Goal: Task Accomplishment & Management: Manage account settings

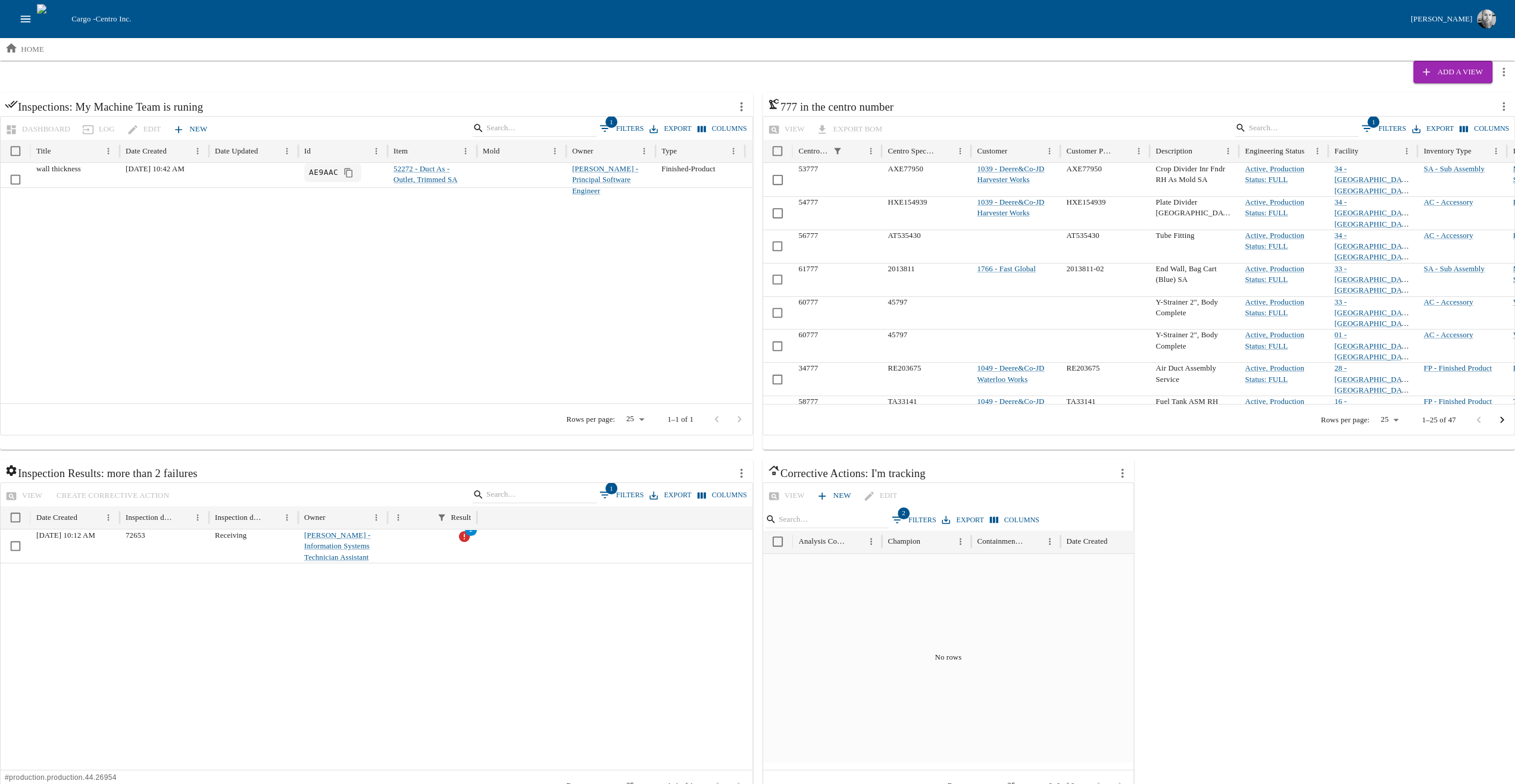
click at [631, 126] on button "1 Filters" at bounding box center [621, 128] width 51 height 18
click at [31, 209] on button "Add filter" at bounding box center [37, 211] width 68 height 21
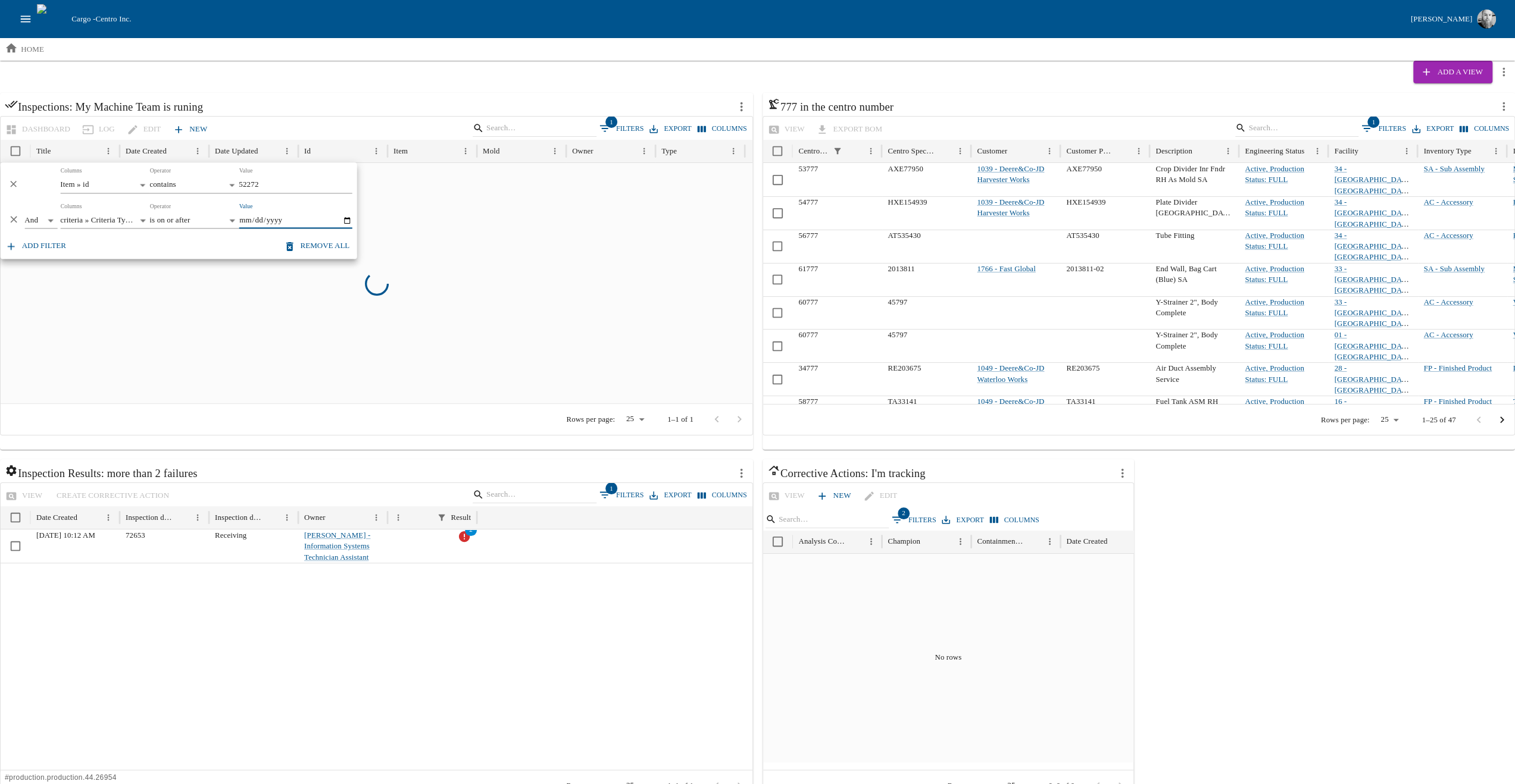
click at [22, 218] on div "**********" at bounding box center [179, 216] width 357 height 36
click at [32, 218] on body "Cargo - Centro Inc. [PERSON_NAME] home Add a View Inspections: My Machine Team …" at bounding box center [758, 408] width 1515 height 816
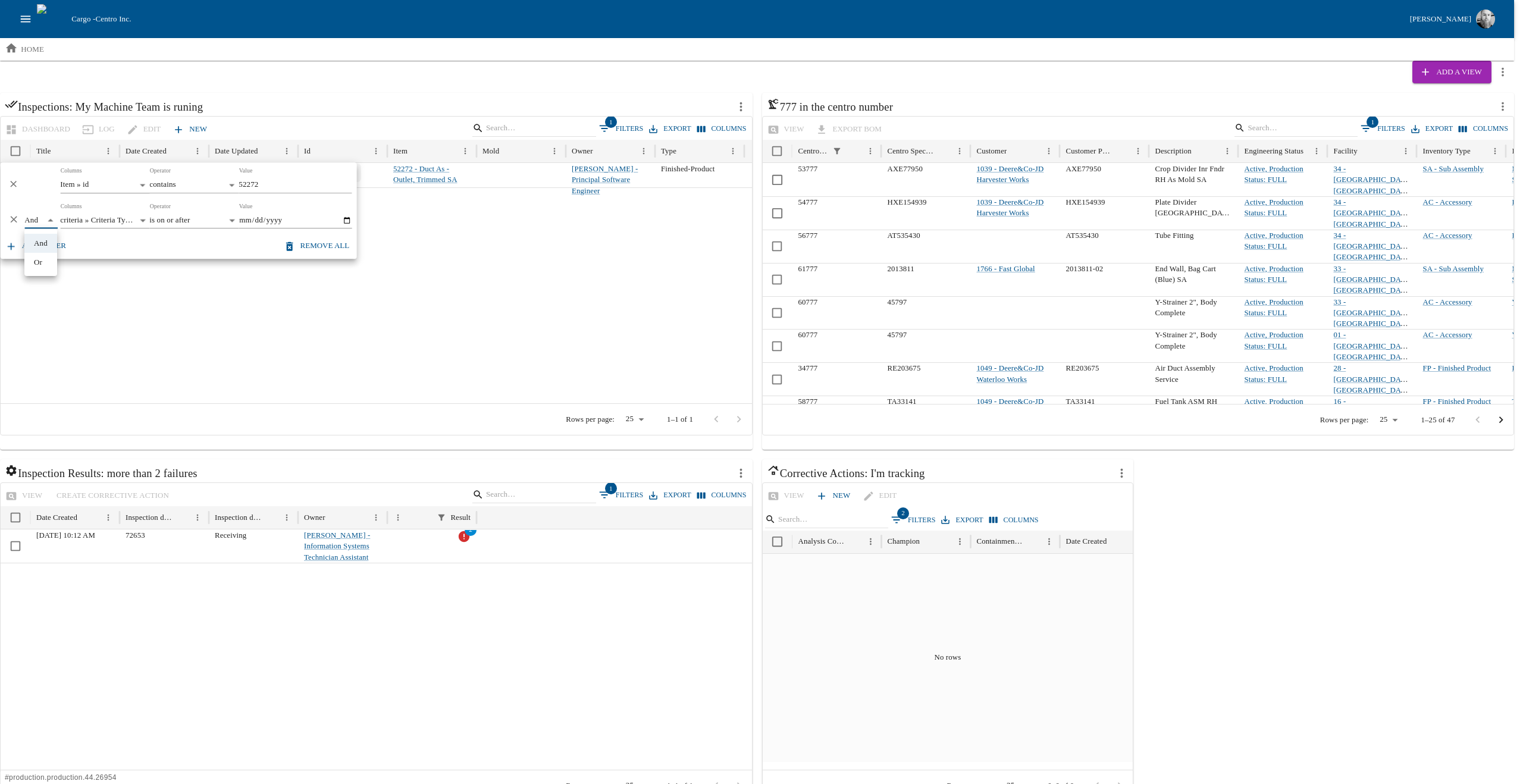
click at [33, 262] on li "Or" at bounding box center [40, 262] width 32 height 19
type input "**"
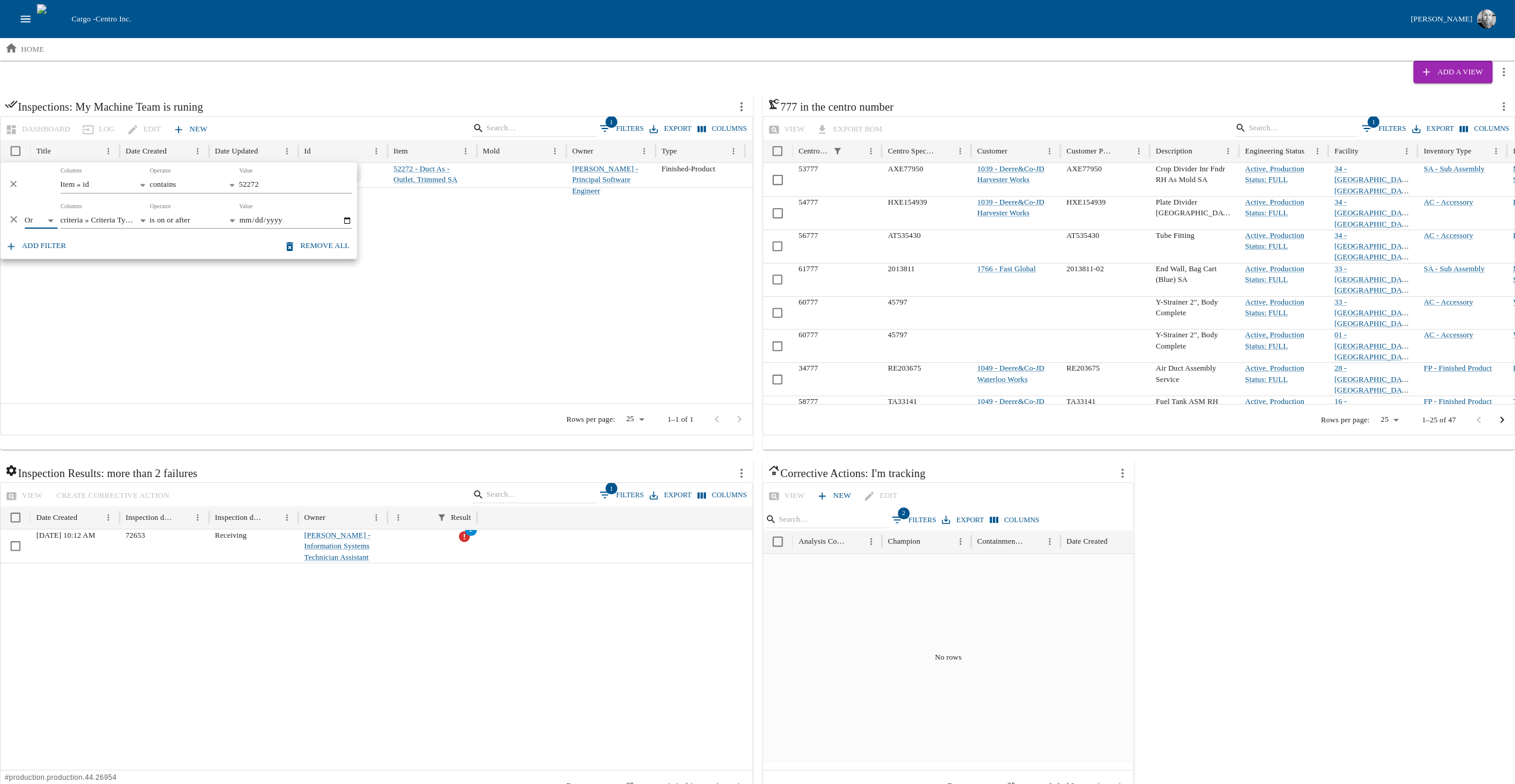
click at [100, 221] on body "Cargo - Centro Inc. [PERSON_NAME] home Add a View Inspections: My Machine Team …" at bounding box center [758, 408] width 1515 height 816
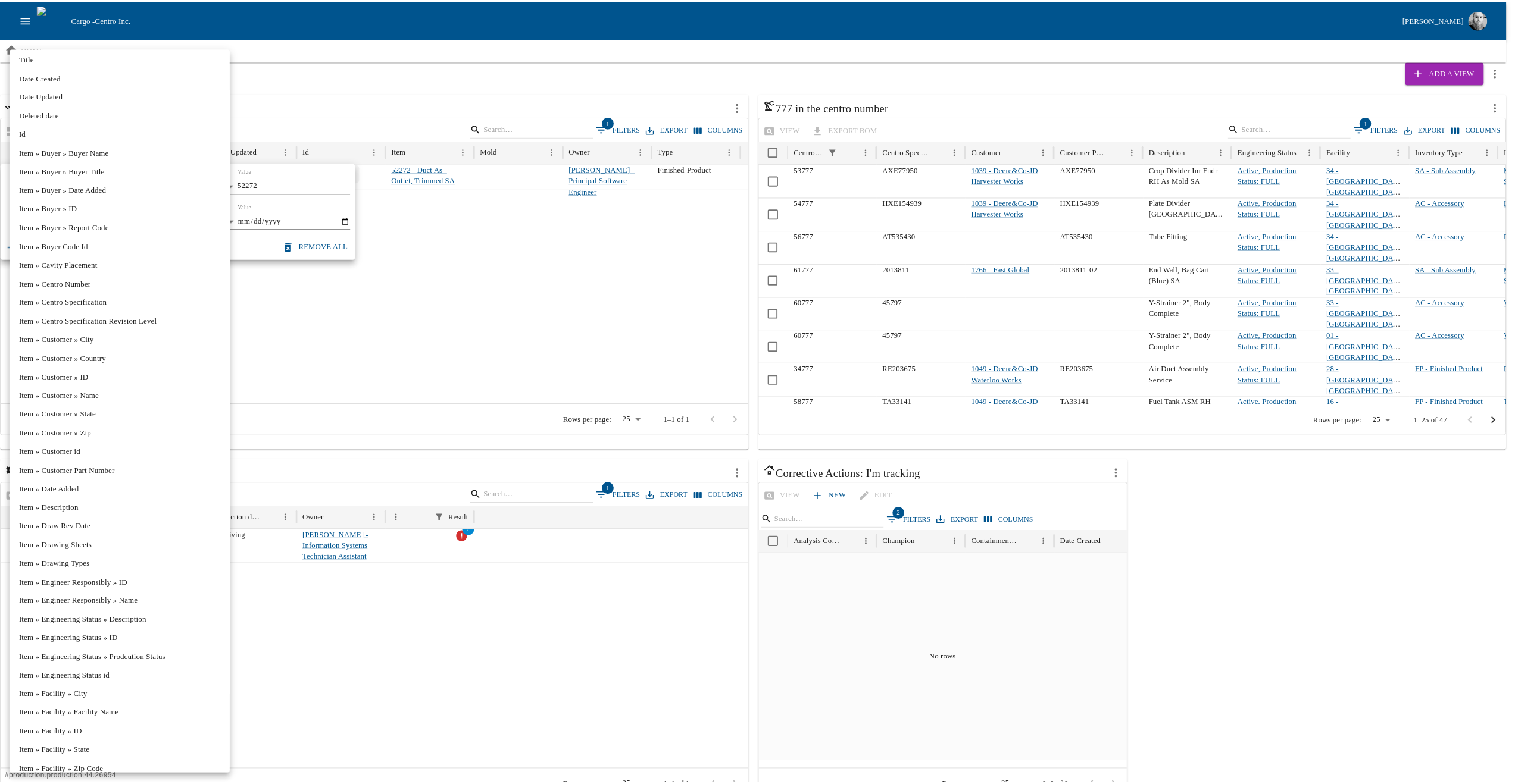
scroll to position [595, 0]
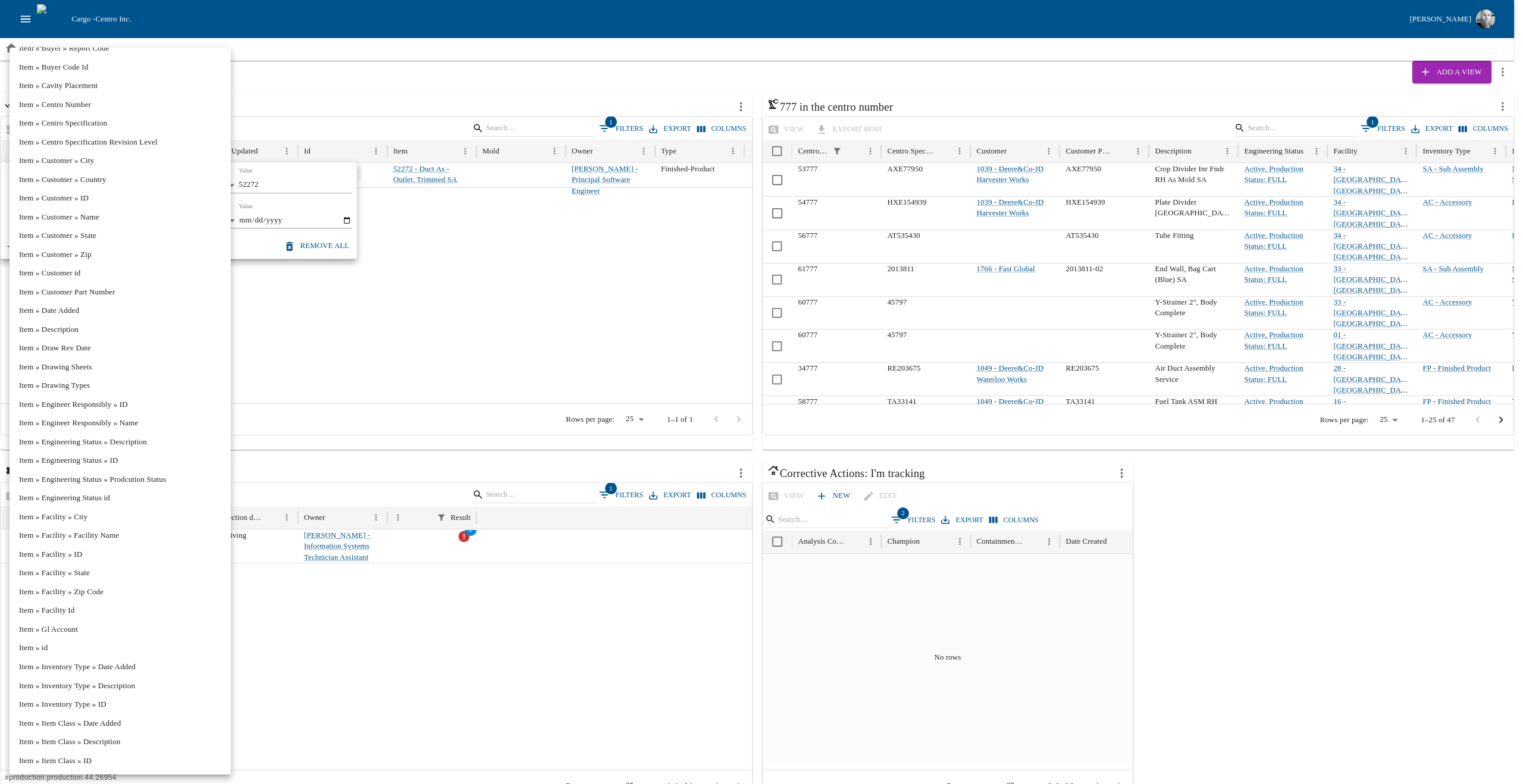
click at [46, 649] on li "Item » id" at bounding box center [120, 648] width 221 height 19
type input "*******"
type input "********"
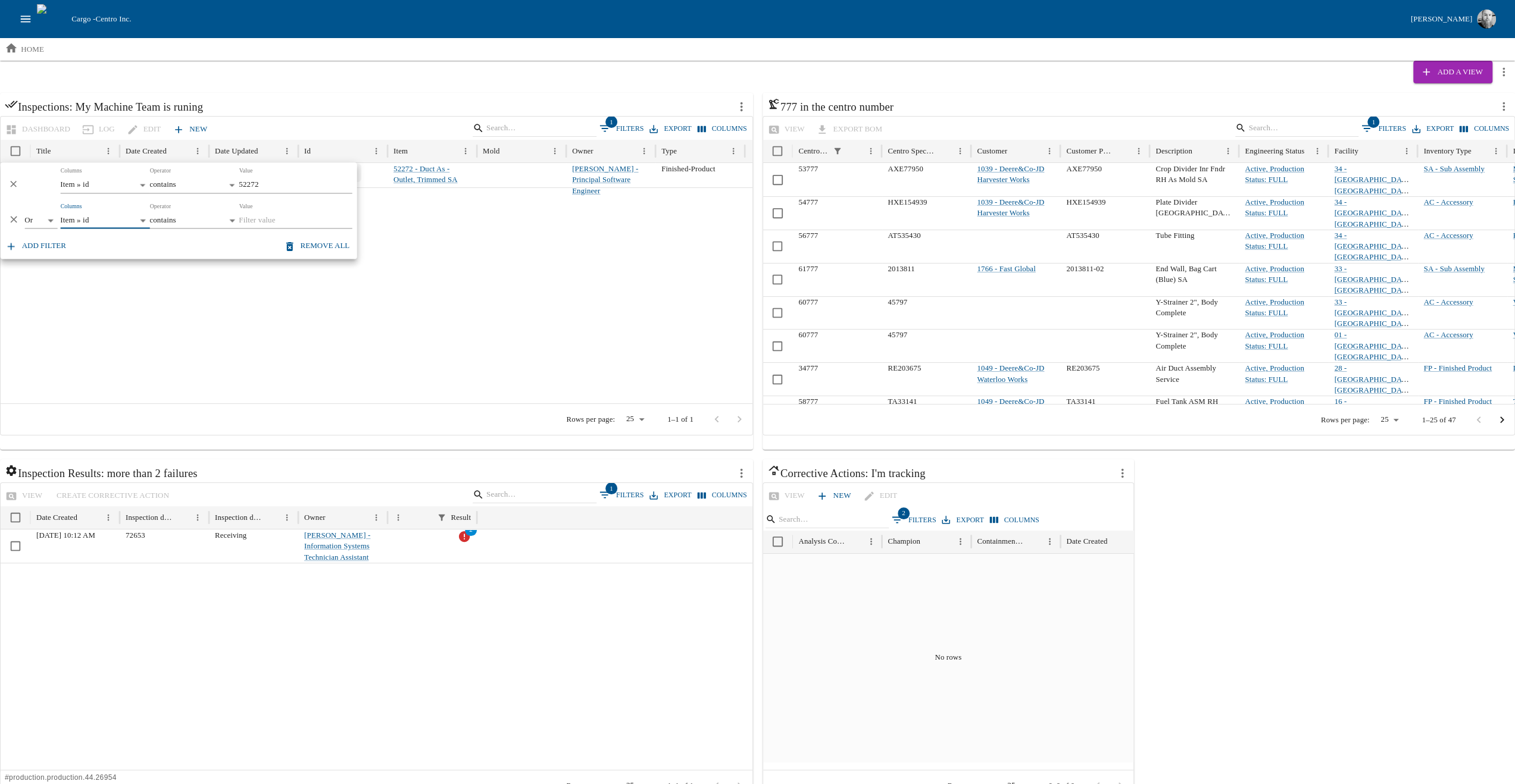
click at [294, 219] on input "Value" at bounding box center [295, 220] width 113 height 17
type input "2"
click at [430, 304] on div at bounding box center [376, 323] width 752 height 159
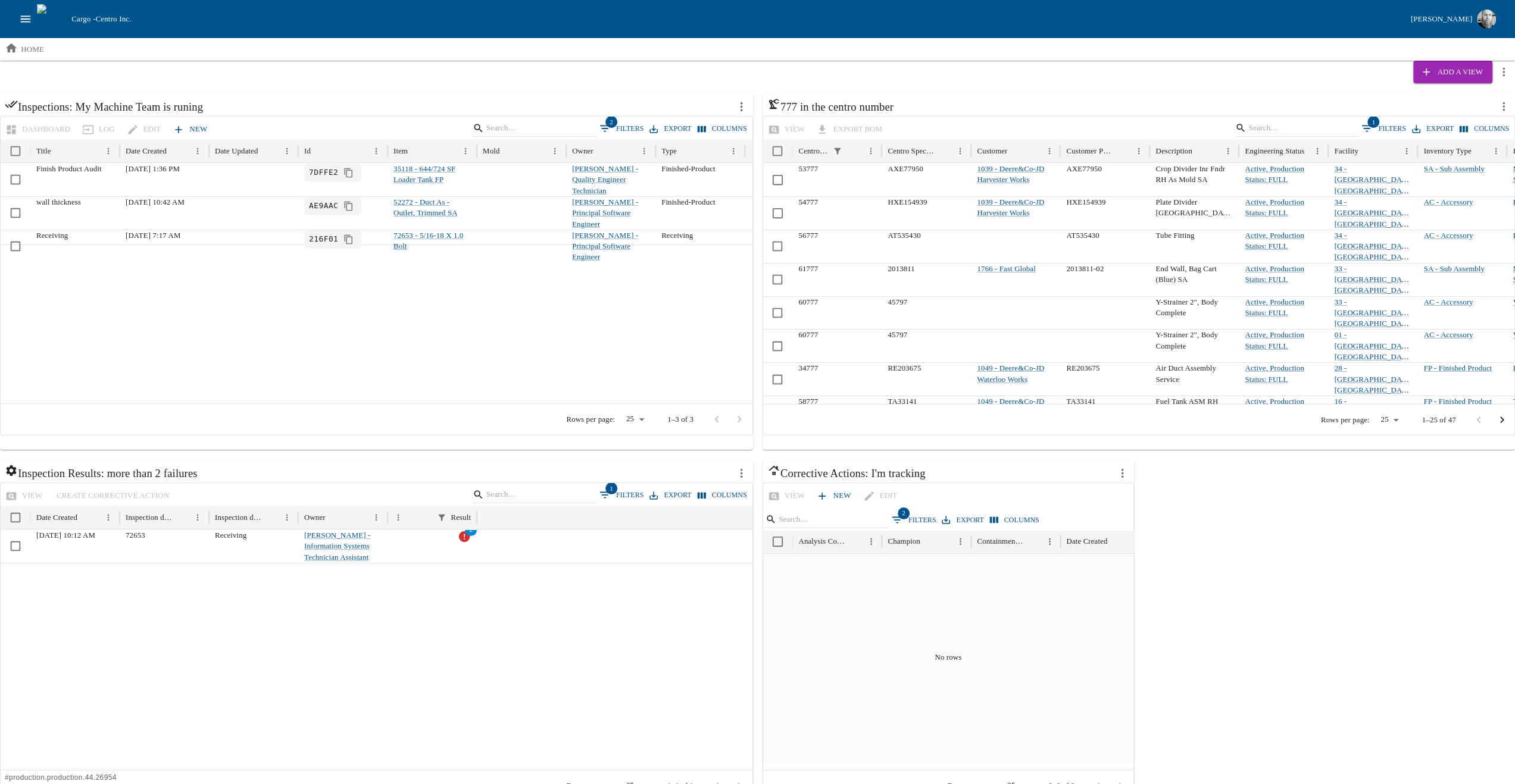
click at [430, 304] on div at bounding box center [376, 323] width 752 height 159
click at [912, 521] on button "2 Filters" at bounding box center [914, 520] width 51 height 18
click at [935, 609] on body "Cargo - Centro Inc. [PERSON_NAME] home Add a View Inspections: My Machine Team …" at bounding box center [758, 408] width 1515 height 816
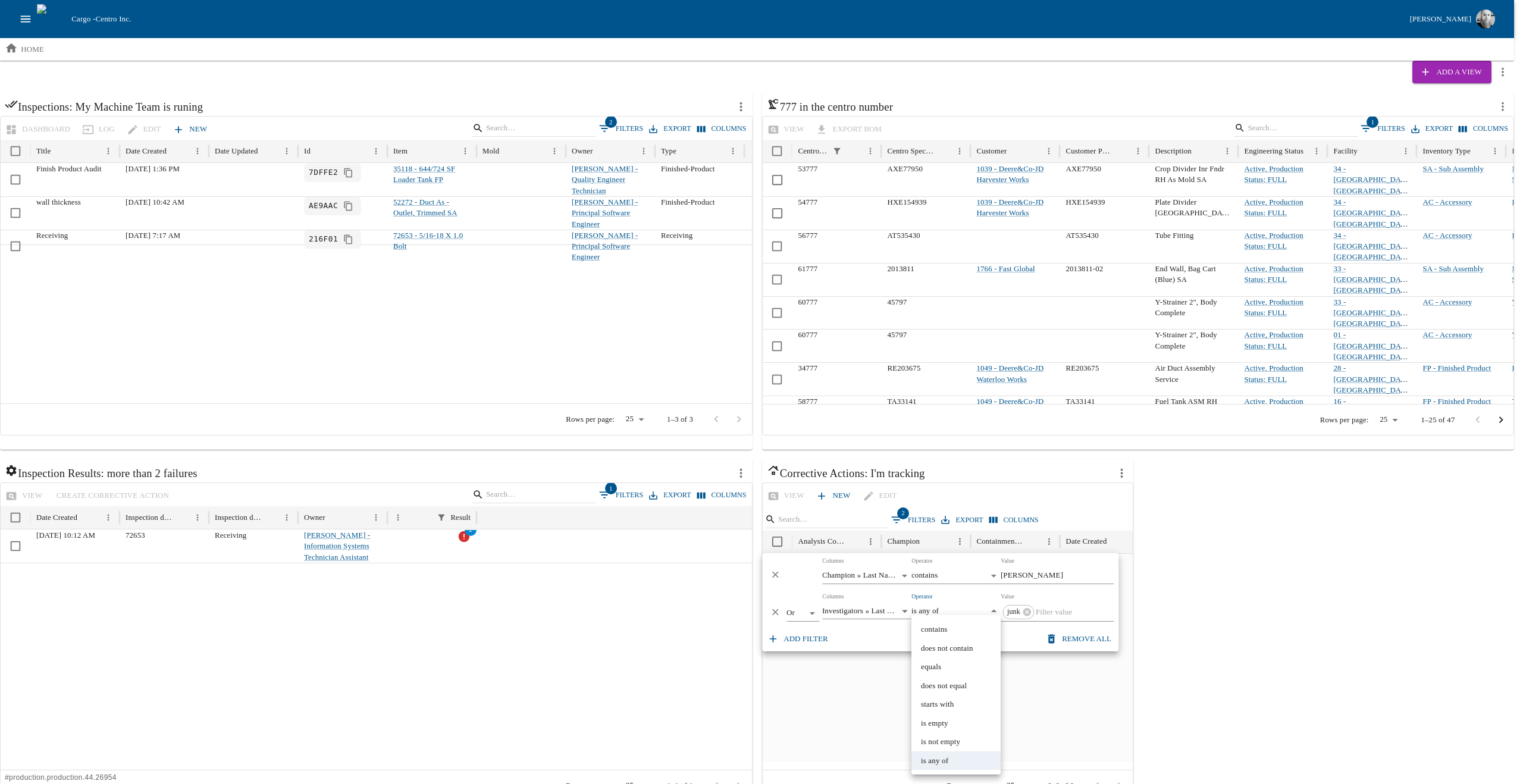
click at [929, 627] on li "contains" at bounding box center [956, 630] width 89 height 19
type input "********"
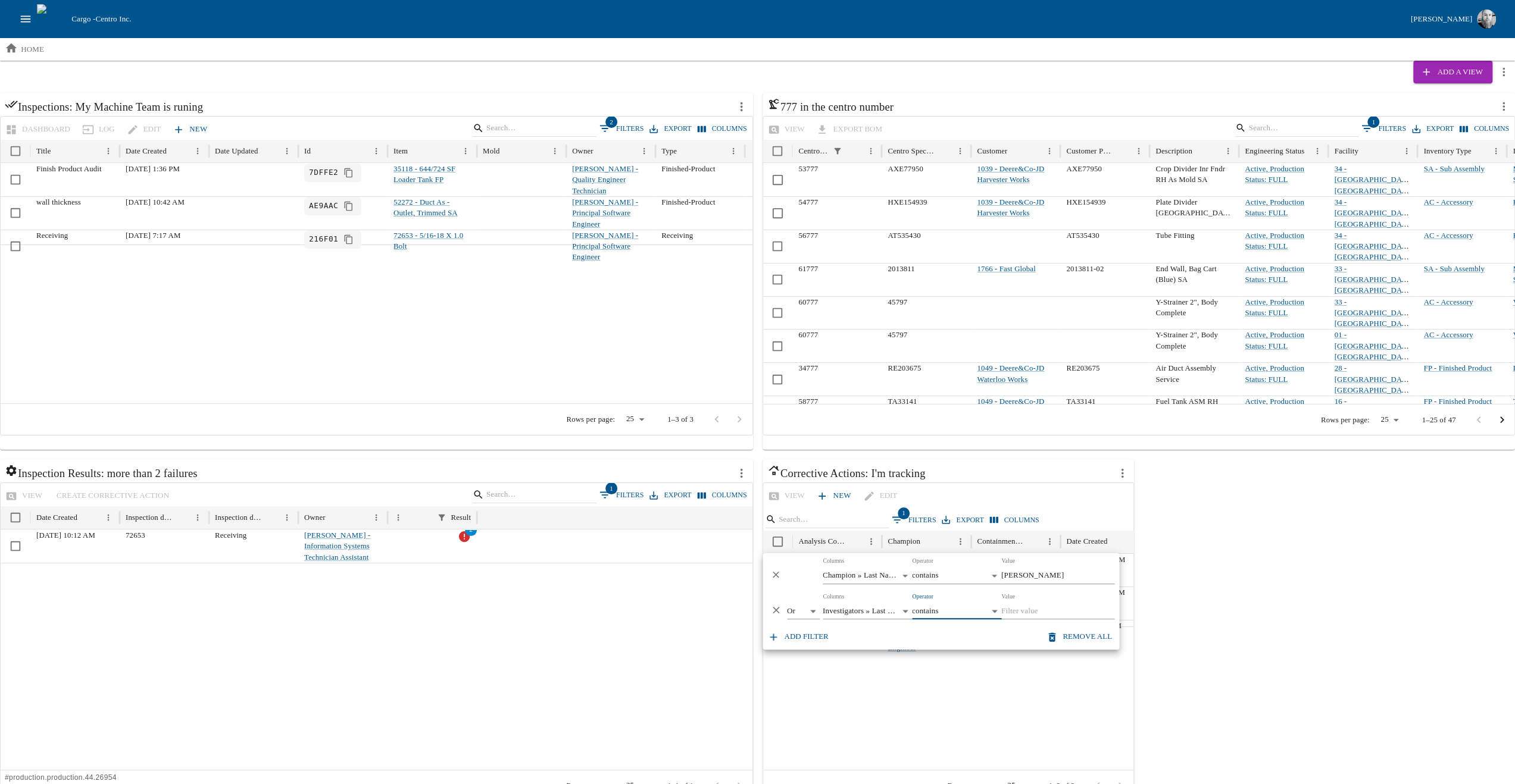
click at [1030, 610] on input "Value" at bounding box center [1057, 611] width 113 height 17
type input "junk"
click at [1252, 545] on div "Inspections: My Machine Team is runing Dashboard Log Edit New 2 Filters Export …" at bounding box center [758, 454] width 1515 height 724
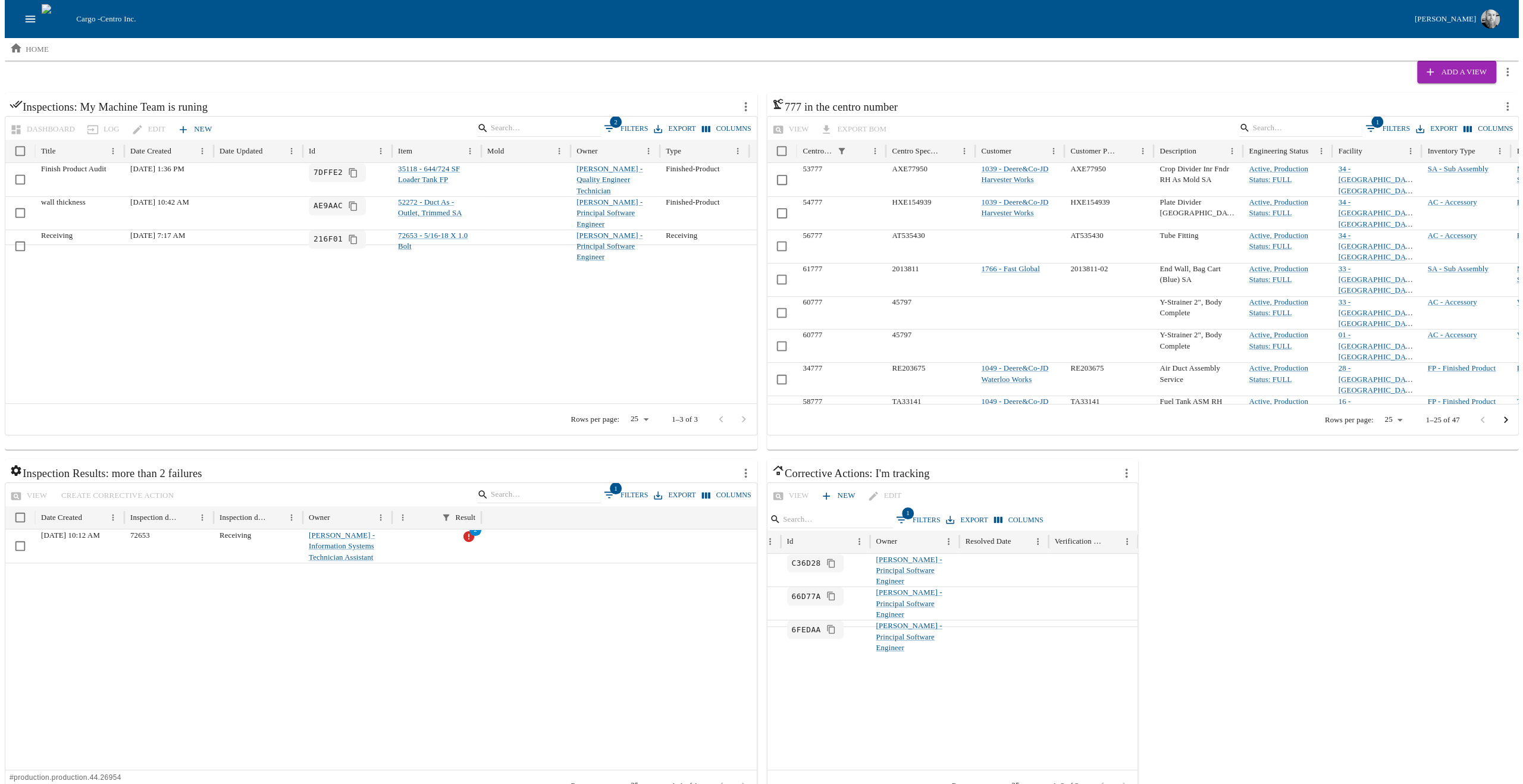
scroll to position [0, 0]
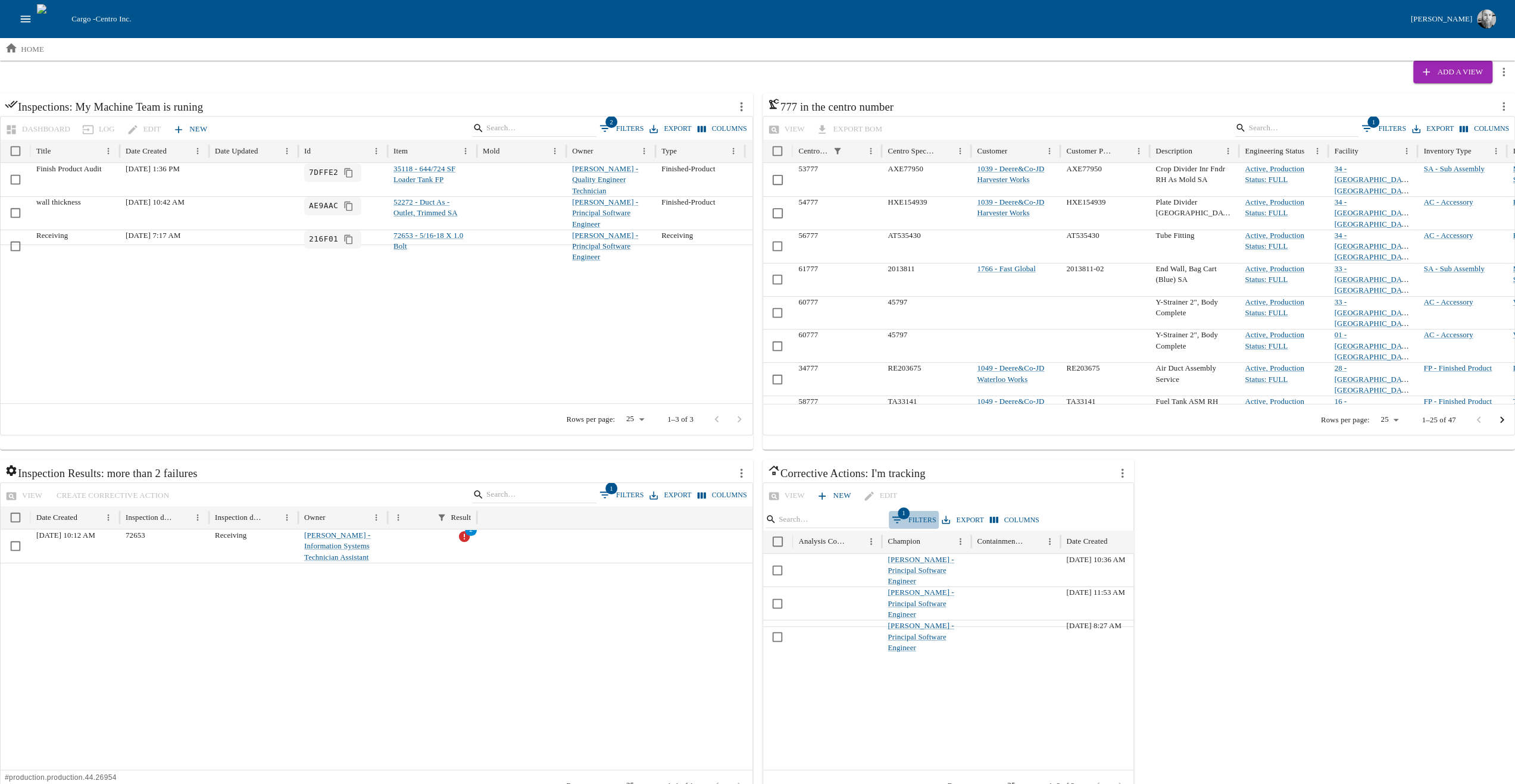
click at [906, 522] on button "1 Filters" at bounding box center [914, 520] width 51 height 18
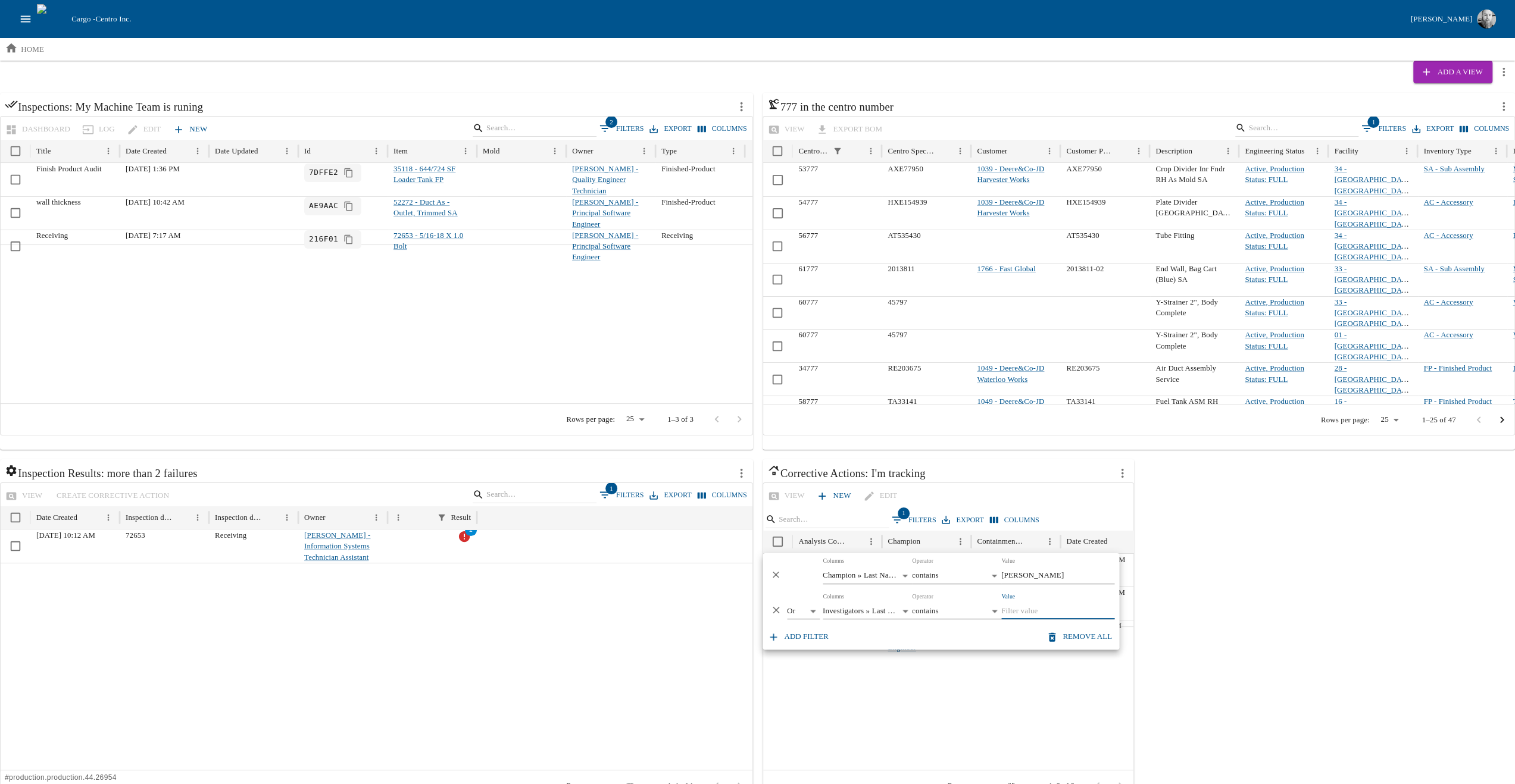
click at [886, 611] on body "Cargo - Centro Inc. [PERSON_NAME] home Add a View Inspections: My Machine Team …" at bounding box center [758, 408] width 1515 height 816
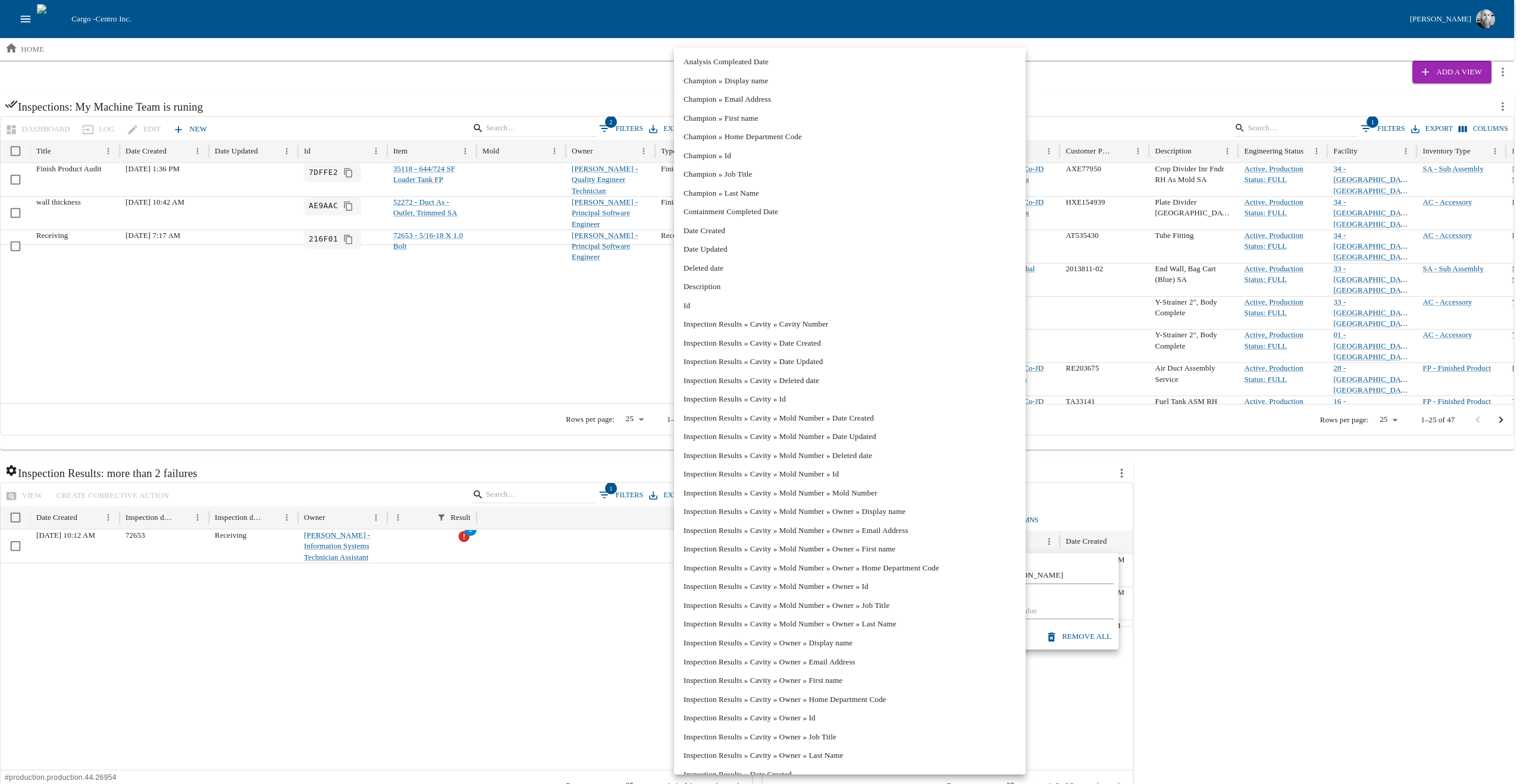
scroll to position [6381, 0]
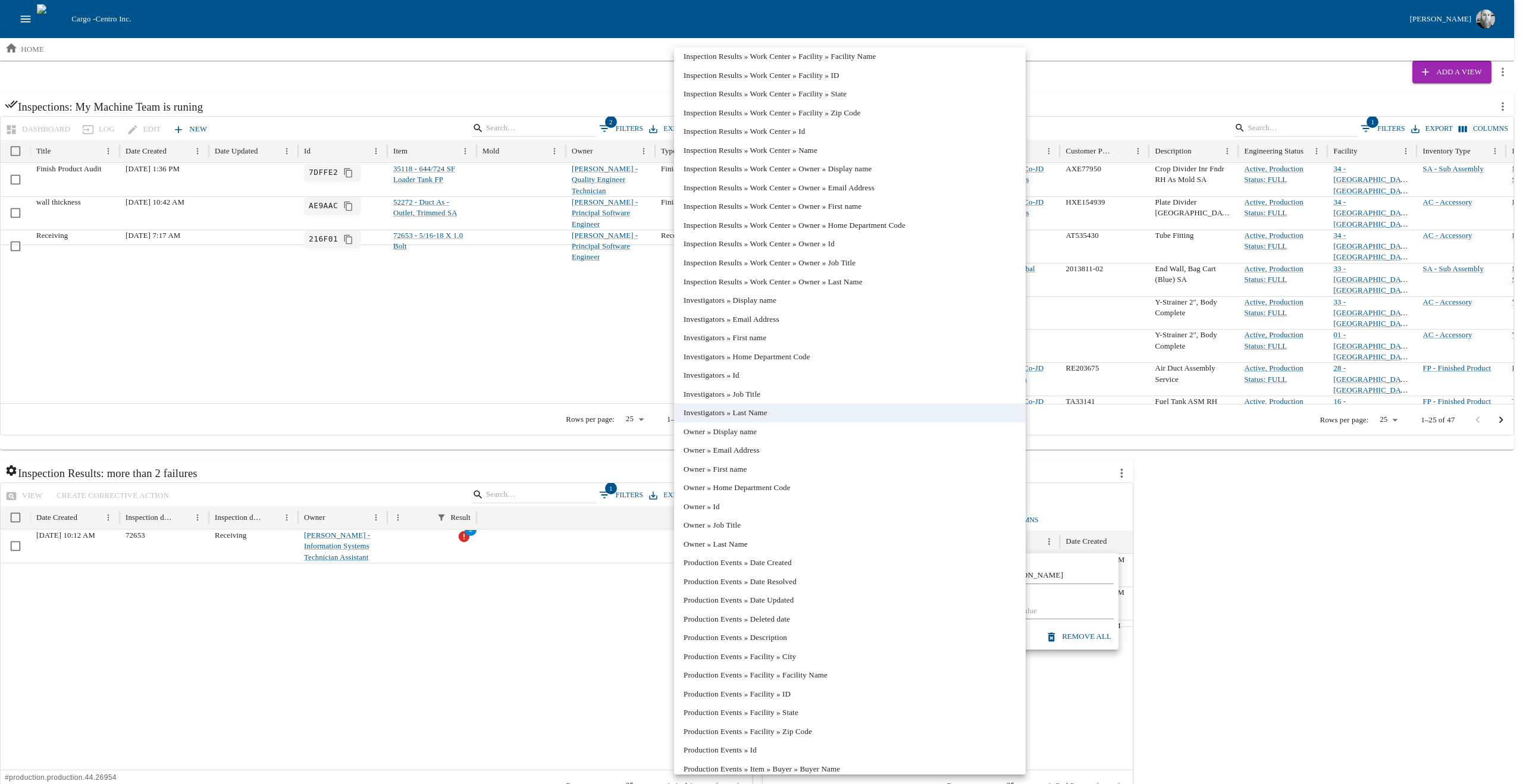
click at [793, 414] on li "Investigators » Last Name" at bounding box center [850, 413] width 352 height 19
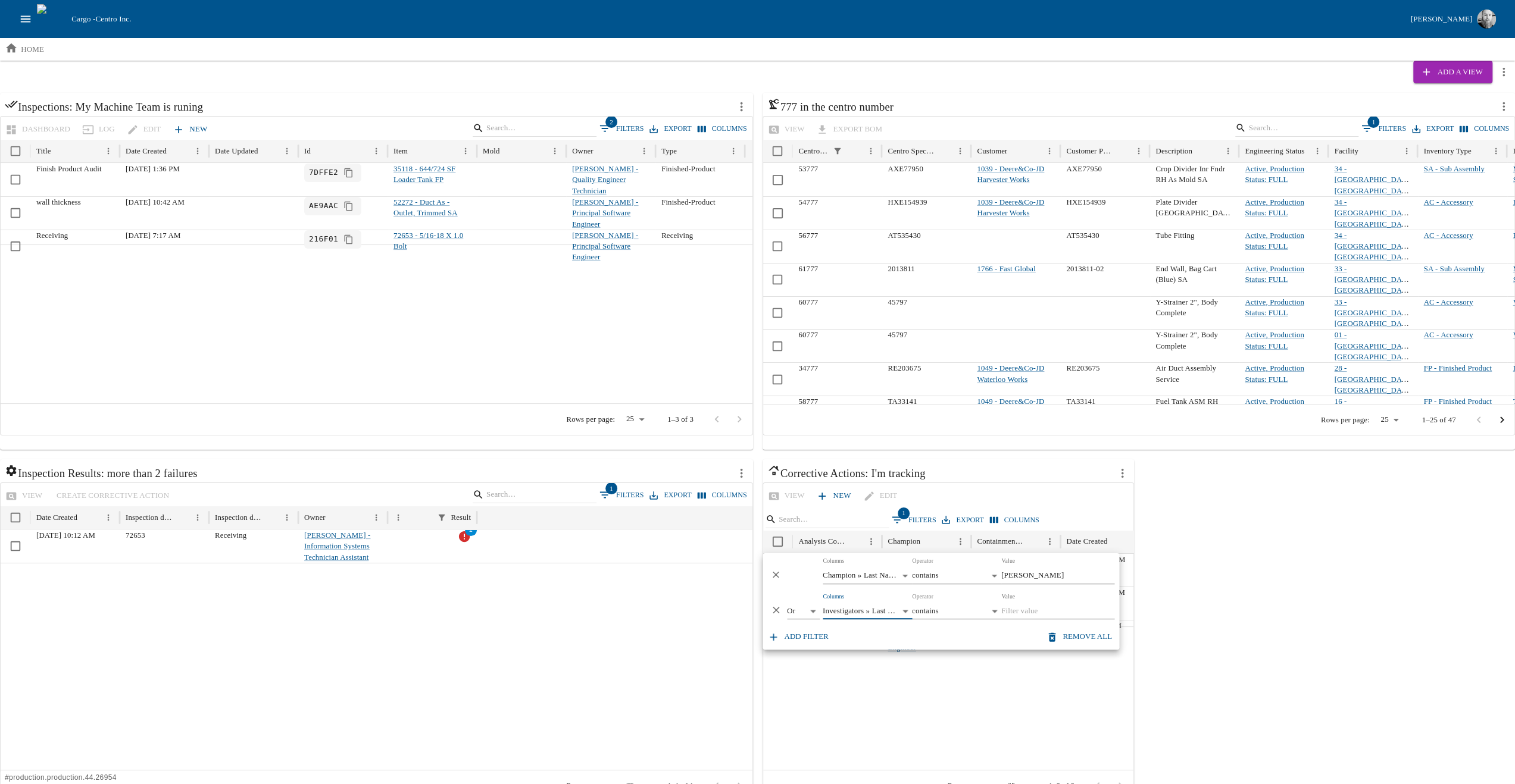
click at [944, 613] on body "Cargo - Centro Inc. [PERSON_NAME] home Add a View Inspections: My Machine Team …" at bounding box center [758, 408] width 1515 height 816
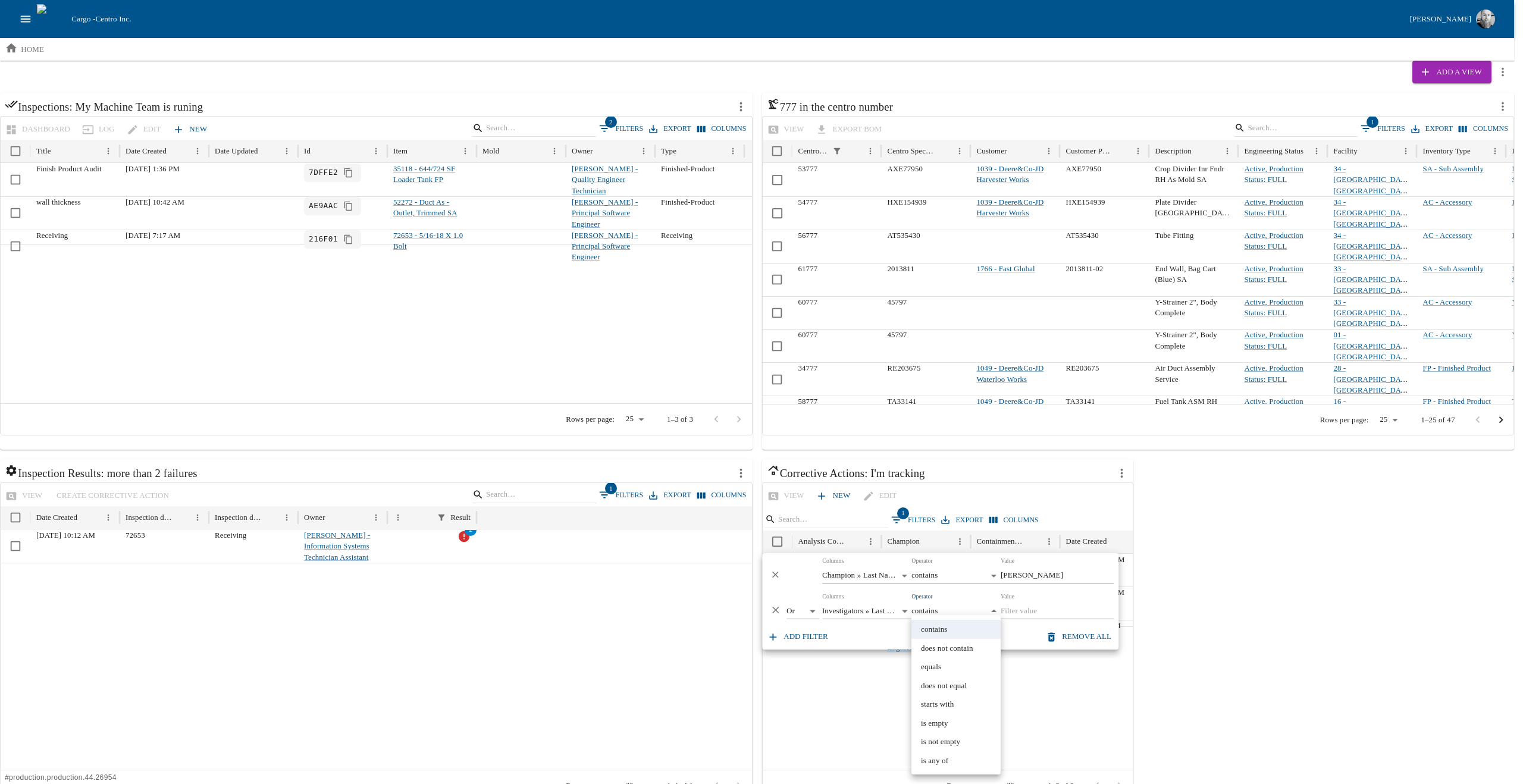
click at [963, 702] on li "starts with" at bounding box center [956, 704] width 89 height 19
type input "**********"
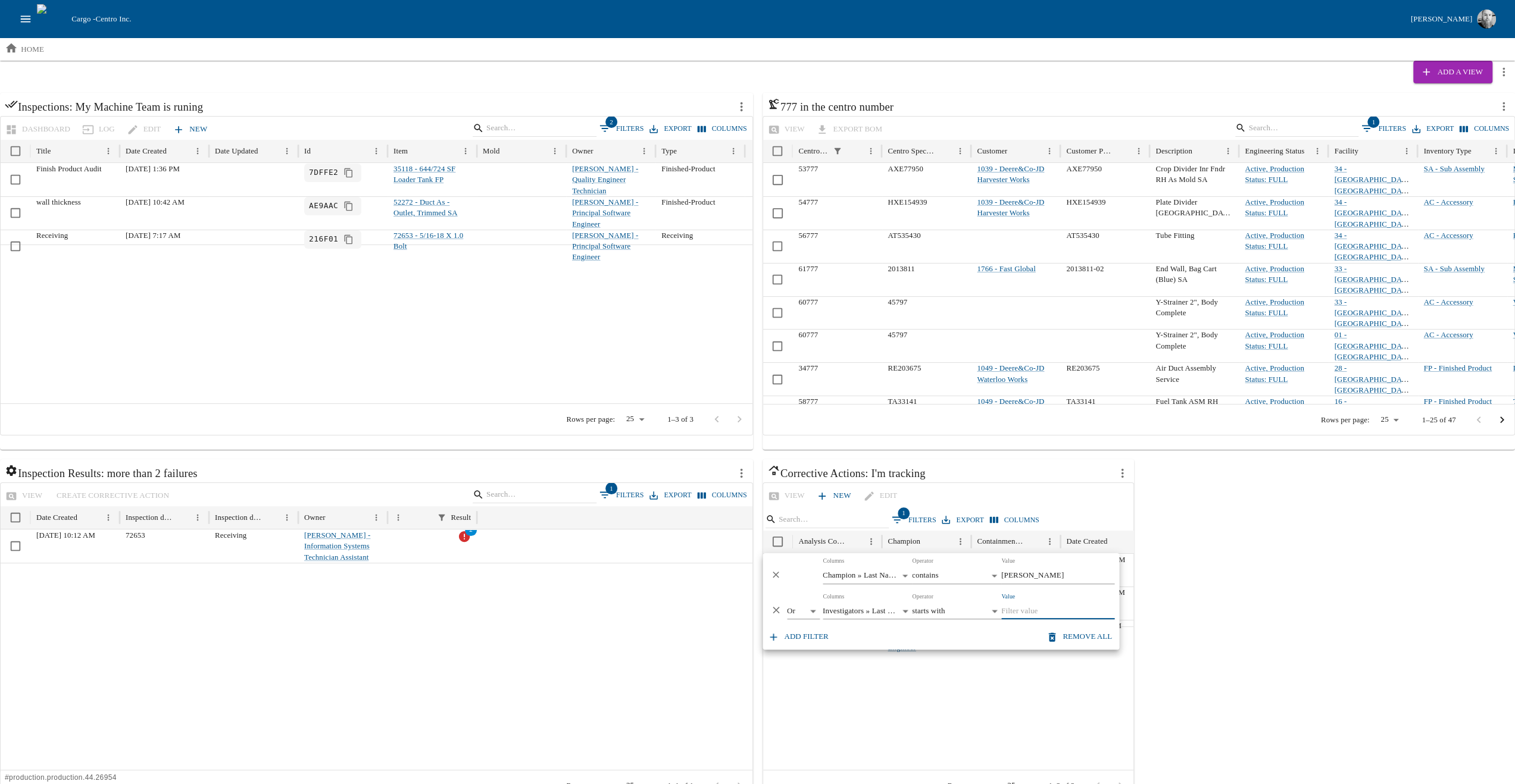
click at [1037, 610] on input "Value" at bounding box center [1057, 611] width 113 height 17
type input "j"
click at [1037, 610] on input "j" at bounding box center [1057, 611] width 113 height 17
type input "a"
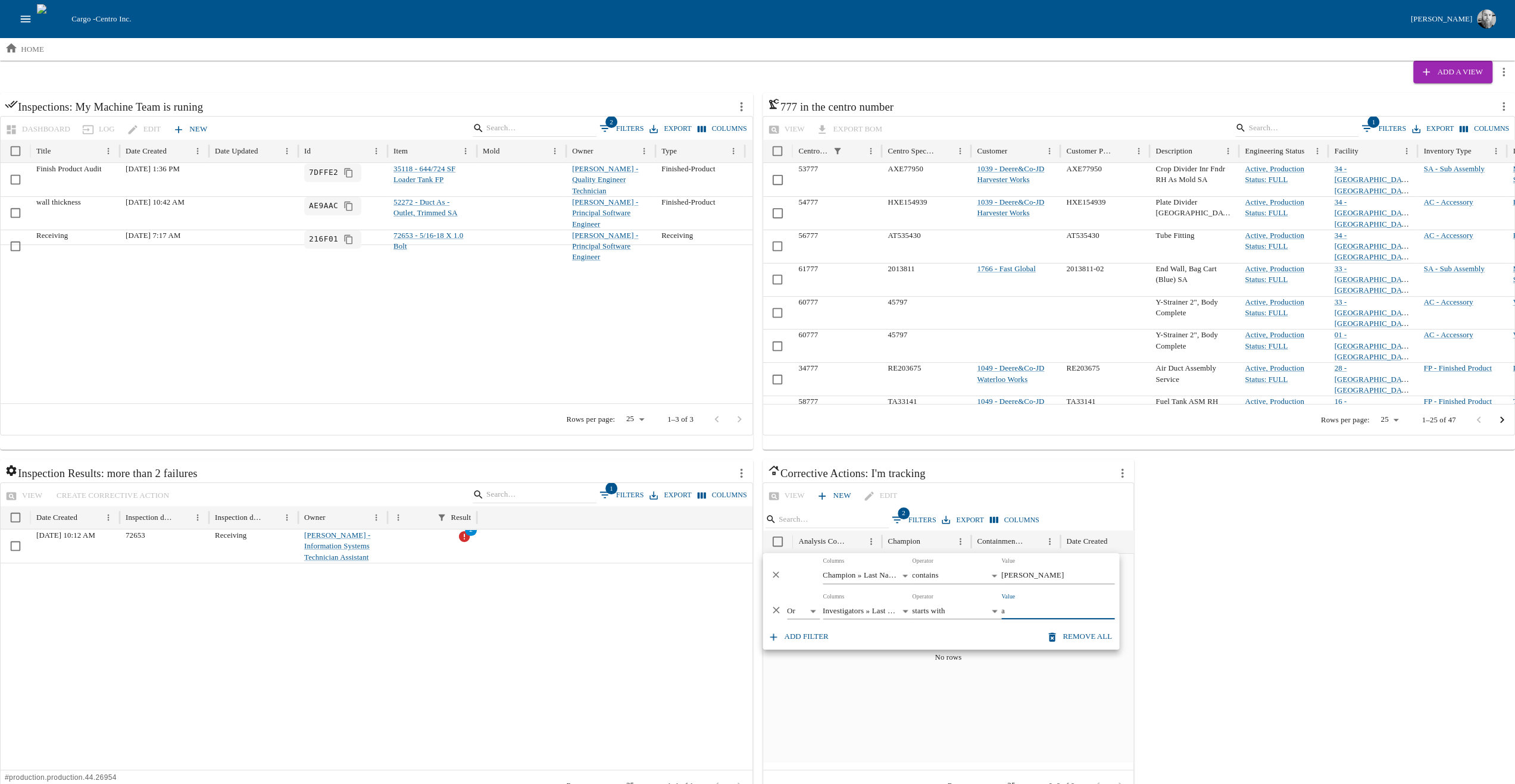
click at [1374, 533] on div "Inspections: My Machine Team is runing Dashboard Log Edit New 2 Filters Export …" at bounding box center [758, 454] width 1515 height 724
click at [24, 17] on icon "open drawer" at bounding box center [25, 19] width 13 height 13
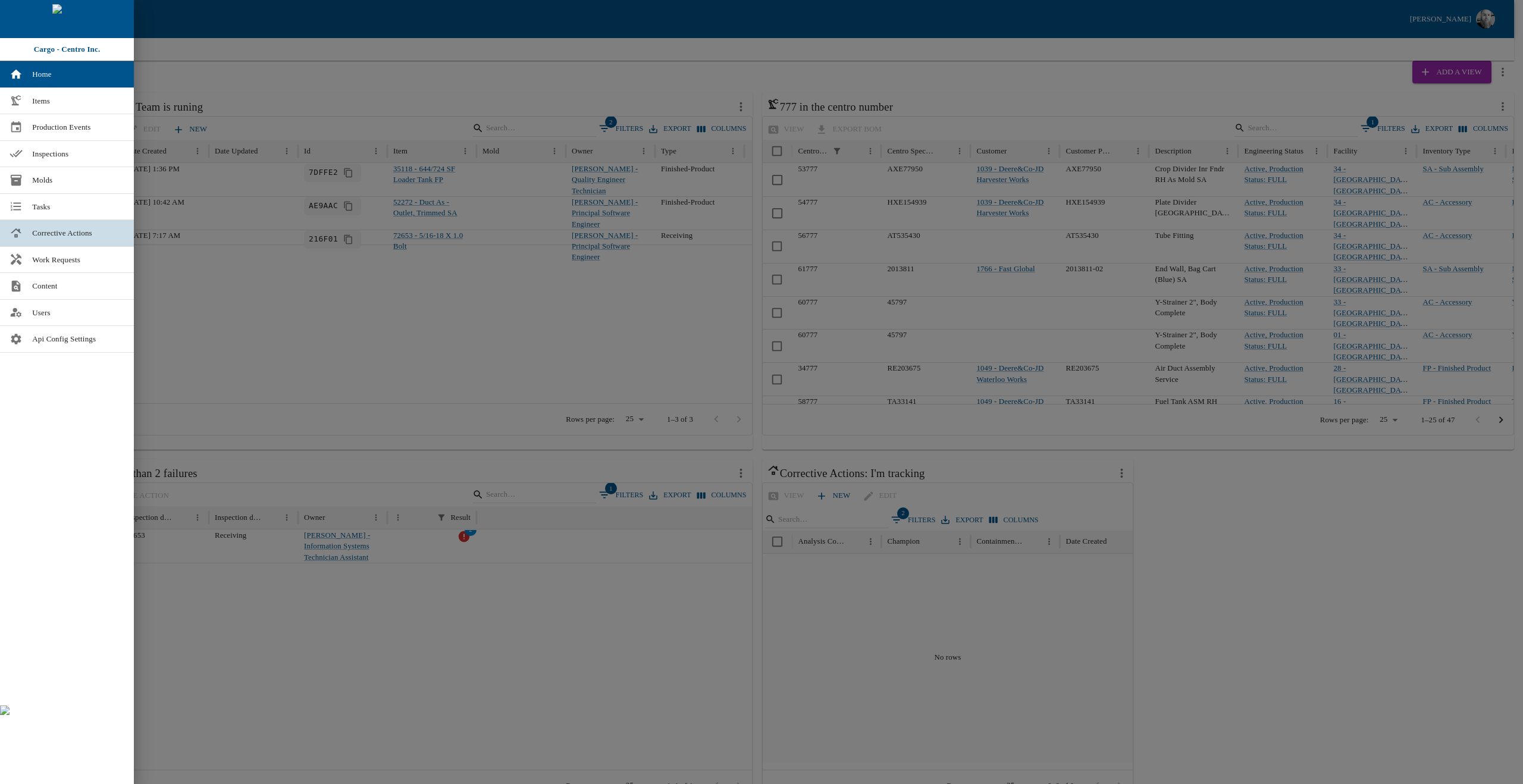
click at [63, 228] on span "Corrective Actions" at bounding box center [78, 233] width 92 height 12
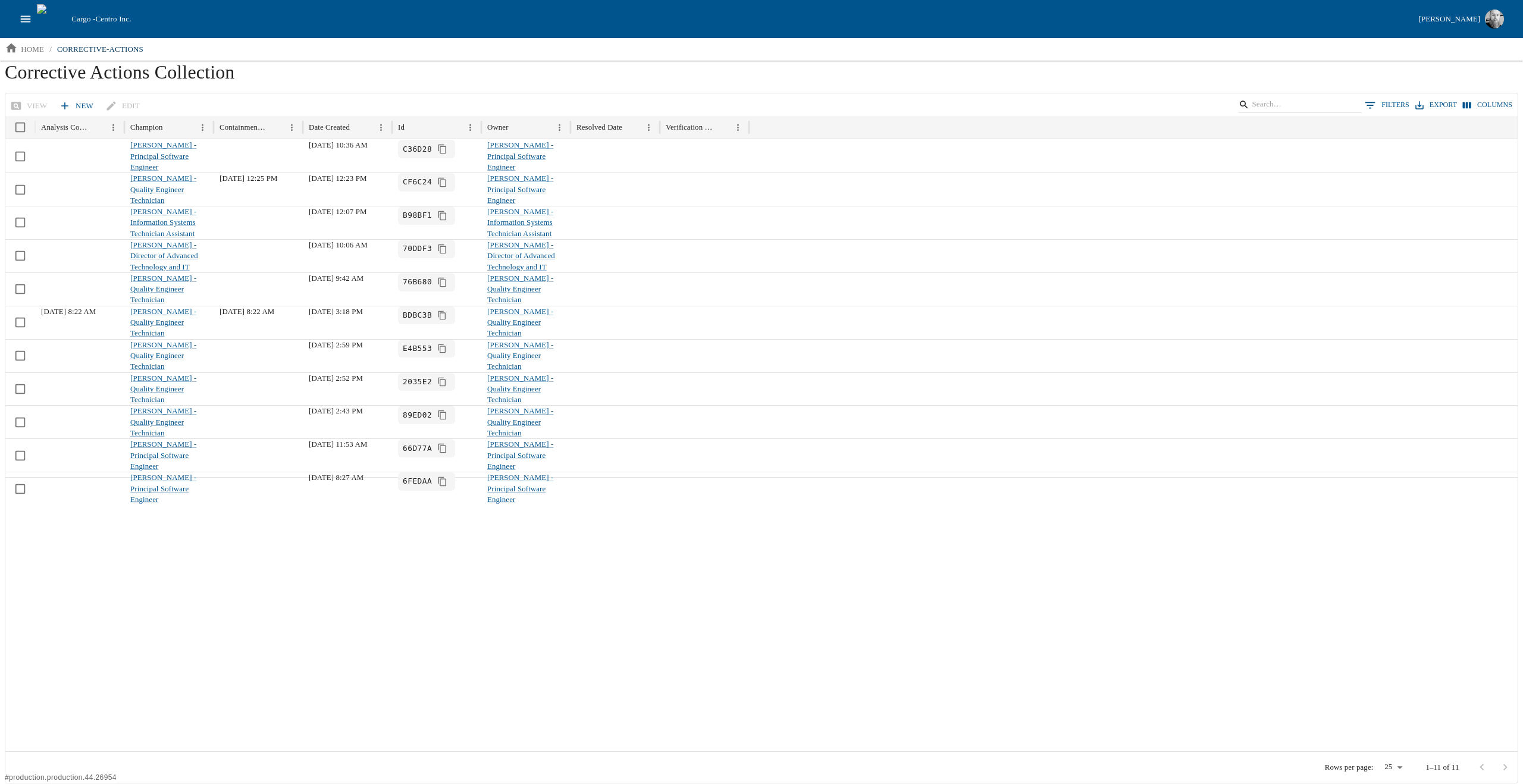
click at [1495, 100] on button "Columns" at bounding box center [1488, 105] width 55 height 17
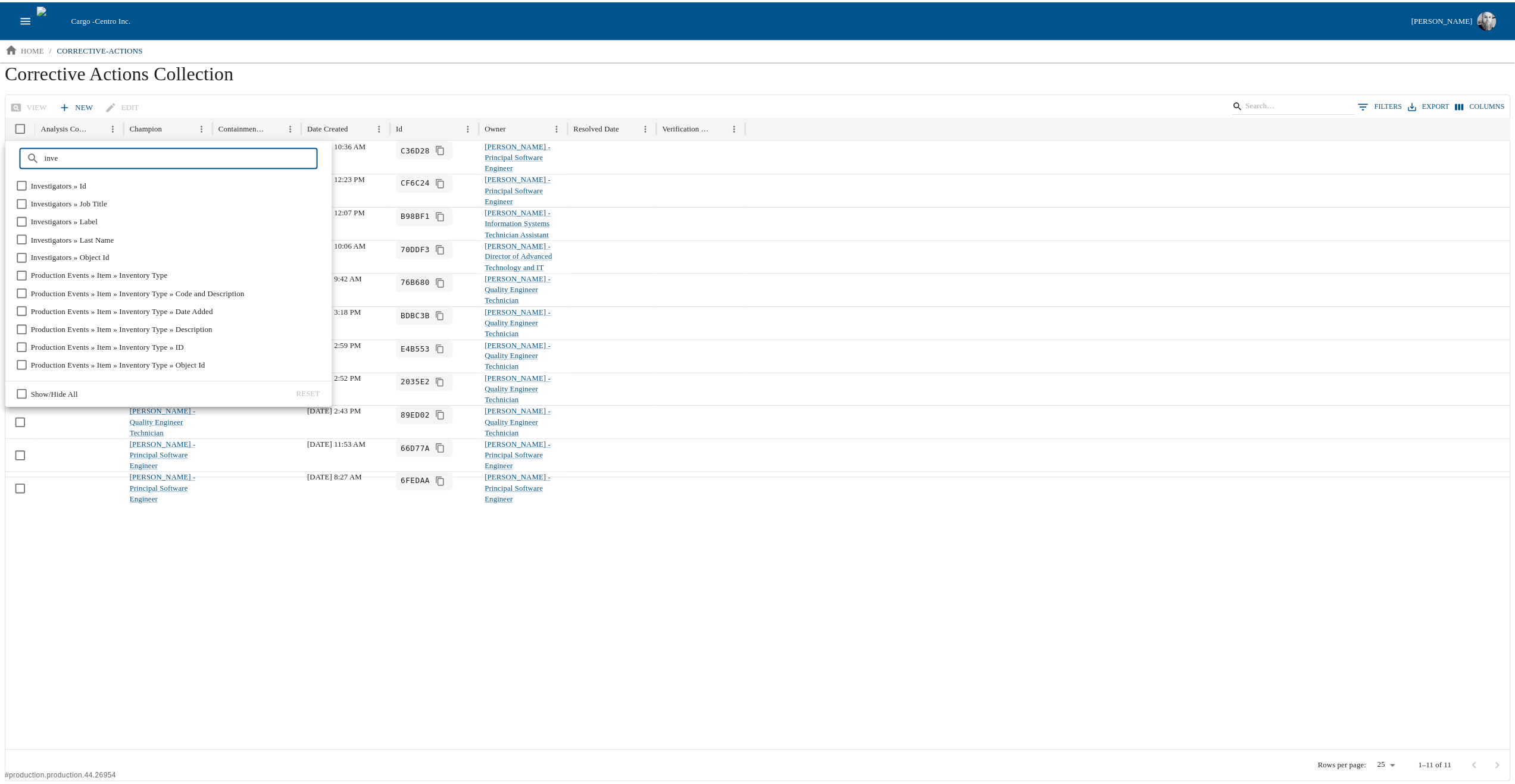
scroll to position [305, 0]
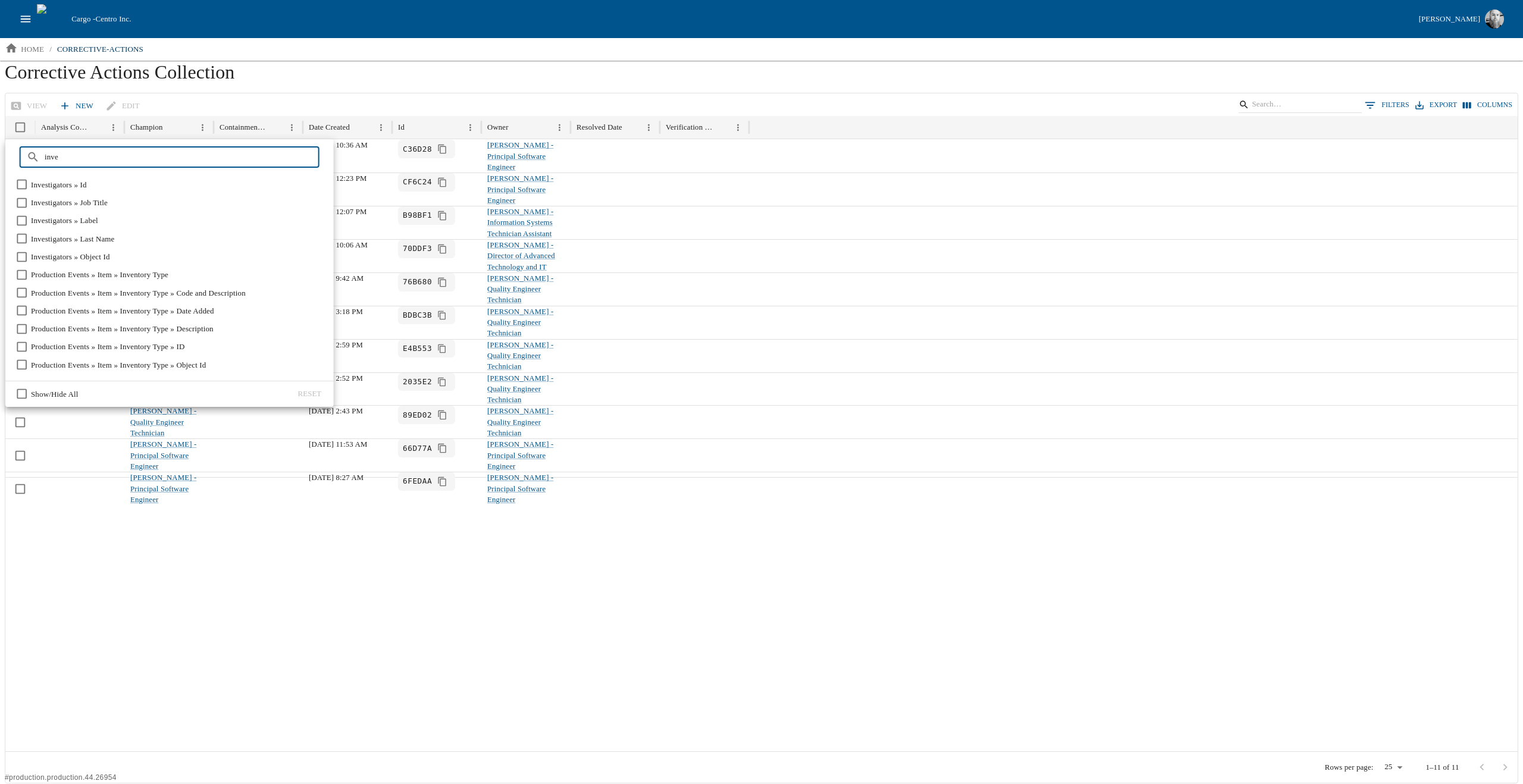
type input "inve"
click at [81, 223] on span "Investigators » Label" at bounding box center [64, 220] width 67 height 12
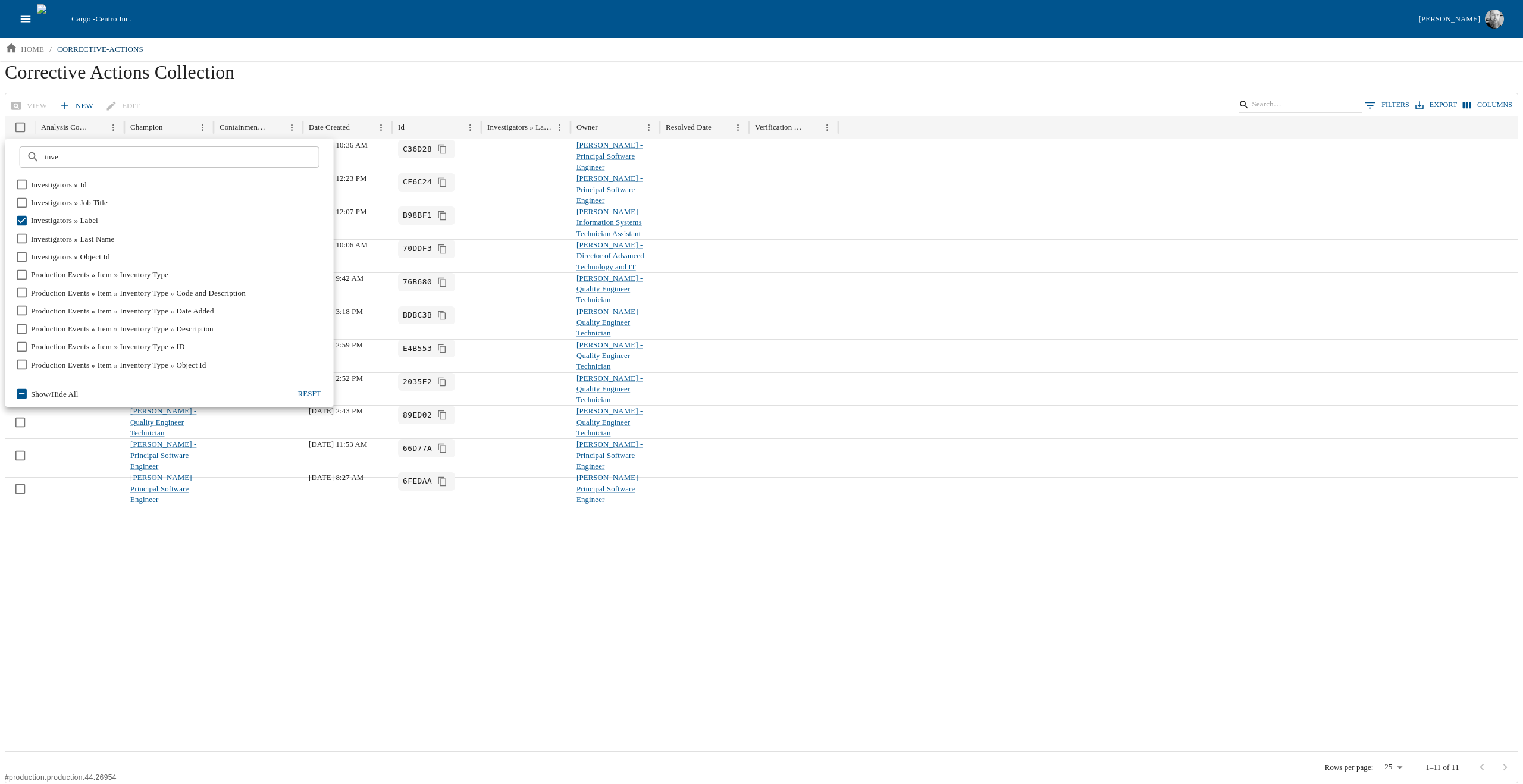
click at [322, 536] on div at bounding box center [762, 614] width 1514 height 274
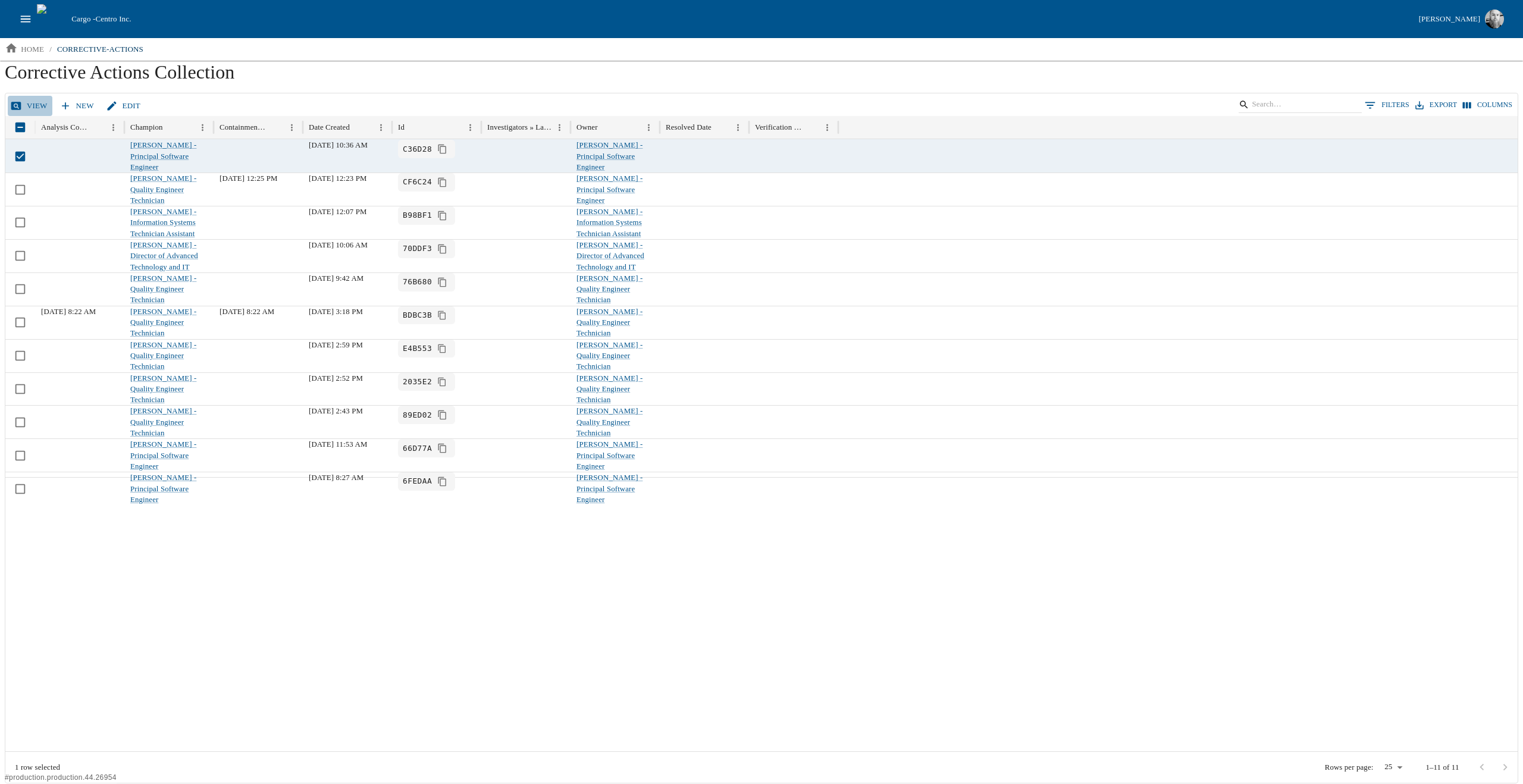
click at [30, 104] on link "View" at bounding box center [30, 106] width 44 height 21
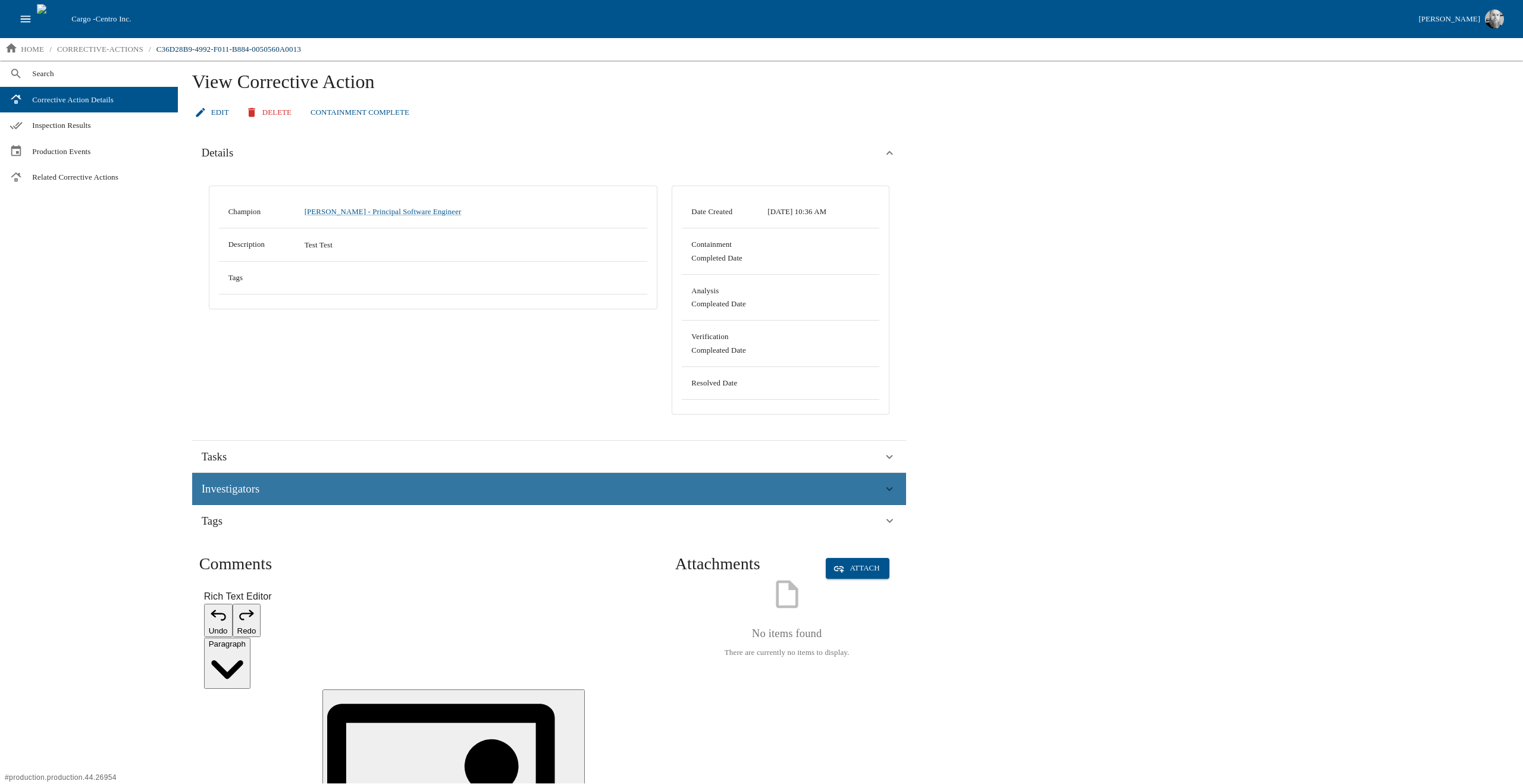
click at [306, 482] on div "Investigators" at bounding box center [542, 489] width 682 height 18
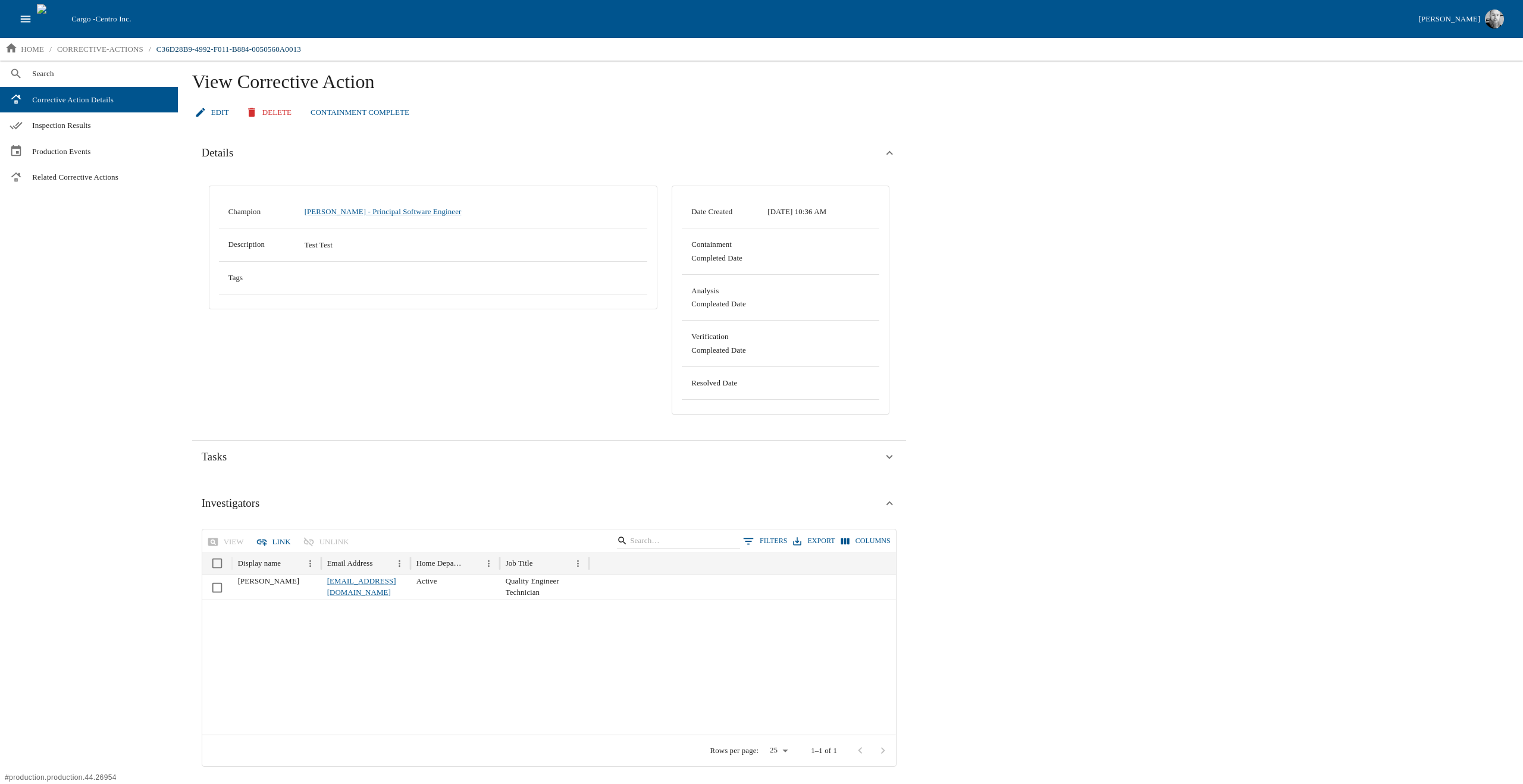
click at [266, 538] on button "Link" at bounding box center [274, 542] width 42 height 21
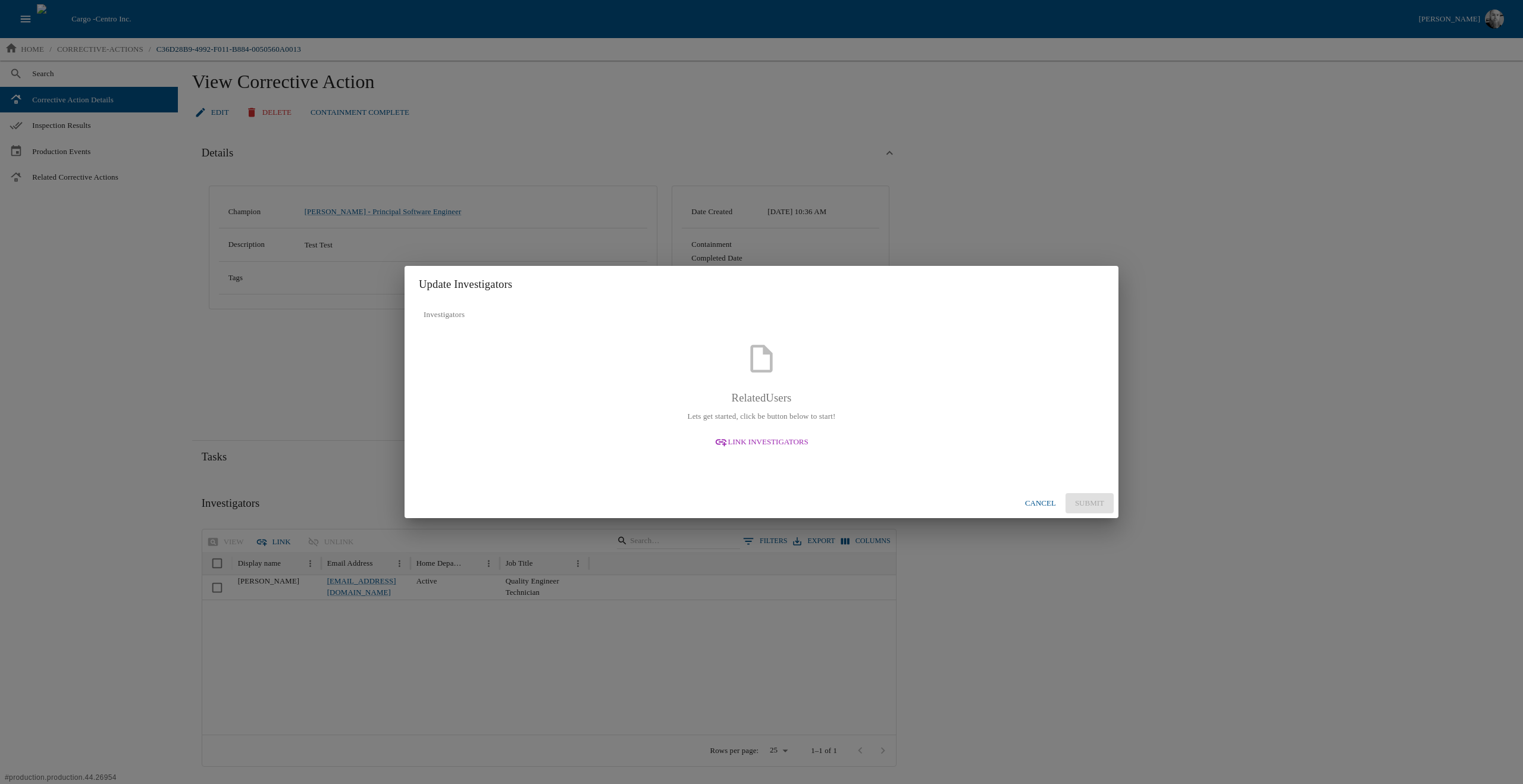
click at [777, 452] on button "Link Investigators" at bounding box center [761, 443] width 103 height 21
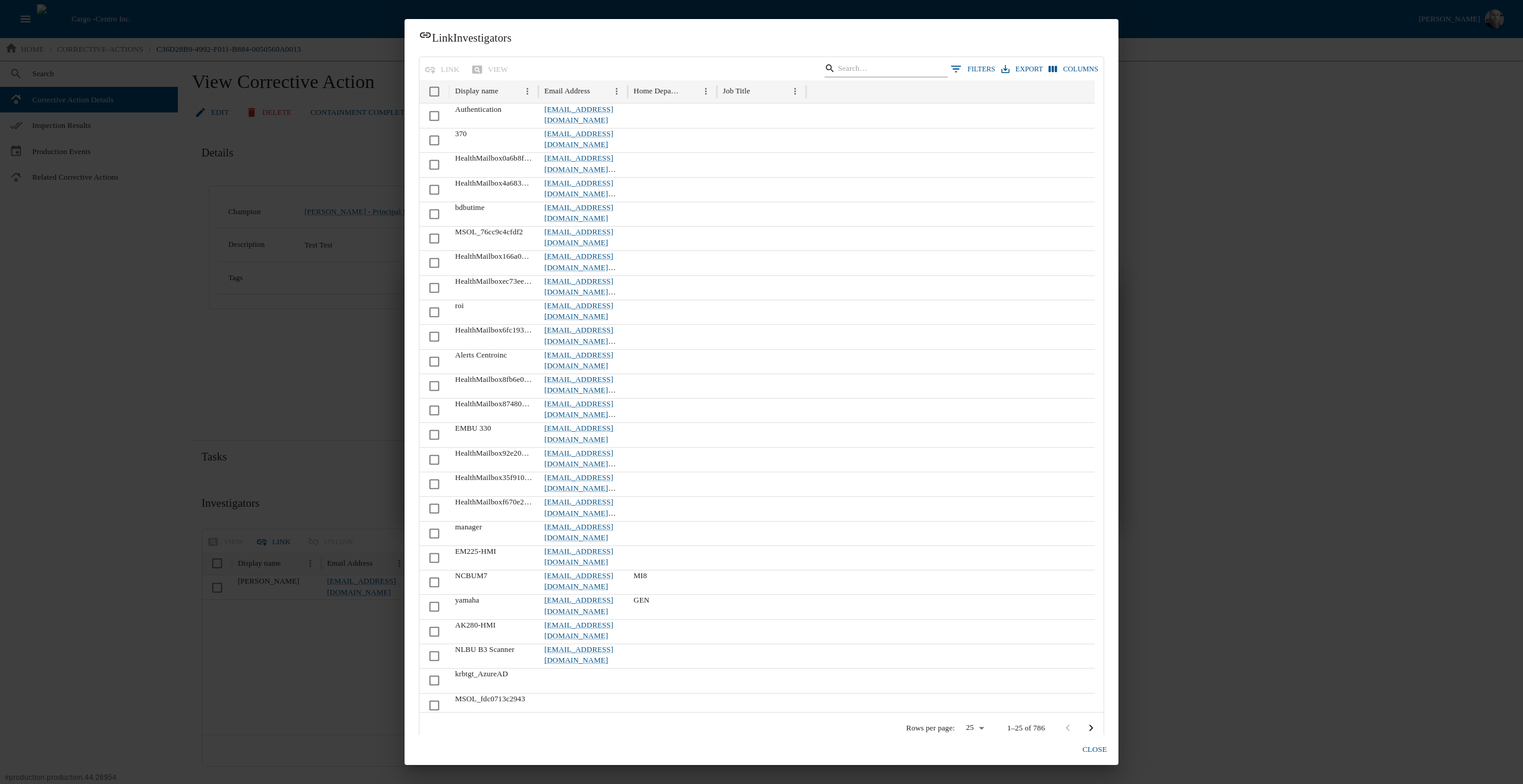
click at [899, 62] on input "Search" at bounding box center [884, 69] width 92 height 17
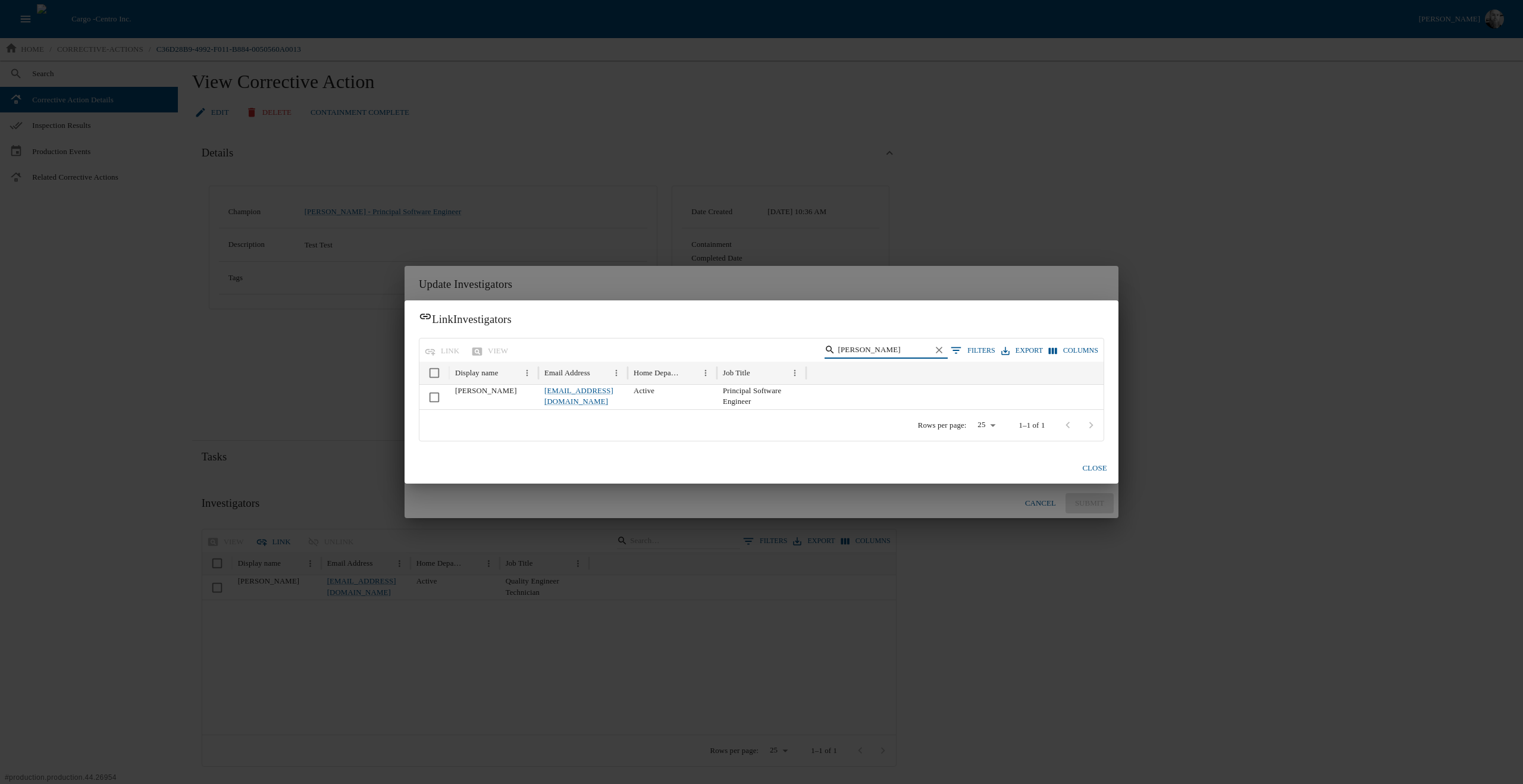
type input "[PERSON_NAME]"
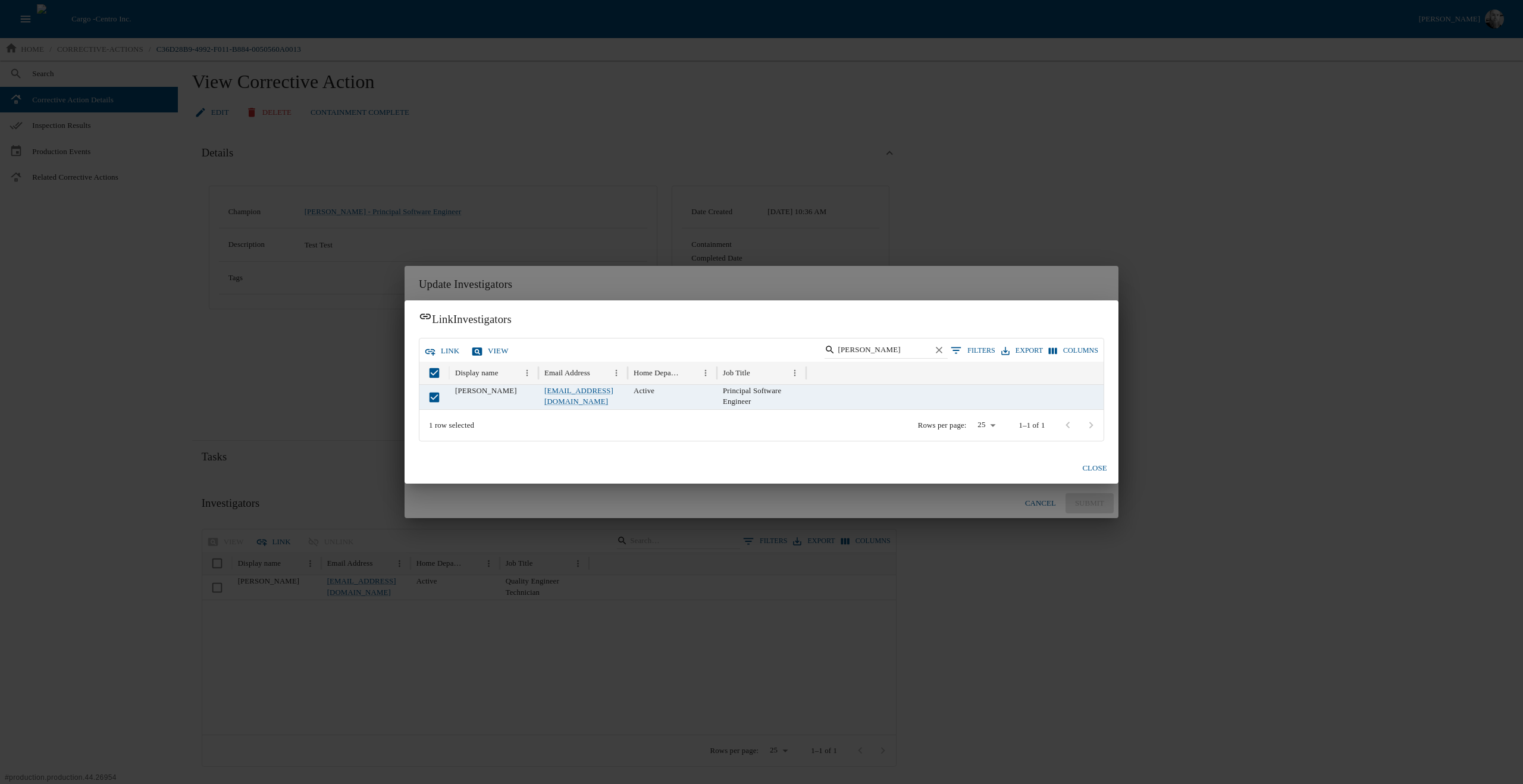
click at [447, 341] on button "link" at bounding box center [443, 351] width 42 height 21
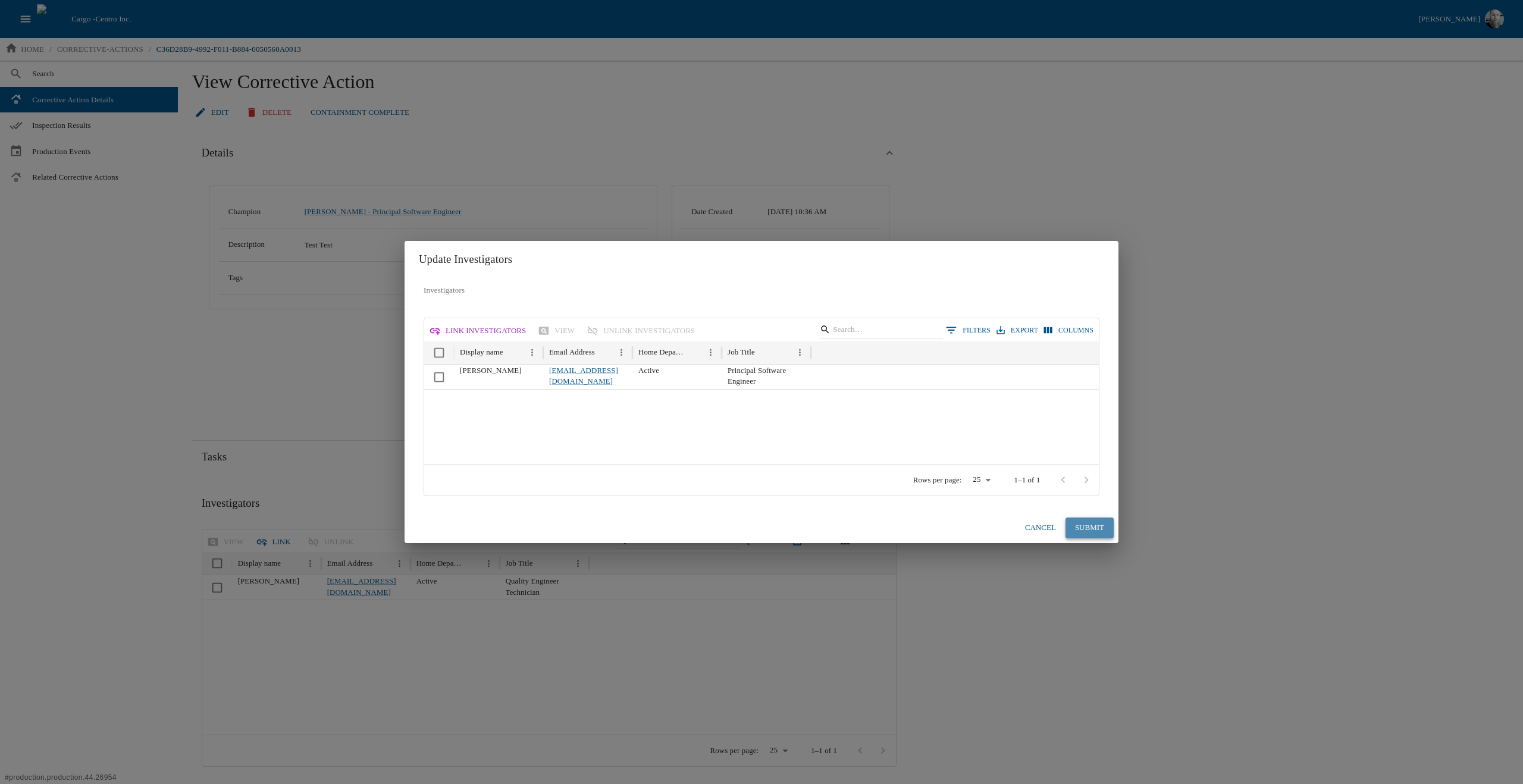
click at [1090, 530] on button "Submit" at bounding box center [1089, 528] width 48 height 21
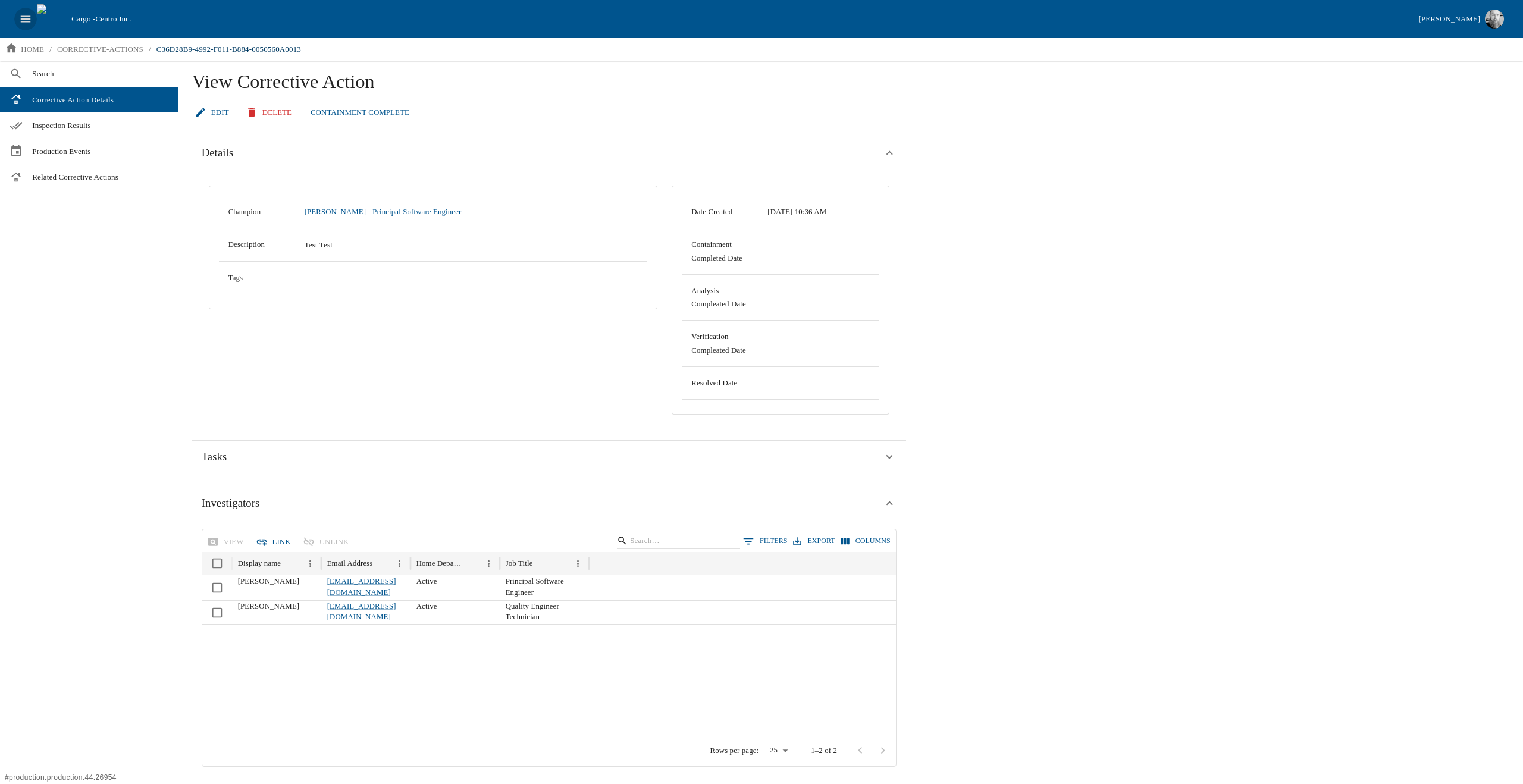
click at [30, 16] on icon "open drawer" at bounding box center [25, 19] width 13 height 13
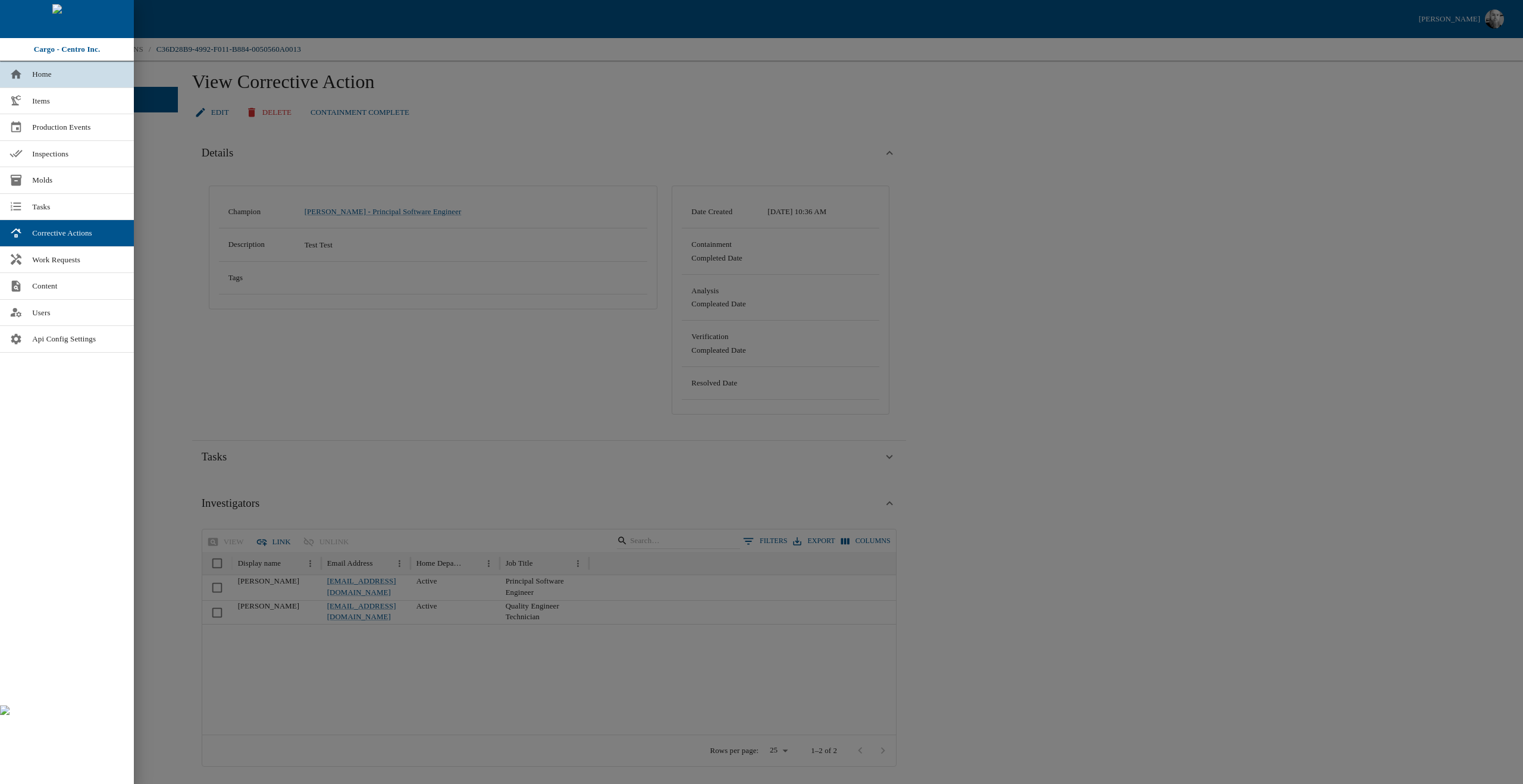
click at [32, 72] on span "Home" at bounding box center [78, 74] width 92 height 12
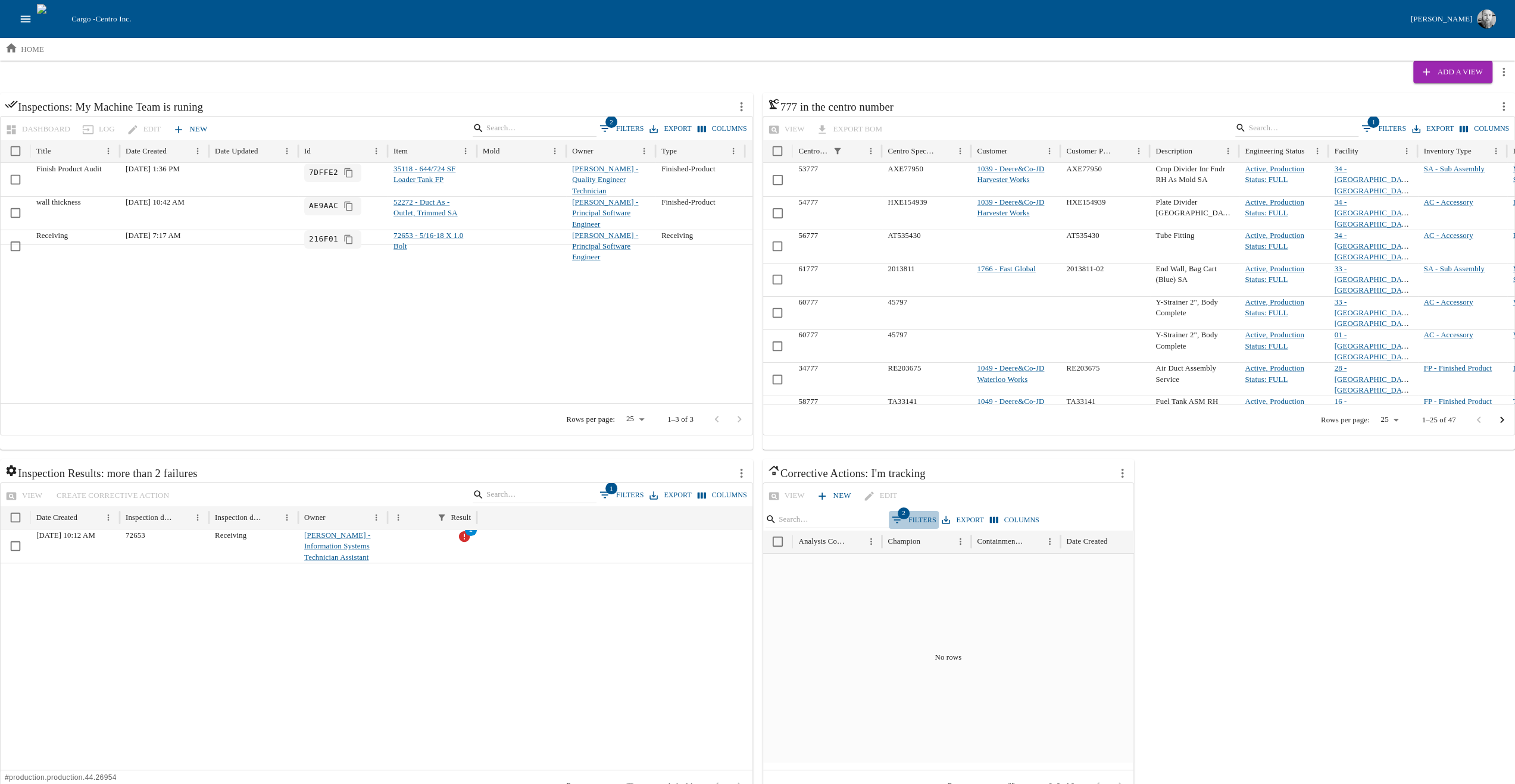
click at [909, 515] on button "2 Filters" at bounding box center [914, 520] width 51 height 18
type input "b"
click at [965, 709] on div at bounding box center [1135, 674] width 744 height 192
click at [908, 514] on button "2 Filters" at bounding box center [914, 520] width 51 height 18
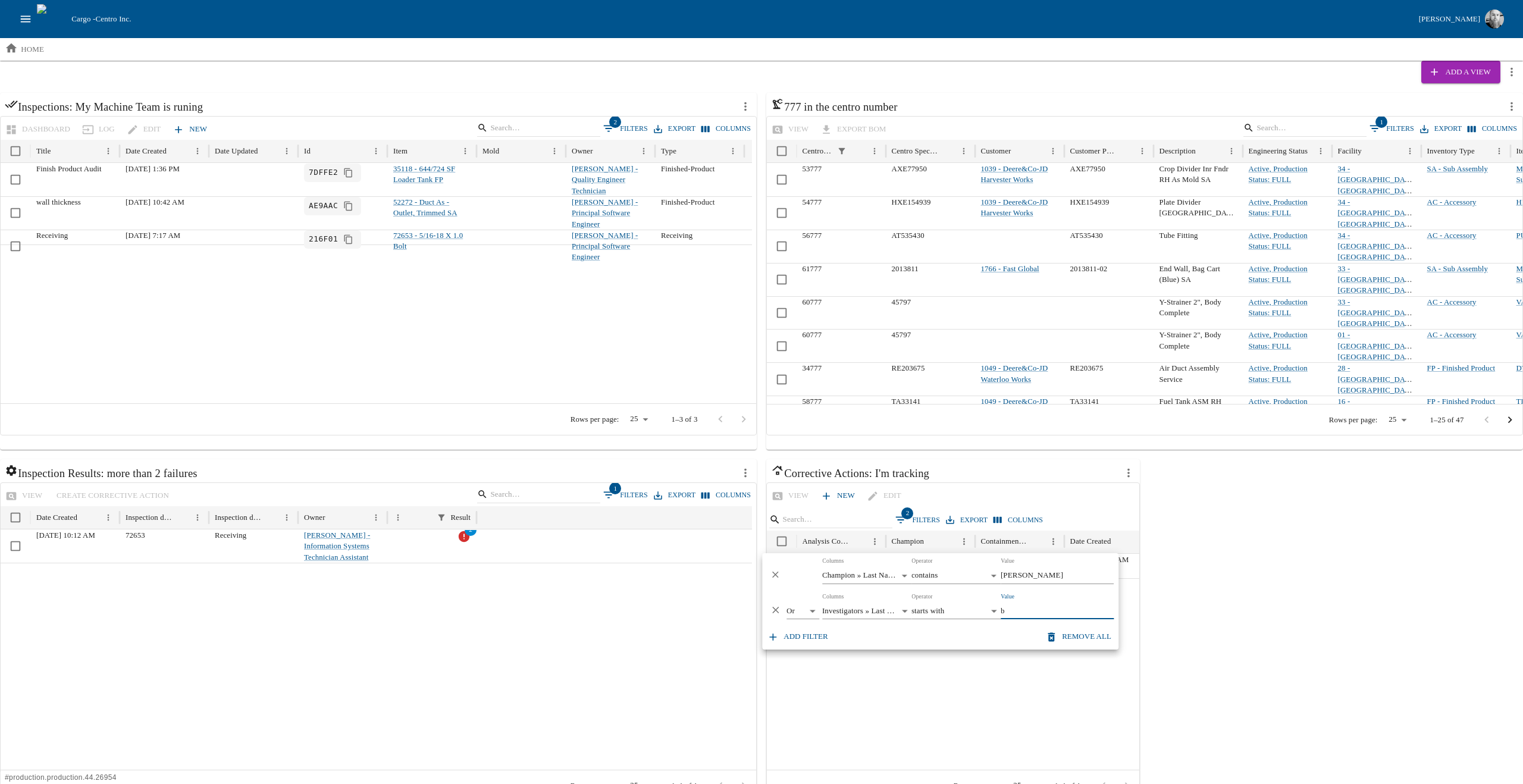
click at [931, 616] on body "Cargo - Centro Inc. [PERSON_NAME] home Add a View Inspections: My Machine Team …" at bounding box center [761, 408] width 1523 height 816
click at [926, 755] on li "is any of" at bounding box center [956, 761] width 89 height 19
type input "*******"
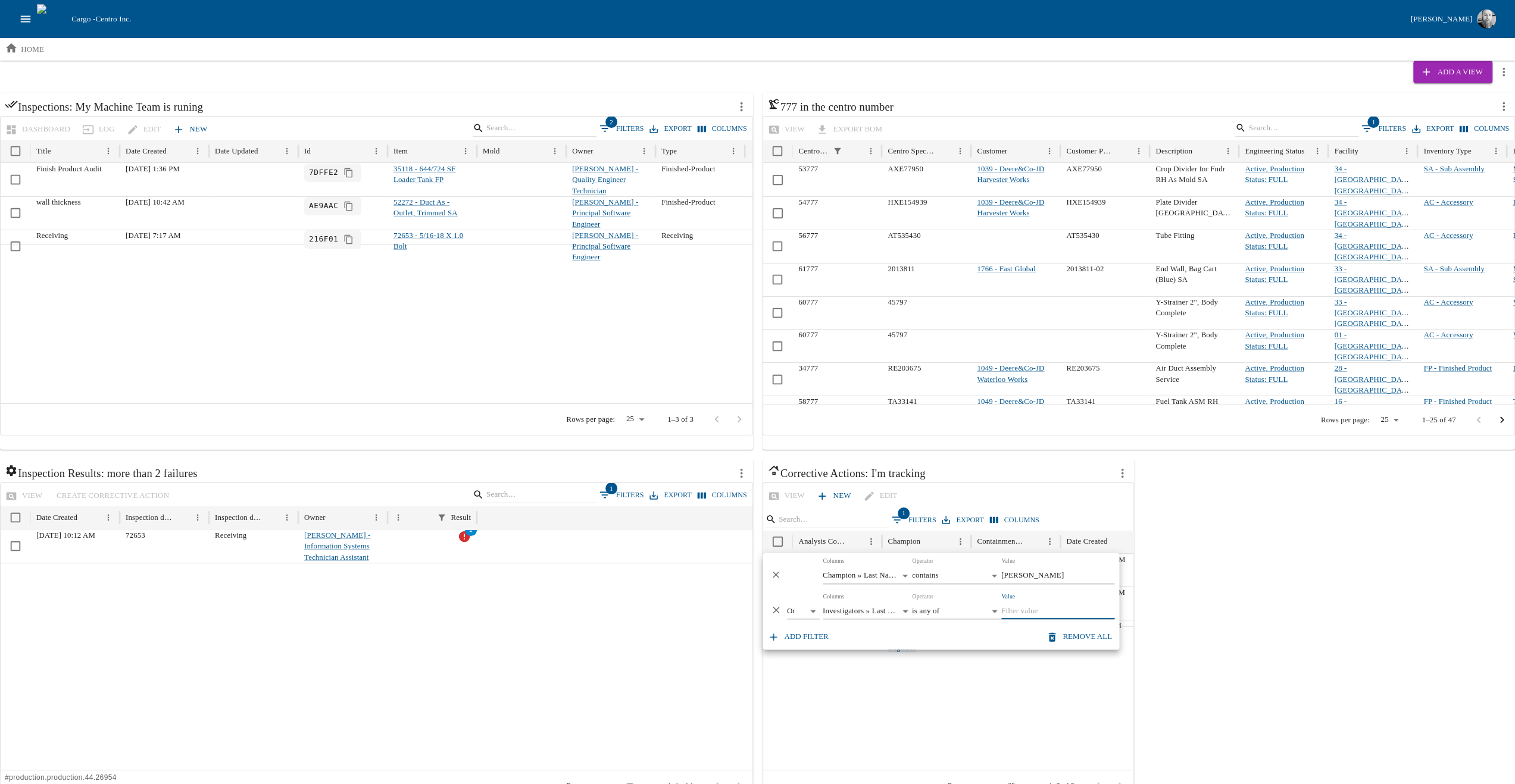
click at [1028, 605] on input "Value" at bounding box center [1057, 611] width 113 height 16
type input "[PERSON_NAME]"
click at [1045, 692] on div at bounding box center [1135, 674] width 744 height 192
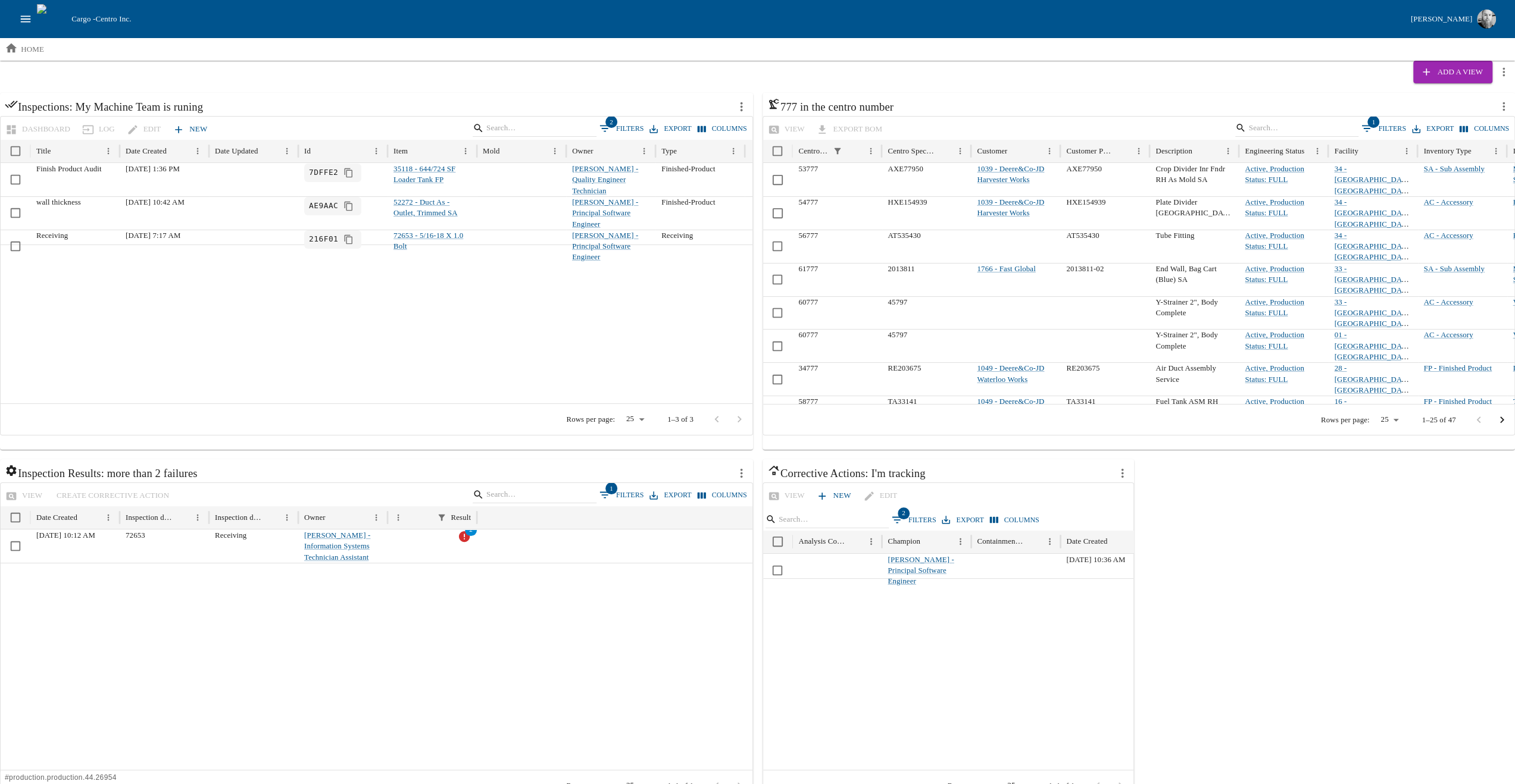
click at [1041, 697] on div at bounding box center [1135, 674] width 744 height 192
click at [1033, 698] on div at bounding box center [1135, 674] width 744 height 192
click at [906, 517] on button "2 Filters" at bounding box center [914, 520] width 51 height 18
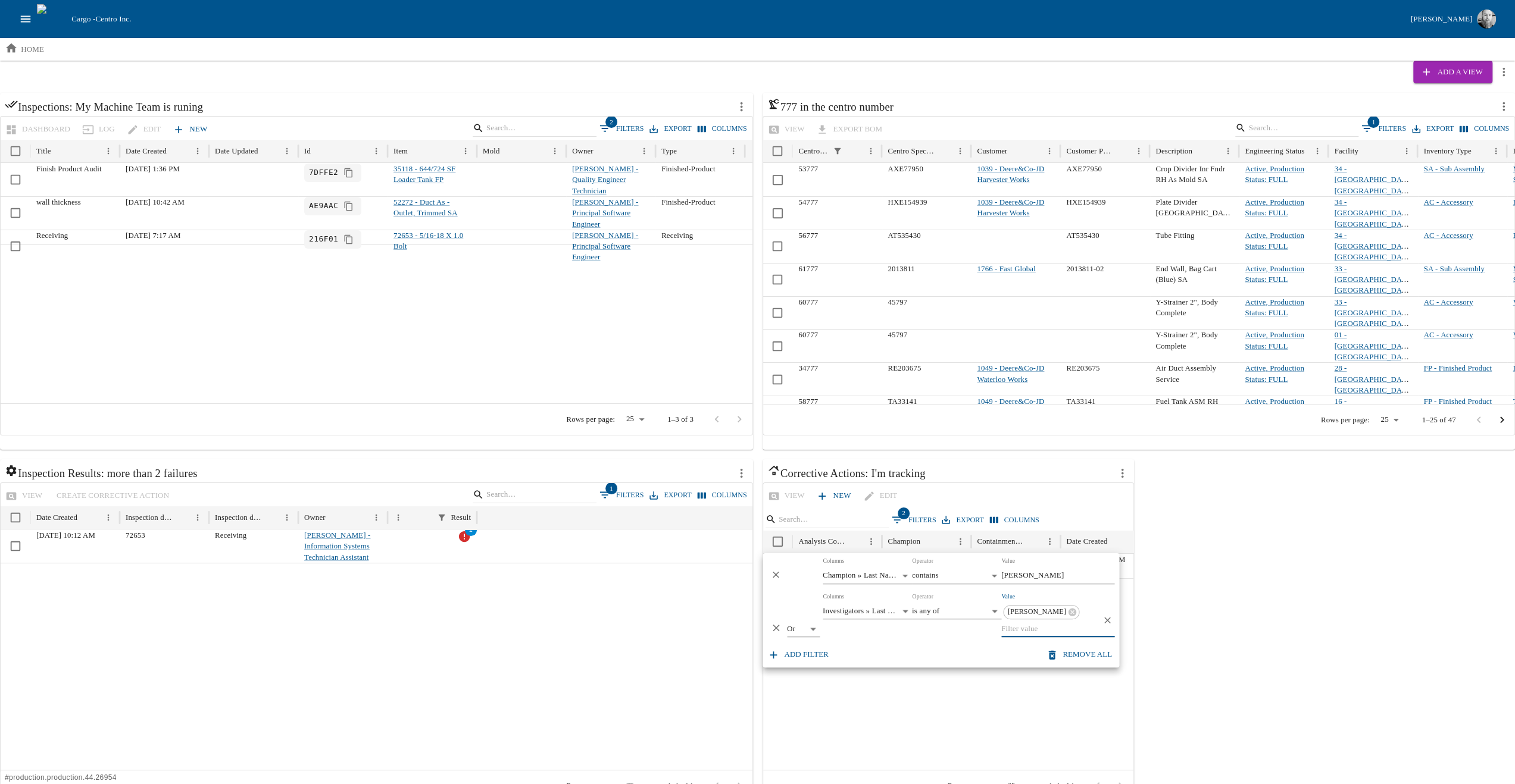
click at [773, 575] on icon "Delete" at bounding box center [776, 575] width 11 height 11
click at [916, 646] on div at bounding box center [1135, 674] width 744 height 192
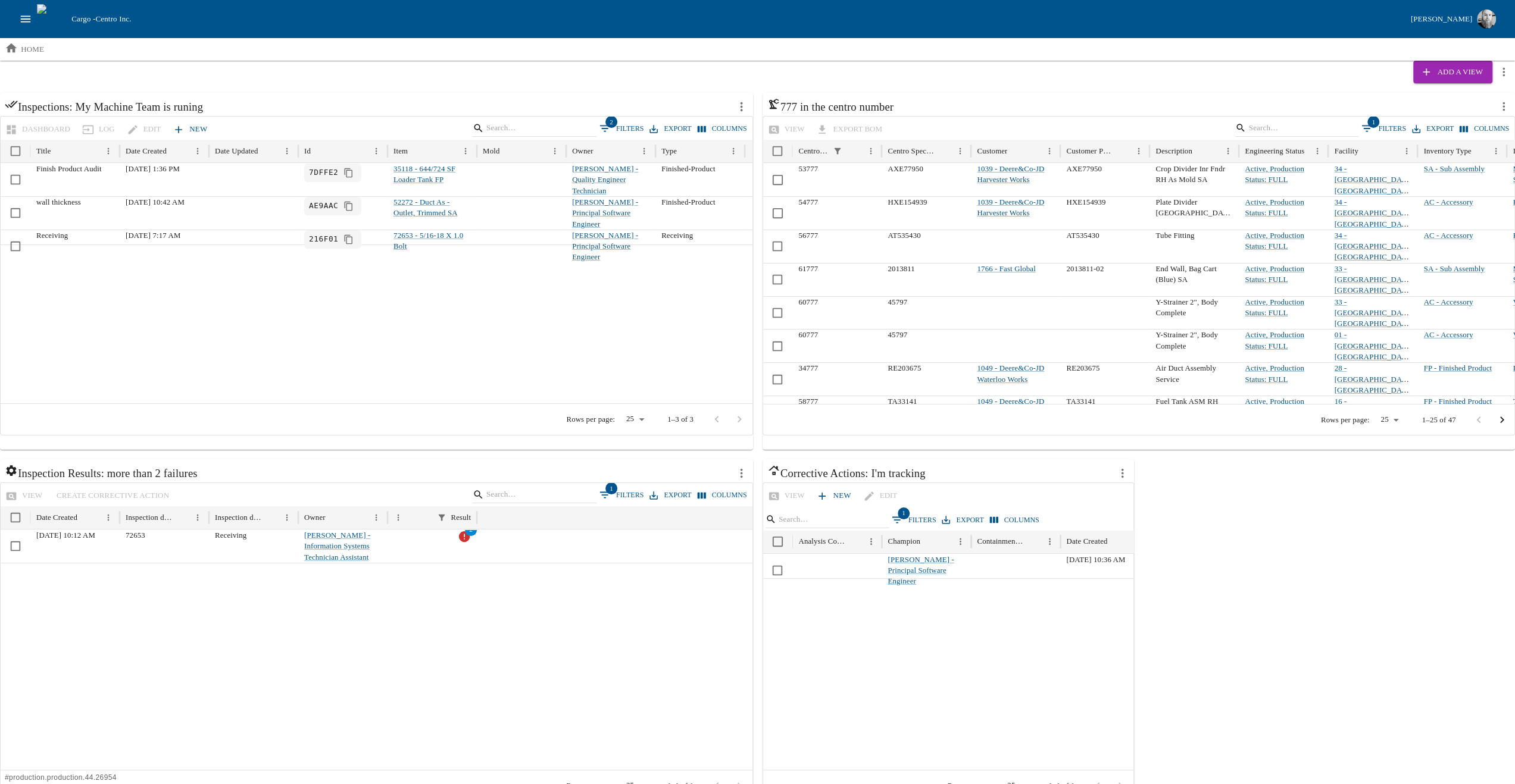
click at [1121, 476] on icon "more actions" at bounding box center [1122, 473] width 2 height 9
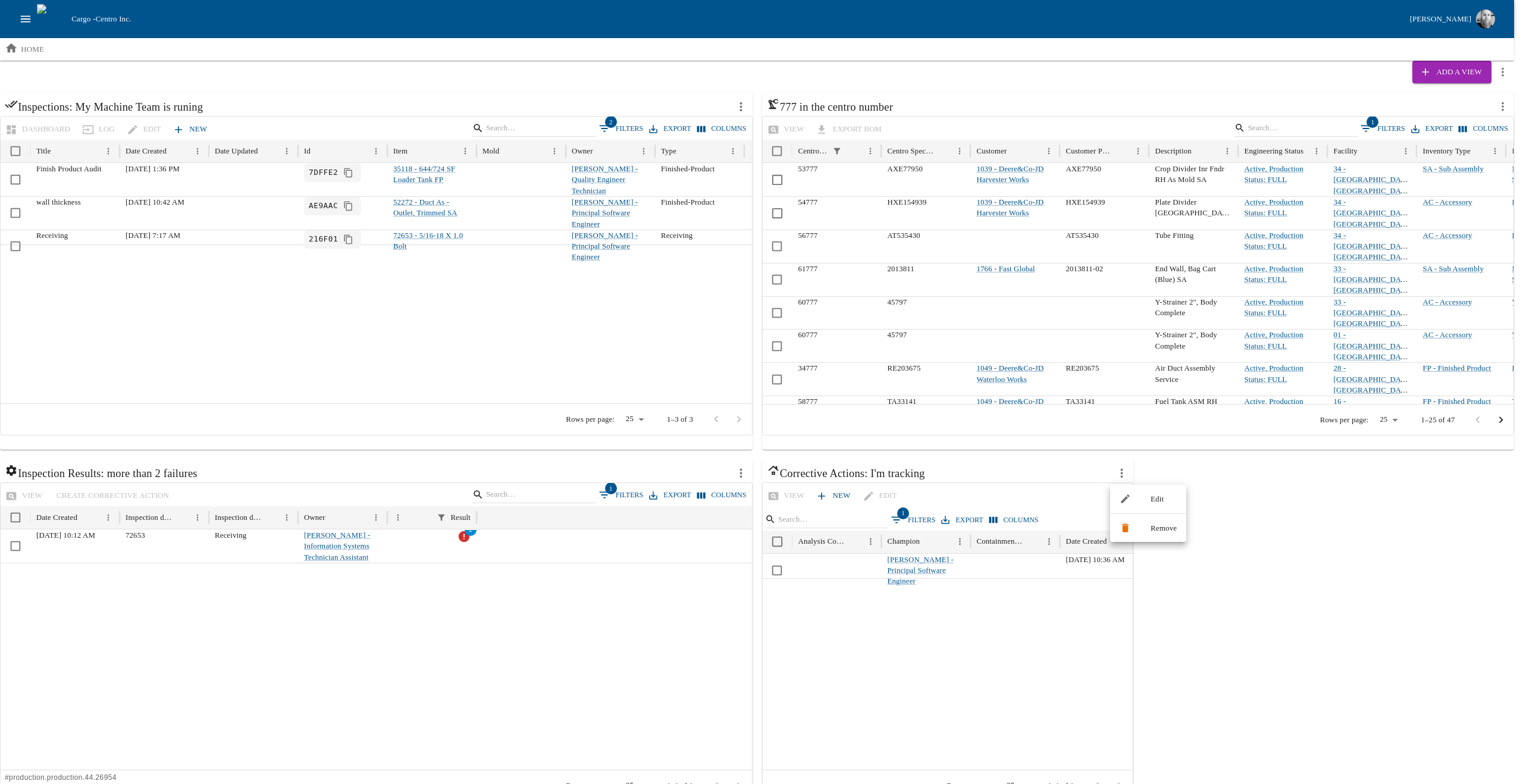
click at [1134, 498] on div at bounding box center [1130, 499] width 21 height 11
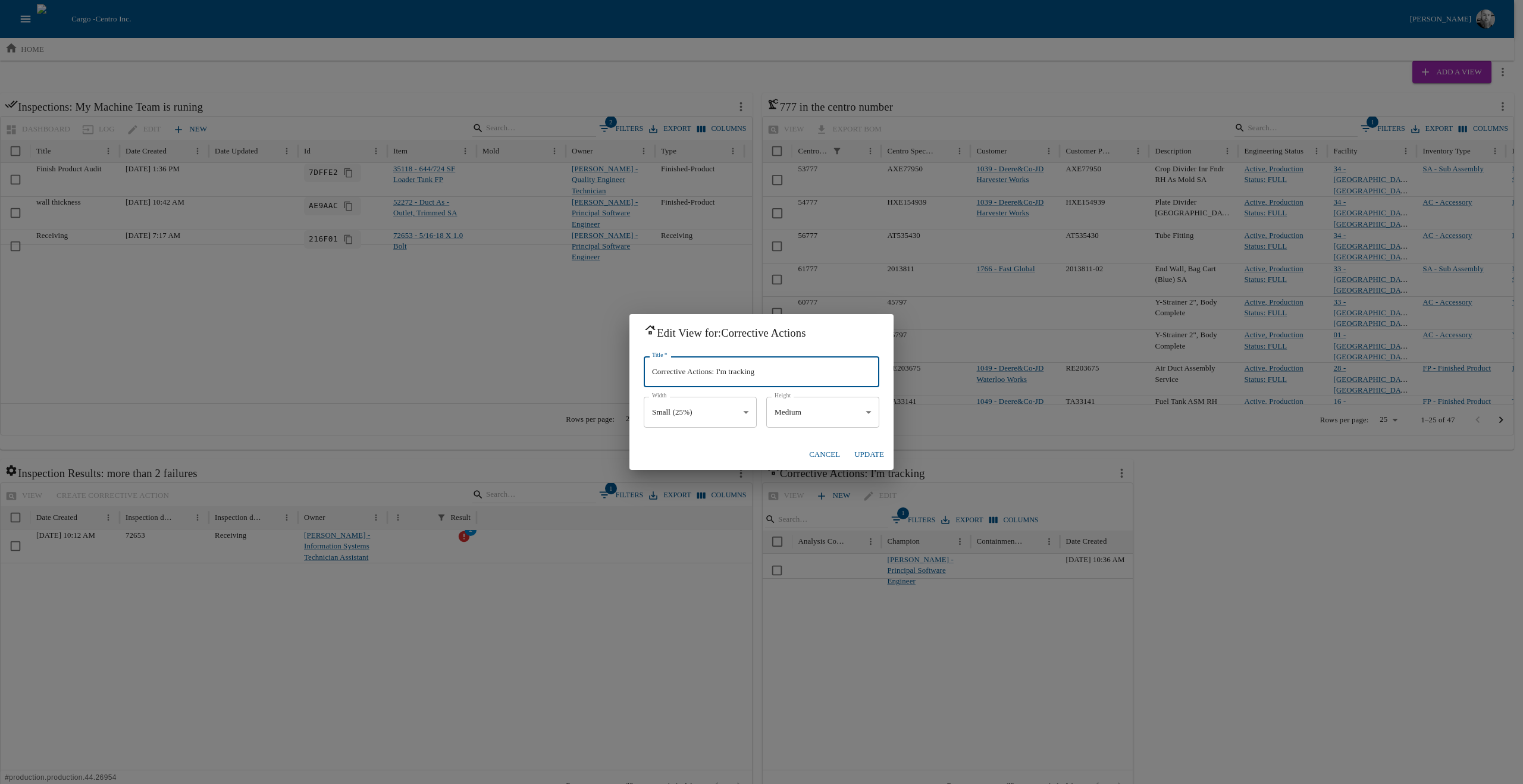
click at [722, 371] on input "Corrective Actions: I'm tracking" at bounding box center [762, 371] width 236 height 31
drag, startPoint x: 720, startPoint y: 373, endPoint x: 793, endPoint y: 374, distance: 73.0
click at [793, 374] on input "Corrective Actions: I'm tracking" at bounding box center [762, 371] width 236 height 31
click at [760, 376] on input "Corrective Actions: I'm tracking" at bounding box center [762, 371] width 236 height 31
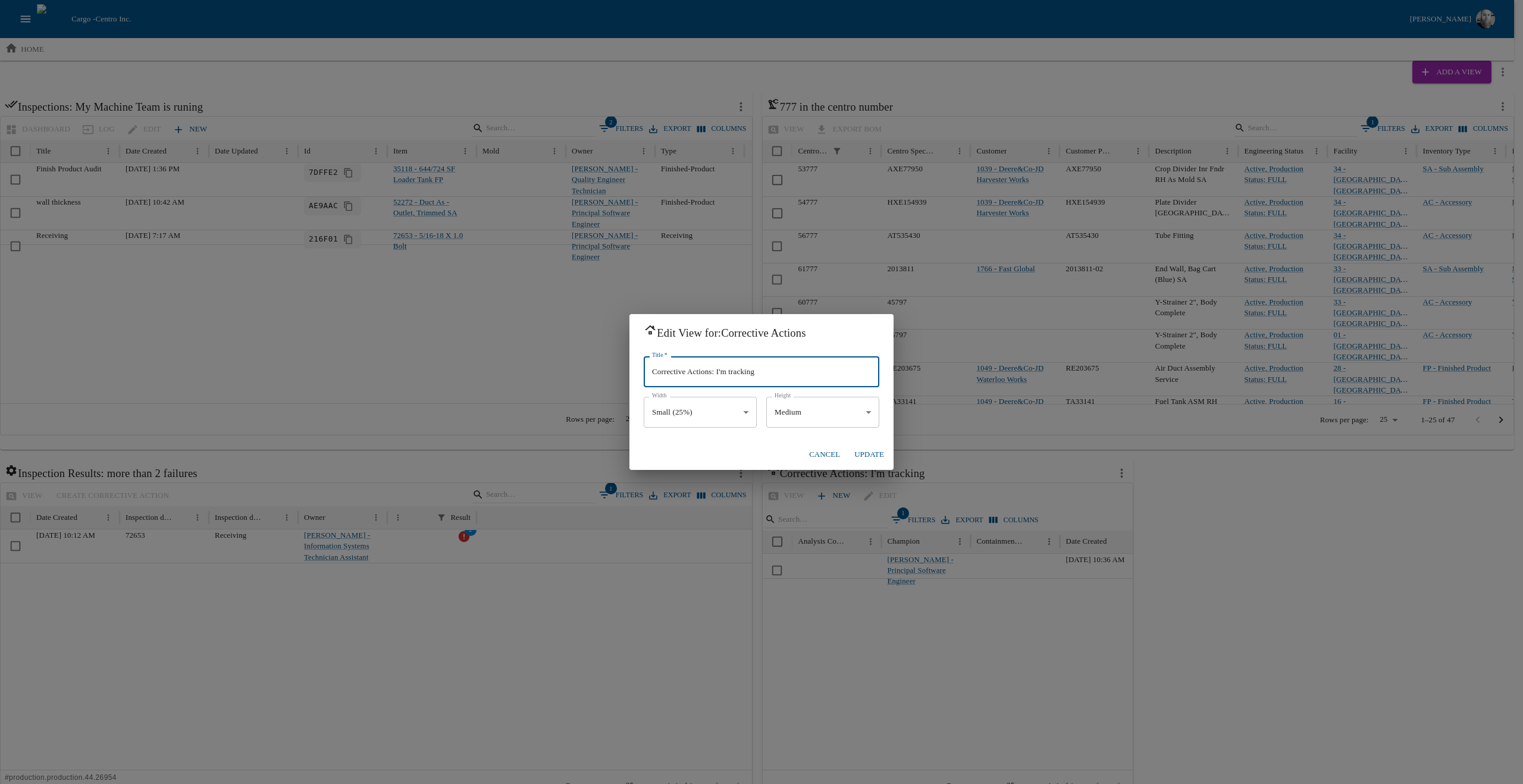
click at [760, 376] on input "Corrective Actions: I'm tracking" at bounding box center [762, 371] width 236 height 31
type input "Corrective Actions: I'm a part of"
click at [870, 456] on button "Update" at bounding box center [869, 454] width 40 height 21
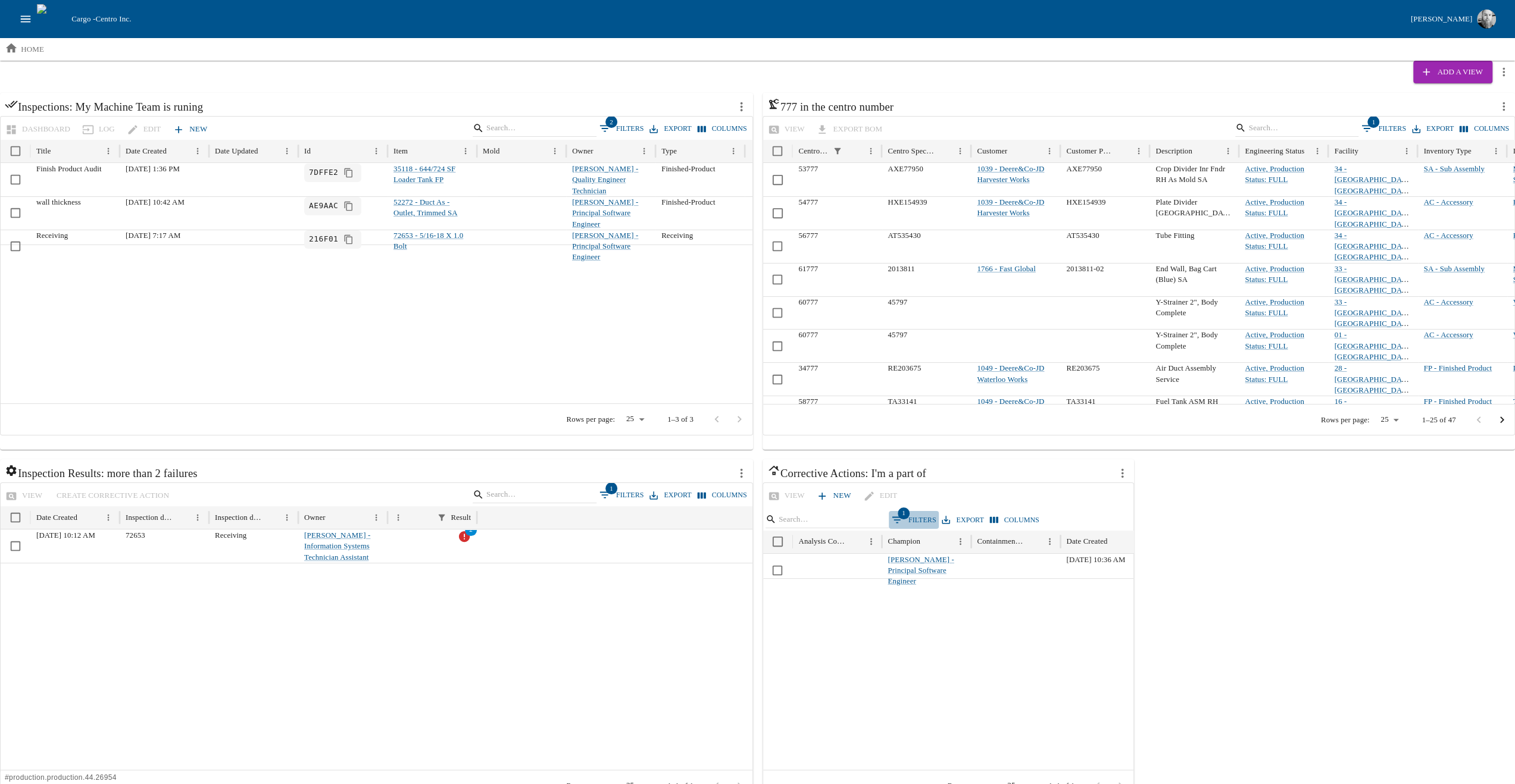
click at [906, 516] on button "1 Filters" at bounding box center [914, 520] width 51 height 18
click at [809, 609] on button "Add filter" at bounding box center [799, 620] width 68 height 21
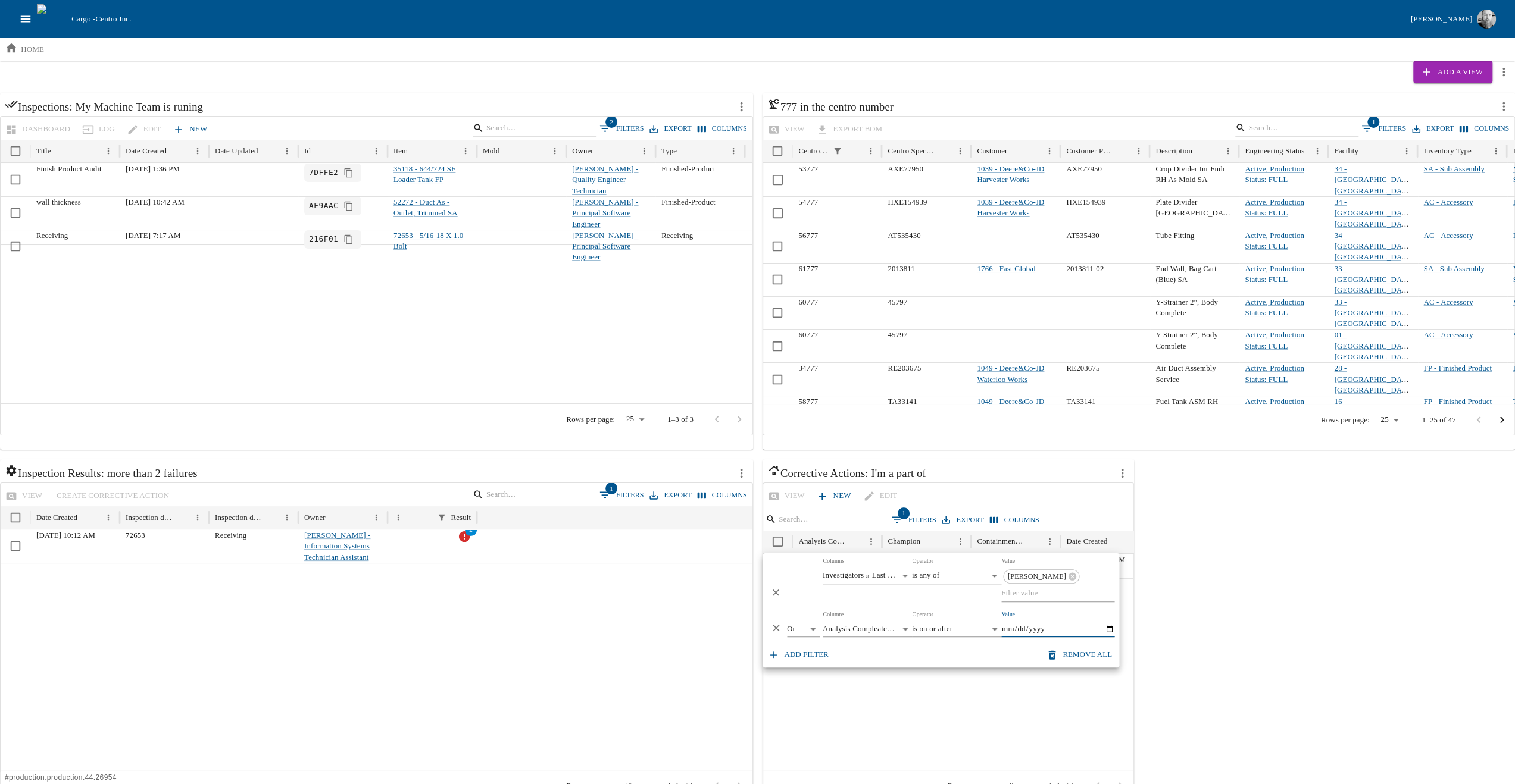
click at [799, 612] on body "Cargo - Centro Inc. [PERSON_NAME] home Add a View Inspections: My Machine Team …" at bounding box center [758, 408] width 1515 height 816
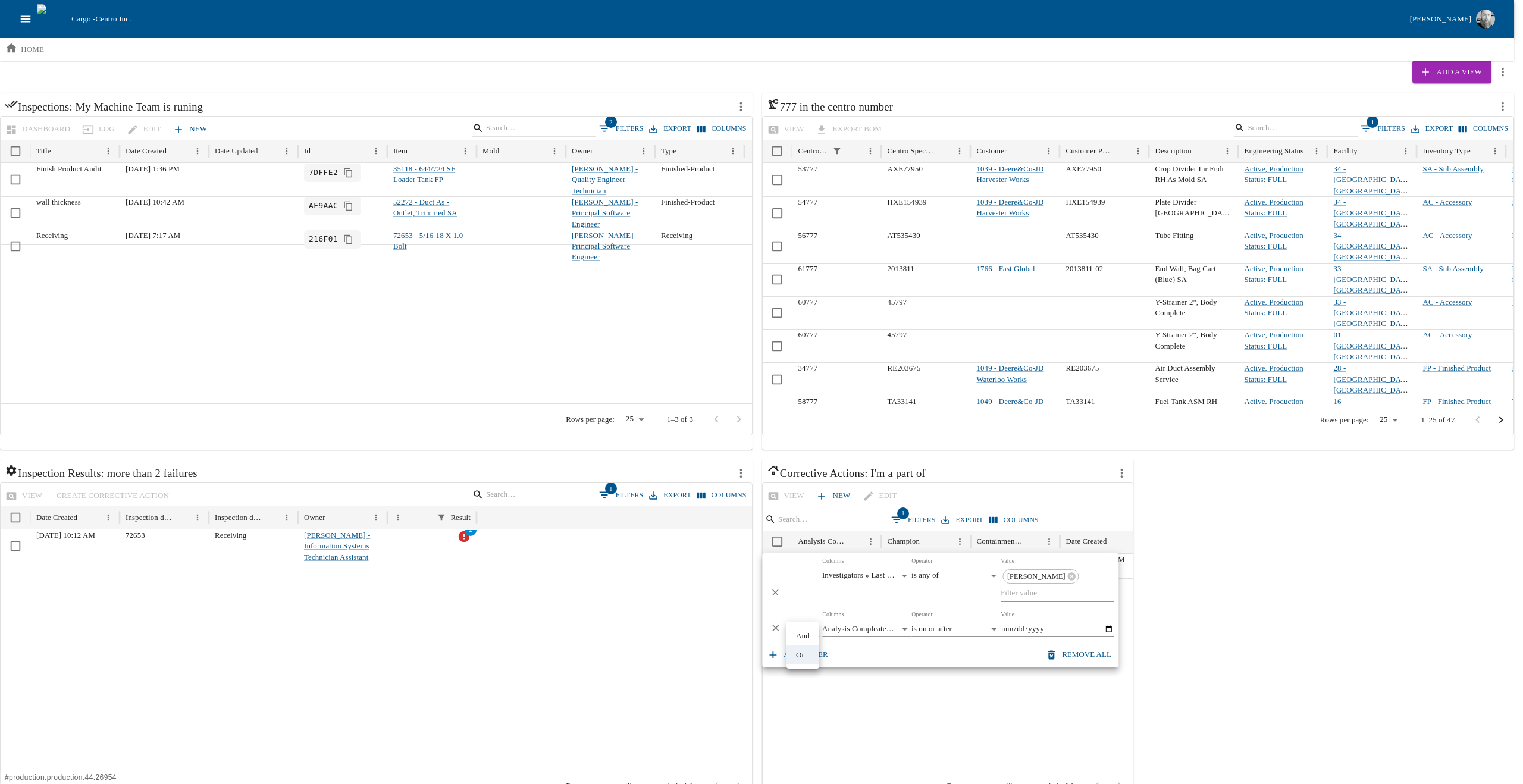
click at [798, 612] on div at bounding box center [761, 392] width 1523 height 784
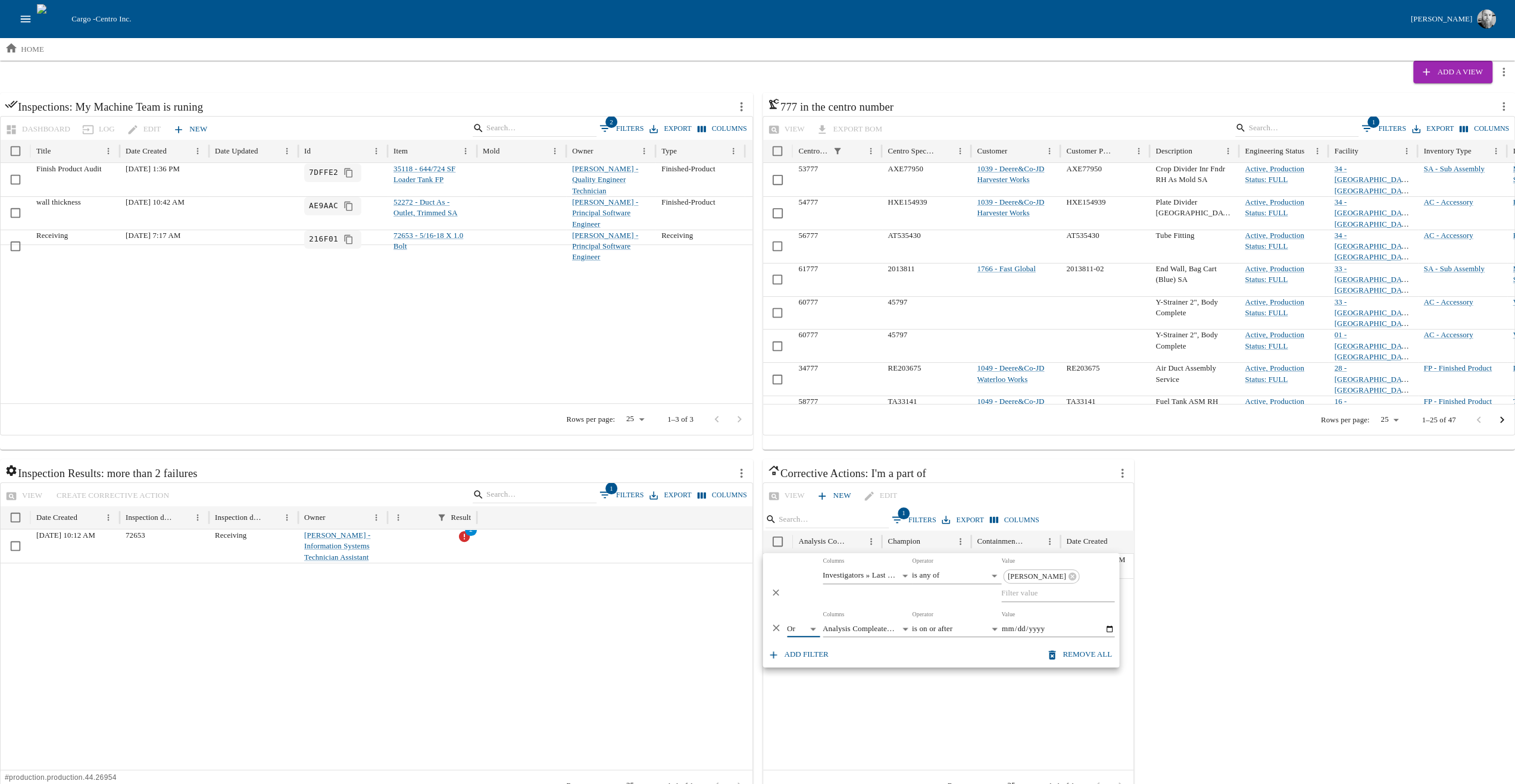
click at [854, 609] on body "Cargo - Centro Inc. [PERSON_NAME] home Add a View Inspections: My Machine Team …" at bounding box center [758, 408] width 1515 height 816
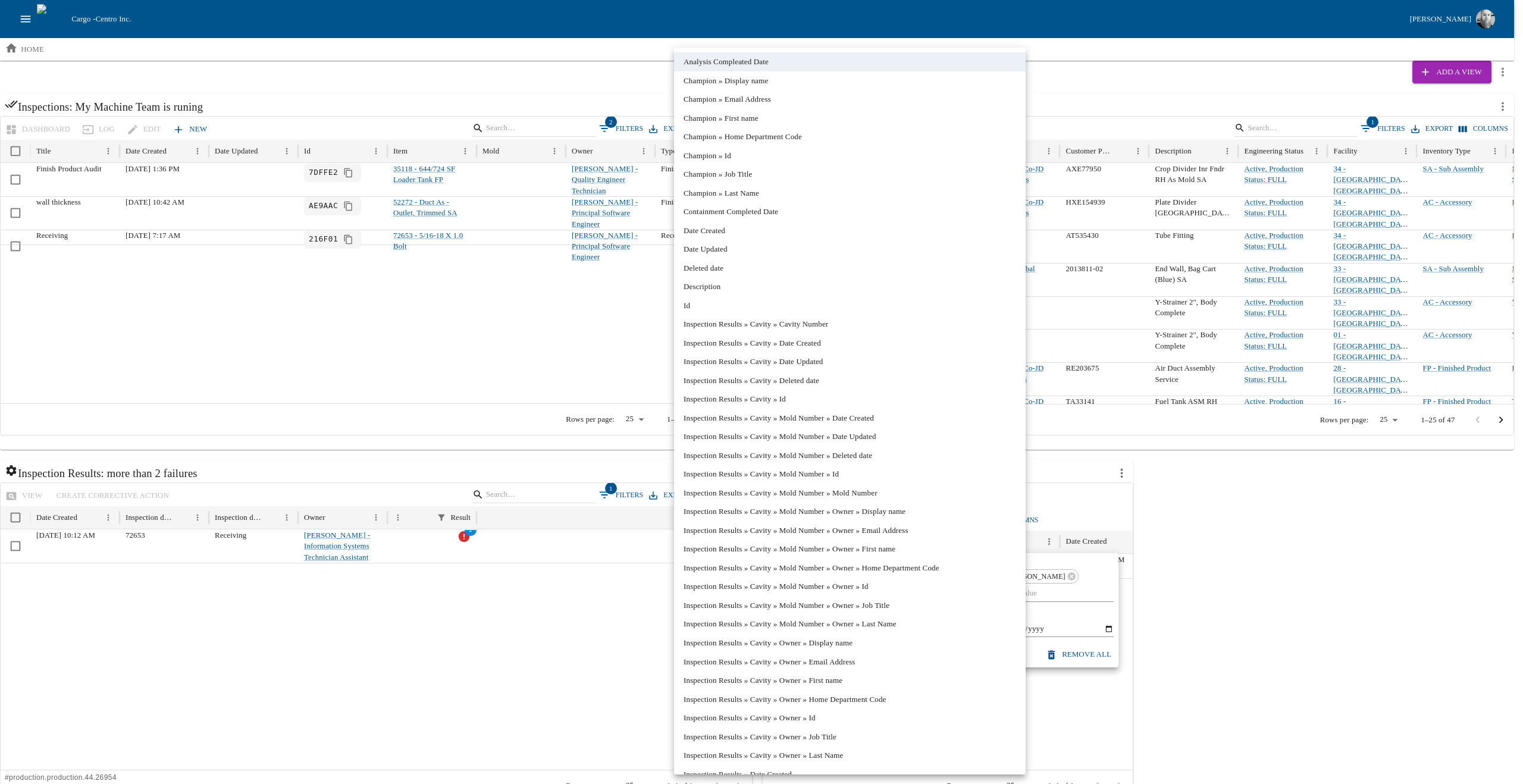
click at [746, 196] on li "Champion » Last Name" at bounding box center [850, 194] width 352 height 19
type input "**********"
type input "********"
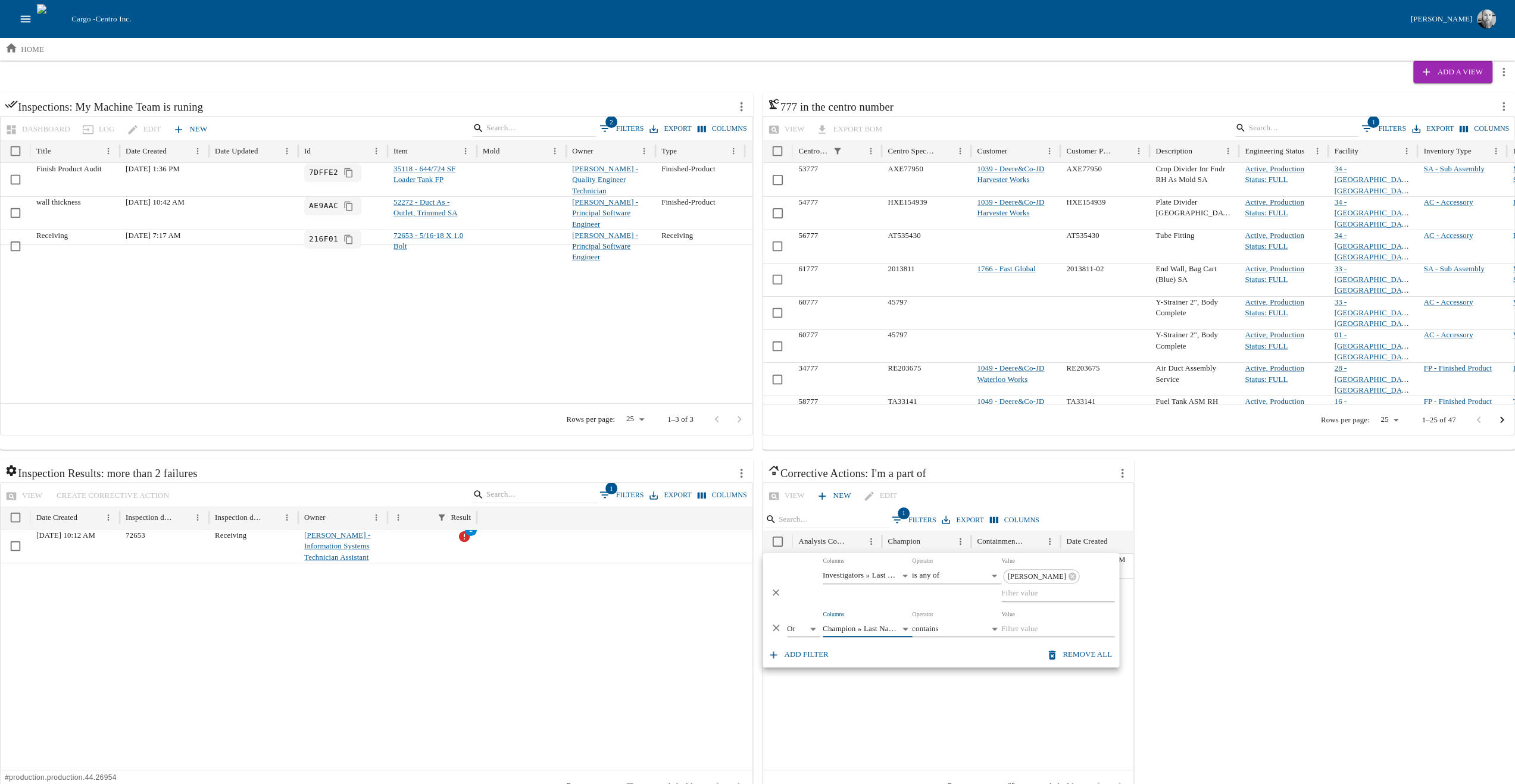
click at [956, 612] on body "Cargo - Centro Inc. [PERSON_NAME] home Add a View Inspections: My Machine Team …" at bounding box center [758, 408] width 1515 height 816
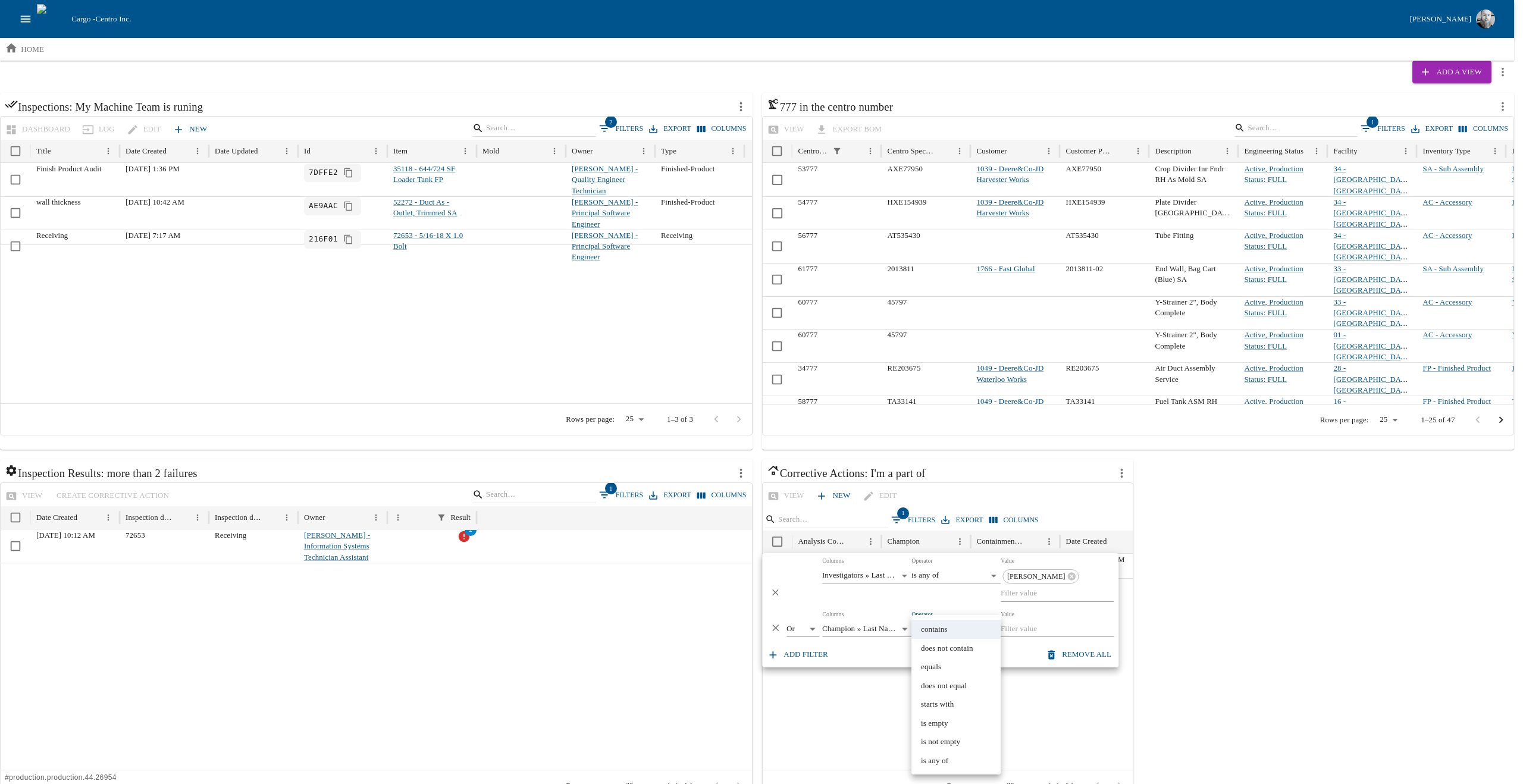
click at [956, 612] on div at bounding box center [761, 392] width 1523 height 784
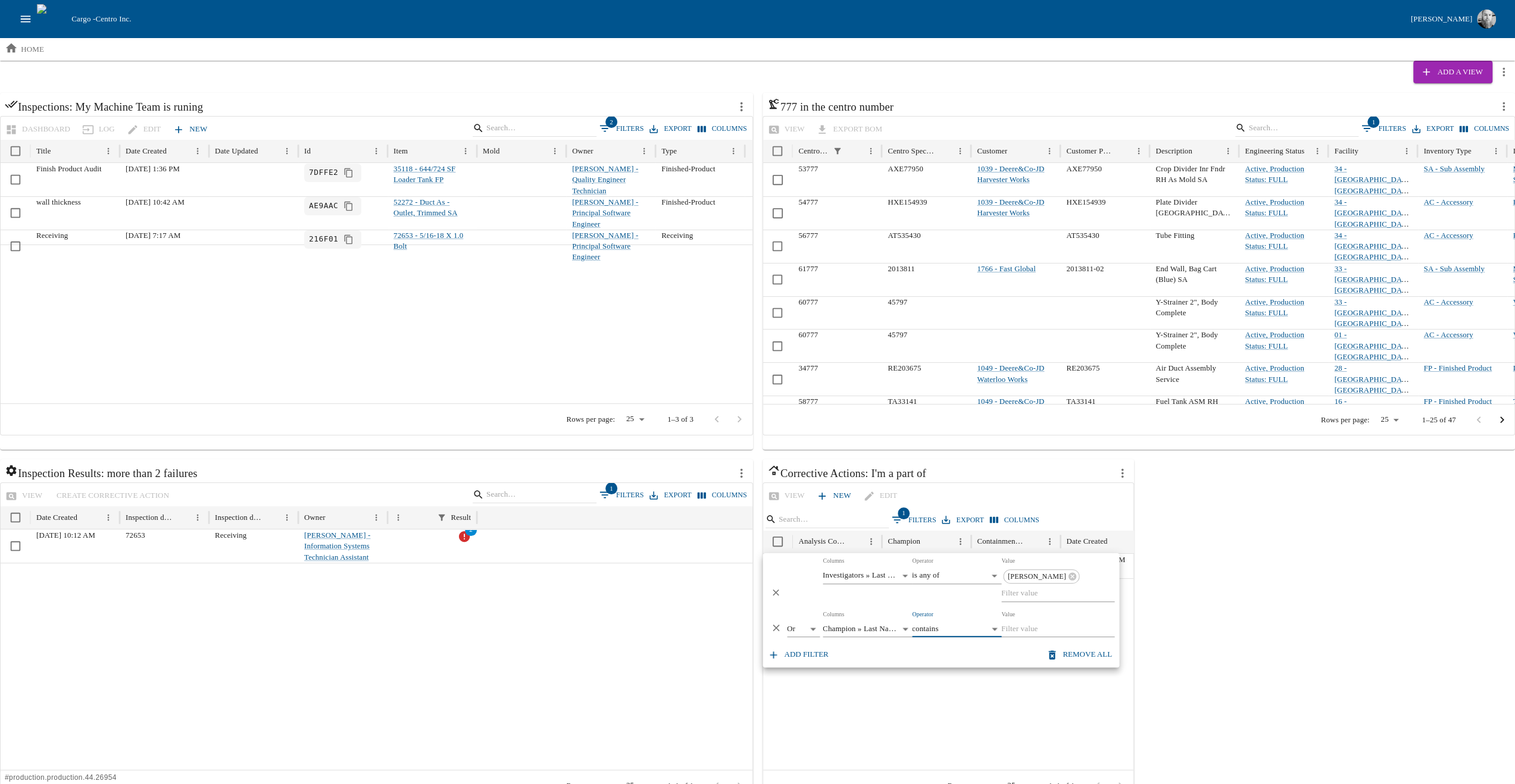
click at [1037, 621] on input "Value" at bounding box center [1057, 629] width 113 height 17
type input "[PERSON_NAME]"
click at [1033, 700] on div at bounding box center [1135, 674] width 744 height 192
click at [988, 694] on div at bounding box center [1135, 674] width 744 height 192
click at [548, 683] on div at bounding box center [376, 666] width 752 height 208
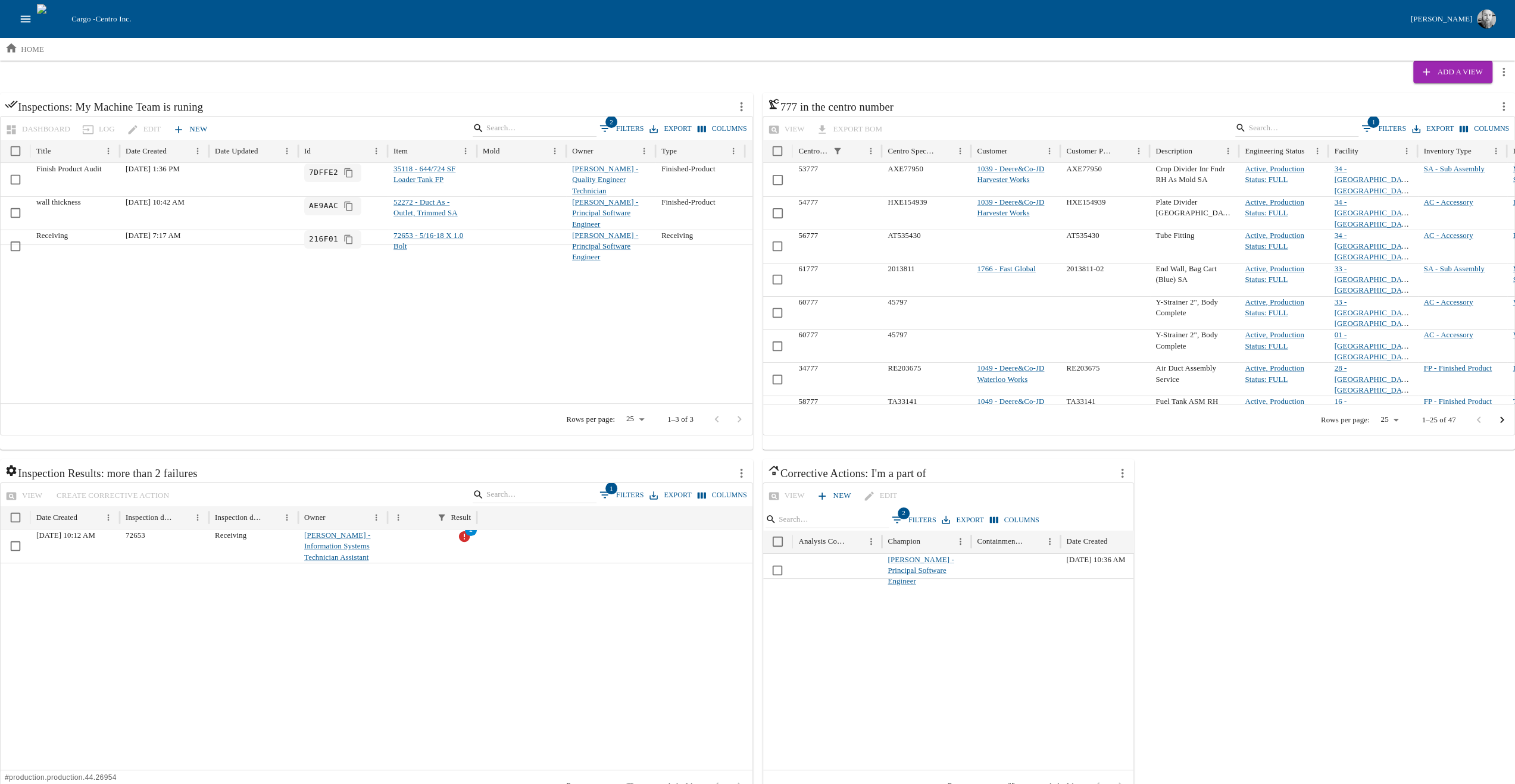
click at [742, 105] on icon "more actions" at bounding box center [741, 106] width 13 height 13
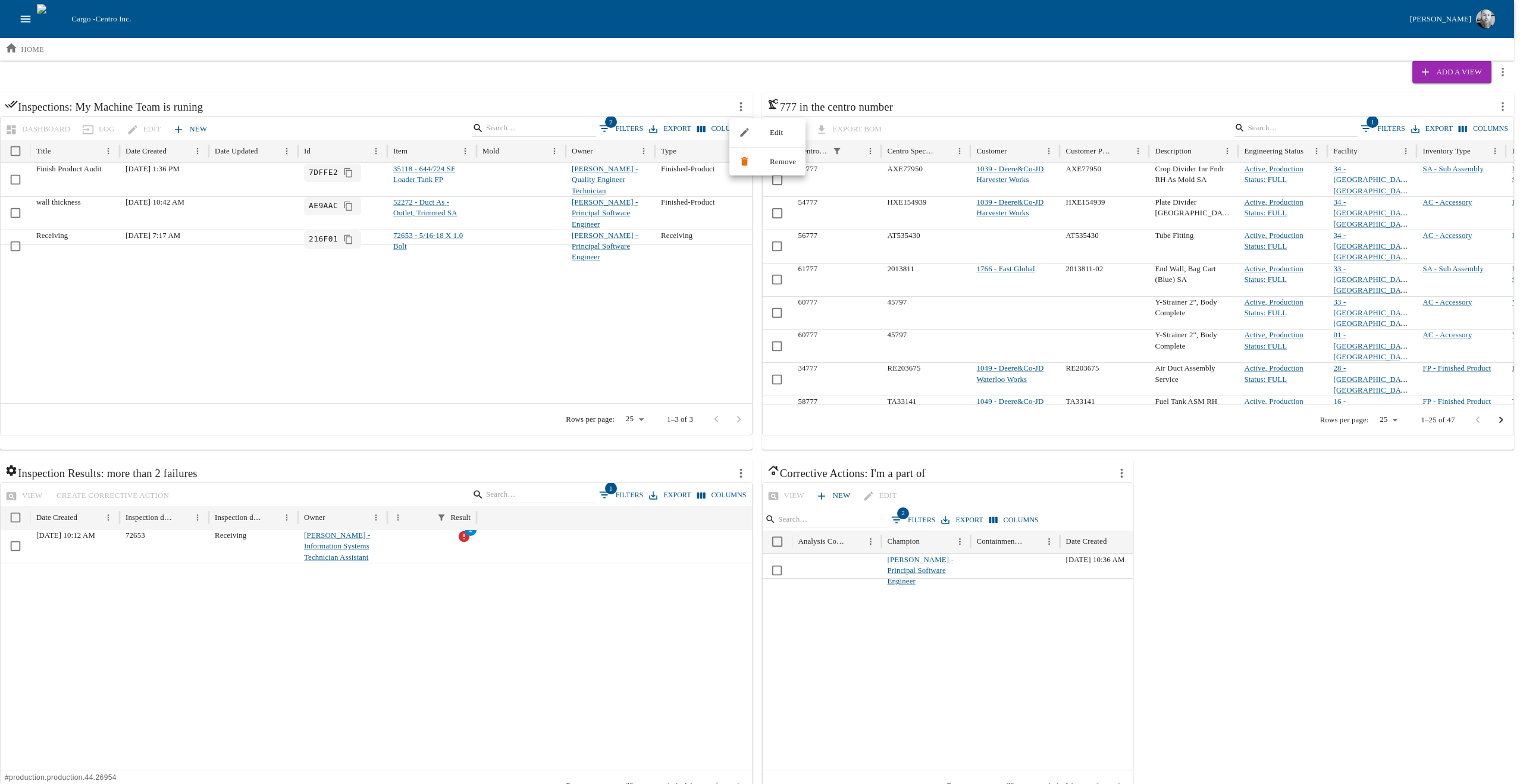
click at [751, 136] on div at bounding box center [749, 132] width 21 height 11
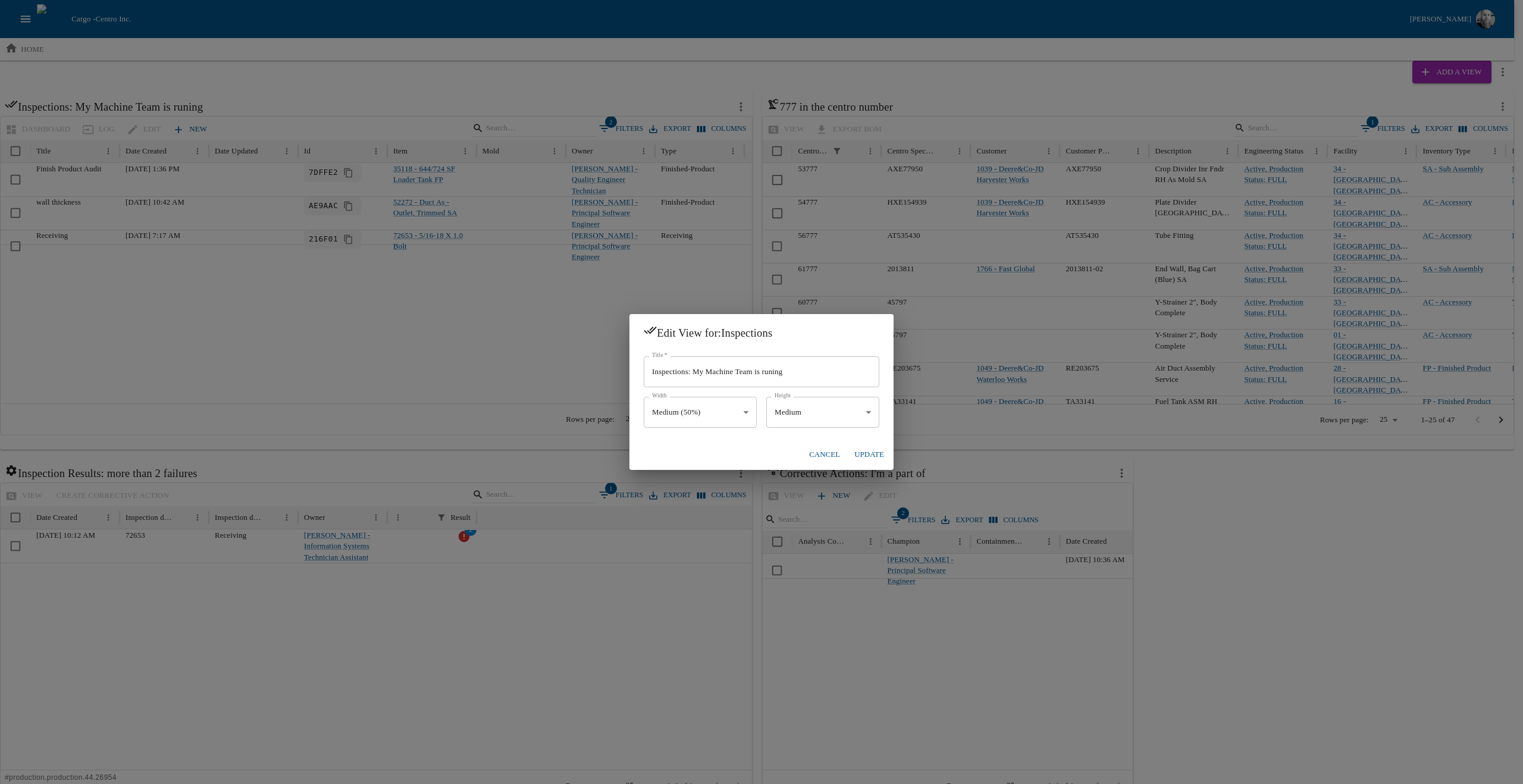
click at [704, 405] on body "Cargo - Centro Inc. [PERSON_NAME] home Add a View Inspections: My Machine Team …" at bounding box center [761, 408] width 1523 height 816
click at [660, 443] on li "Small (25%)" at bounding box center [700, 442] width 113 height 19
type input "*****"
click at [865, 457] on button "Update" at bounding box center [869, 454] width 40 height 21
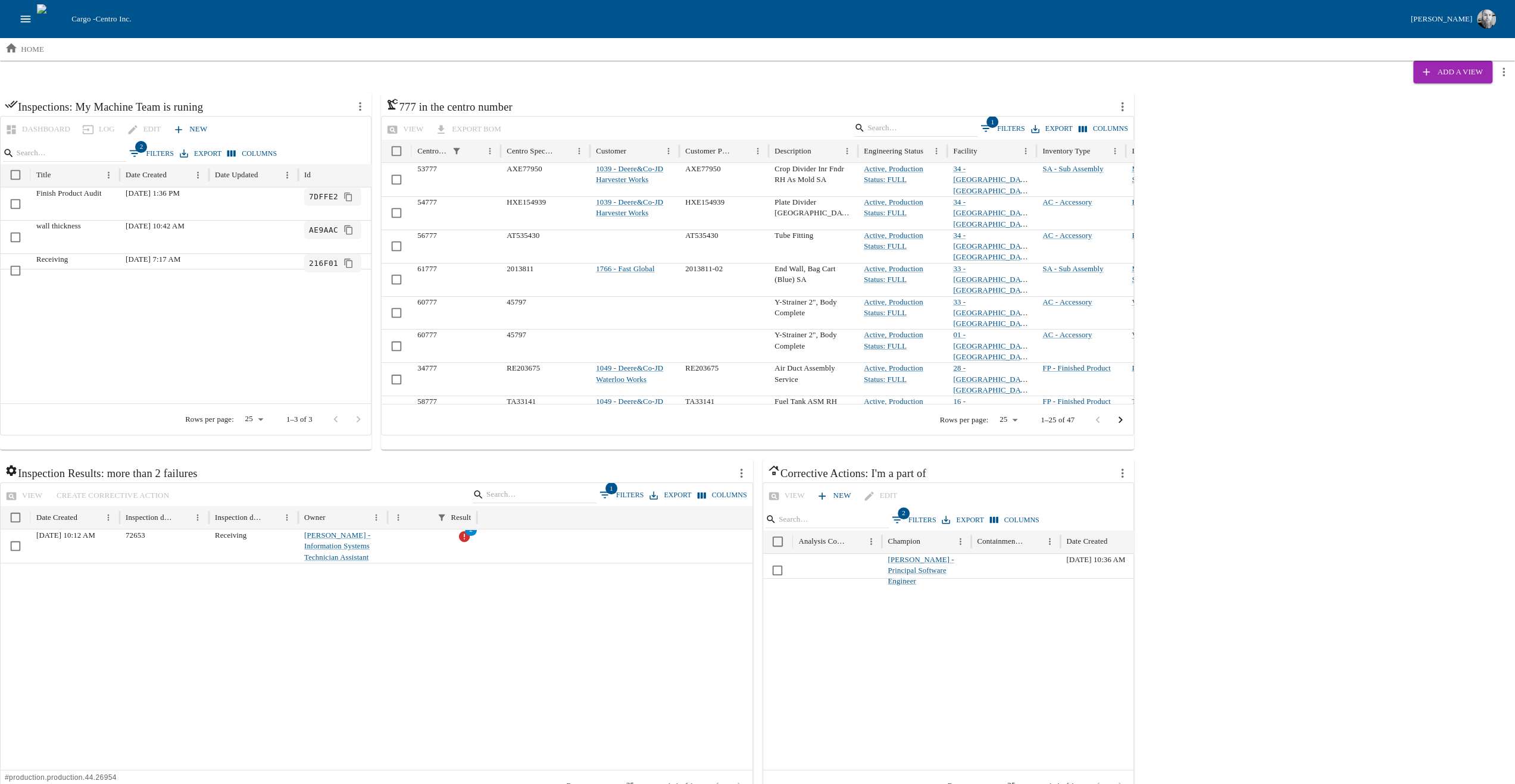
click at [1120, 108] on icon "more actions" at bounding box center [1122, 106] width 13 height 13
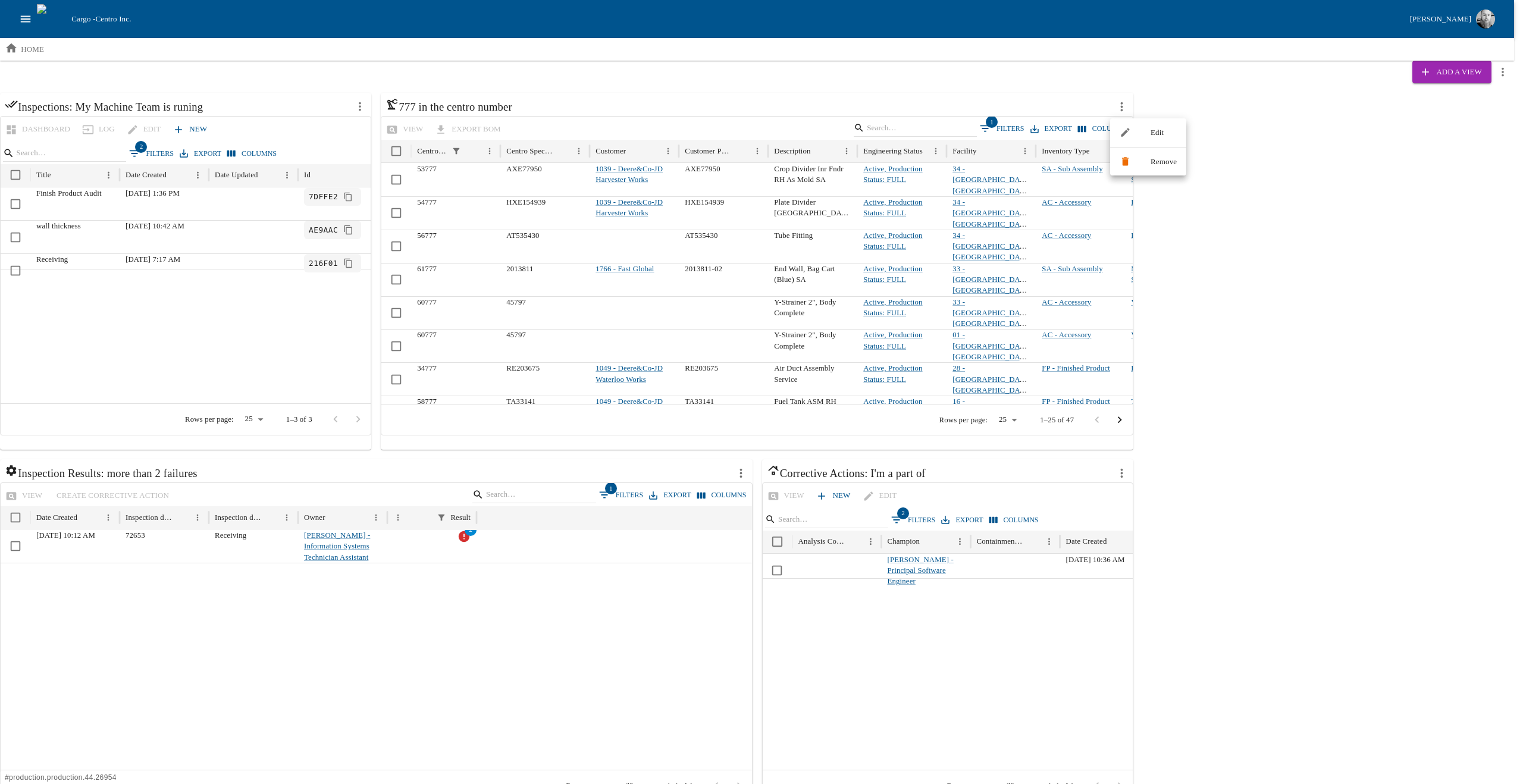
click at [1149, 128] on li "Edit" at bounding box center [1148, 133] width 76 height 19
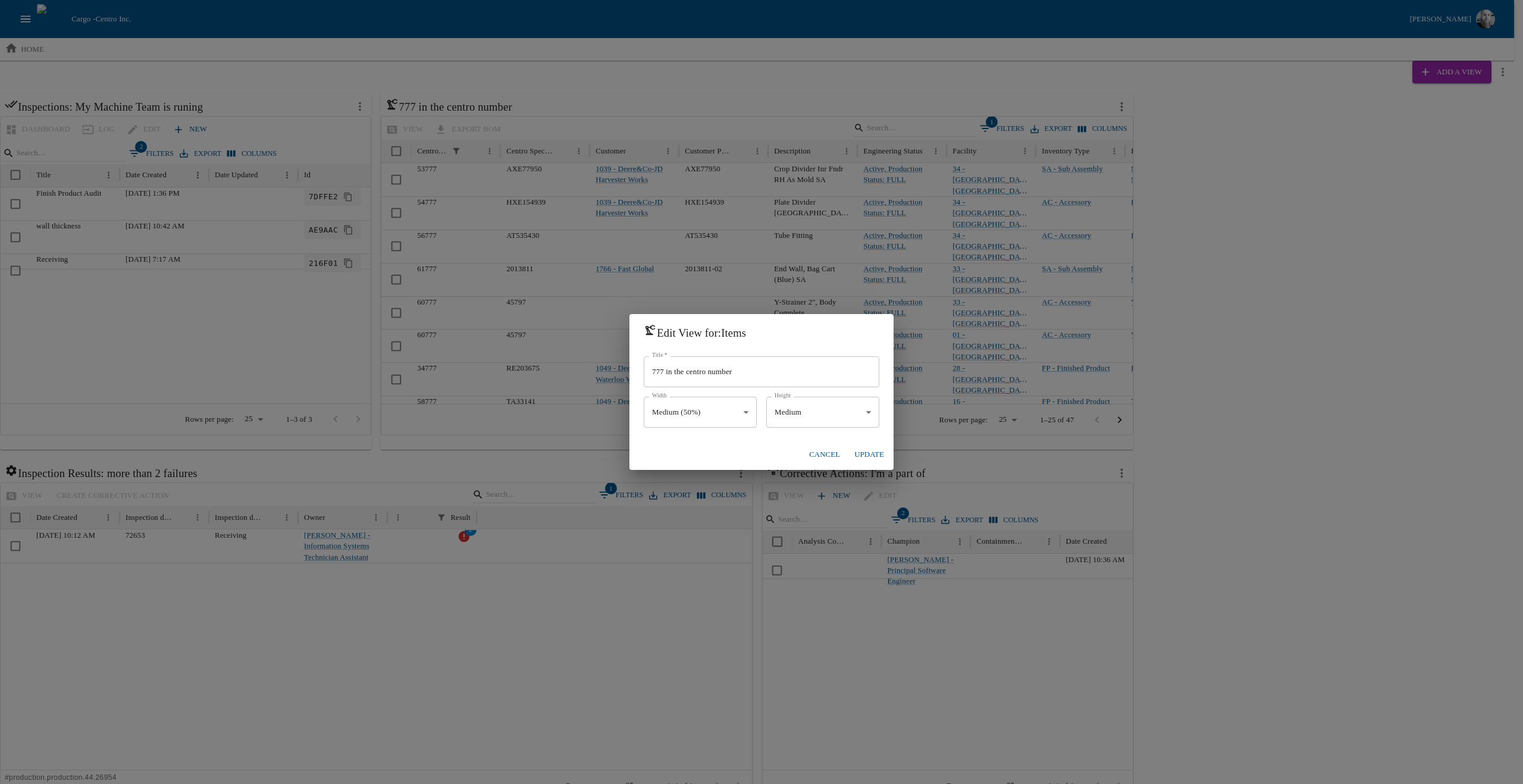
click at [709, 416] on body "Cargo - Centro Inc. [PERSON_NAME] home Add a View Inspections: My Machine Team …" at bounding box center [761, 408] width 1523 height 816
click at [709, 416] on div at bounding box center [761, 392] width 1523 height 784
click at [790, 411] on body "Cargo - Centro Inc. [PERSON_NAME] home Add a View Inspections: My Machine Team …" at bounding box center [761, 408] width 1523 height 816
click at [687, 409] on div at bounding box center [761, 392] width 1523 height 784
click at [683, 413] on body "Cargo - Centro Inc. [PERSON_NAME] home Add a View Inspections: My Machine Team …" at bounding box center [761, 408] width 1523 height 816
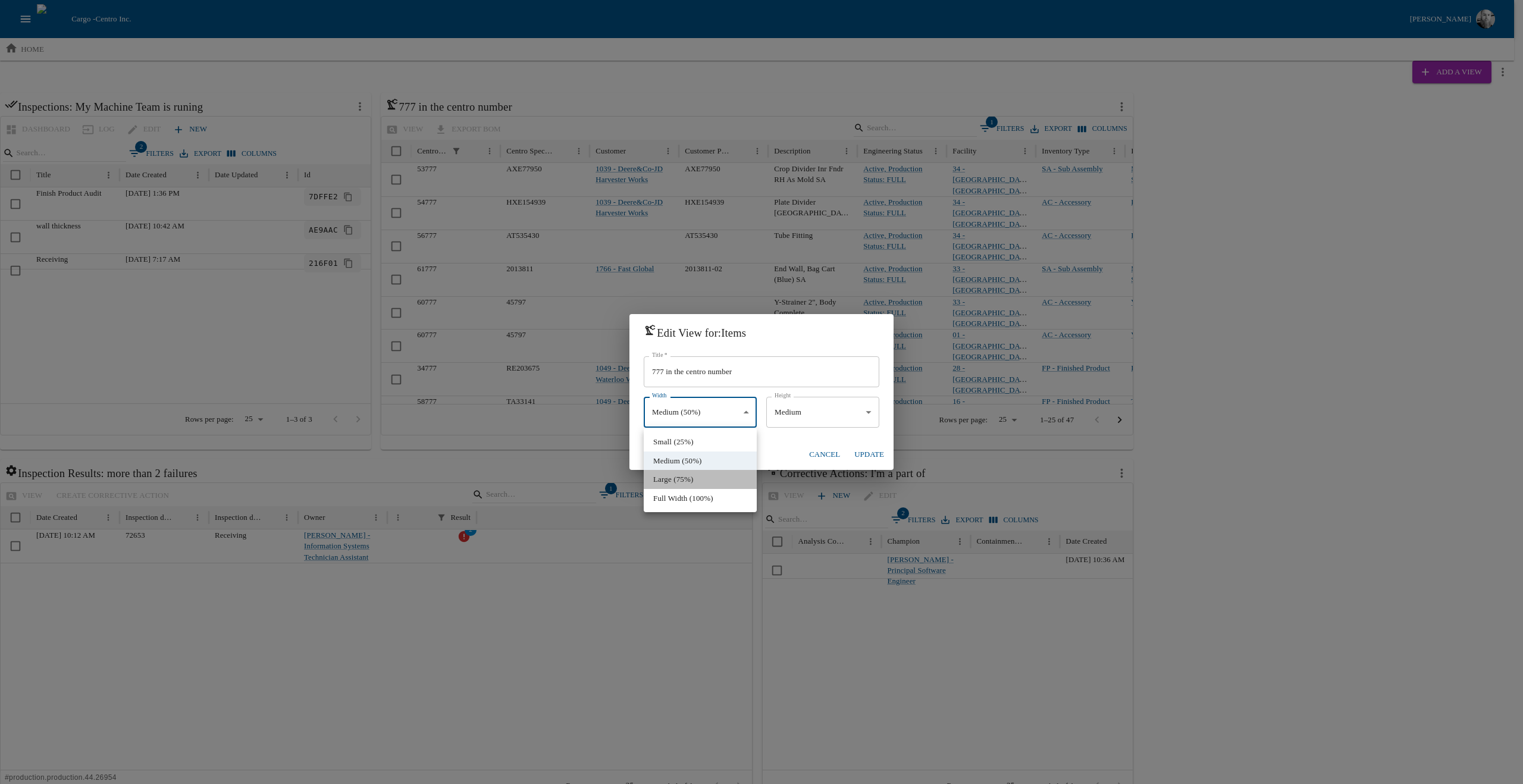
click at [683, 476] on li "Large (75%)" at bounding box center [700, 480] width 113 height 19
type input "*****"
click at [875, 454] on button "Update" at bounding box center [869, 454] width 40 height 21
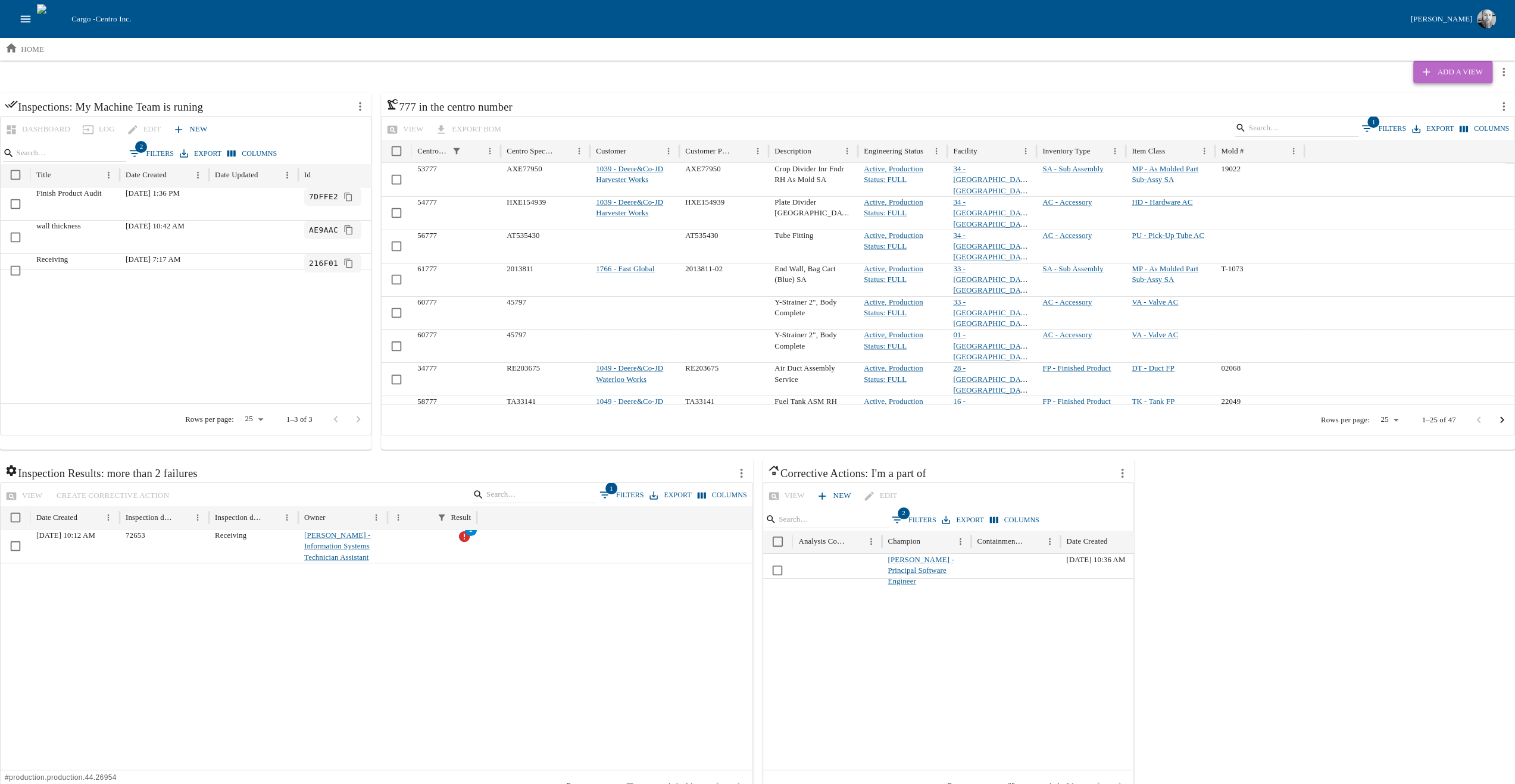
click at [1483, 70] on button "Add a View" at bounding box center [1452, 72] width 78 height 23
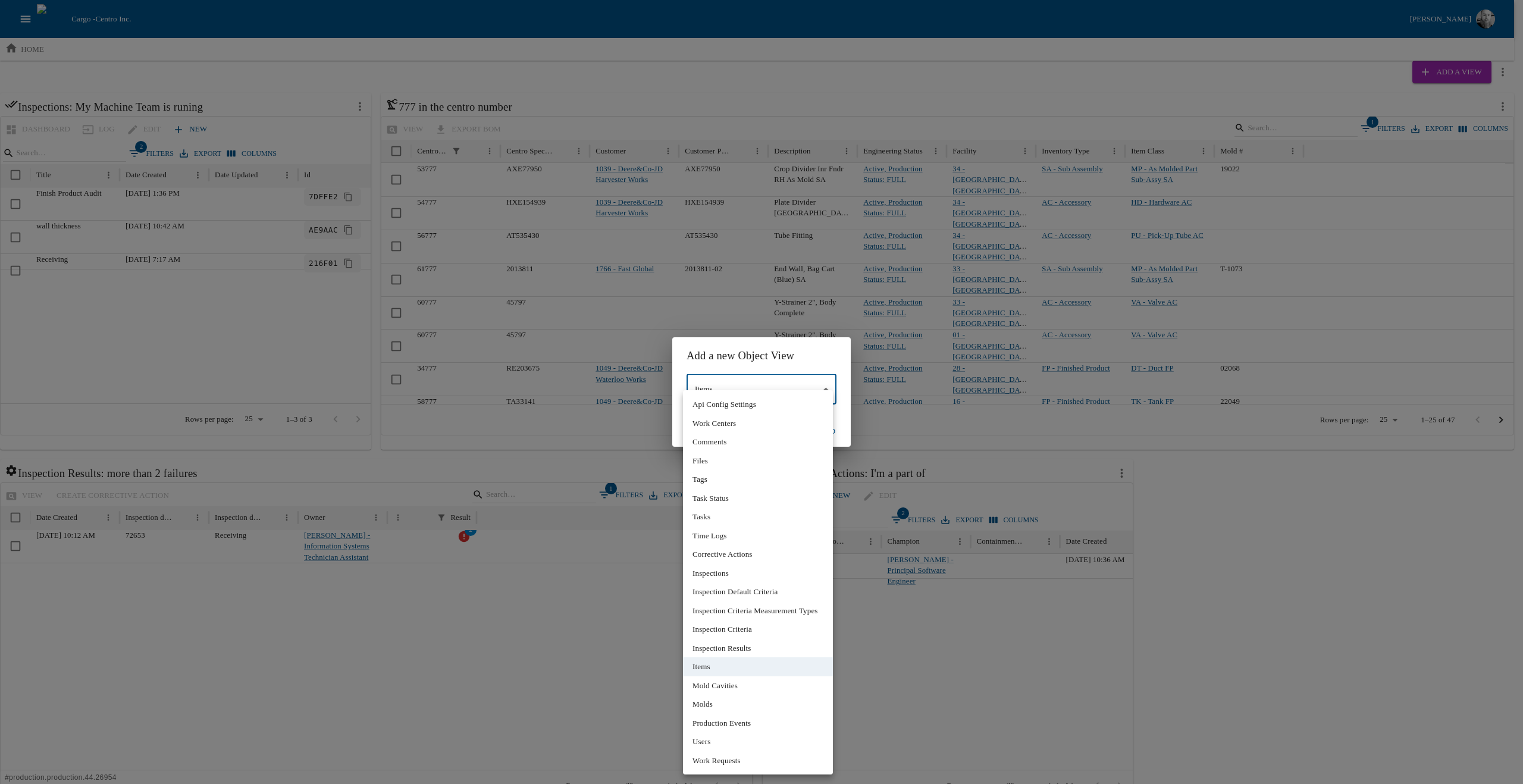
click at [753, 386] on body "Cargo - Centro Inc. [PERSON_NAME] home Add a View Inspections: My Machine Team …" at bounding box center [761, 408] width 1523 height 816
click at [755, 721] on li "Production Events" at bounding box center [758, 723] width 150 height 19
type input "*"
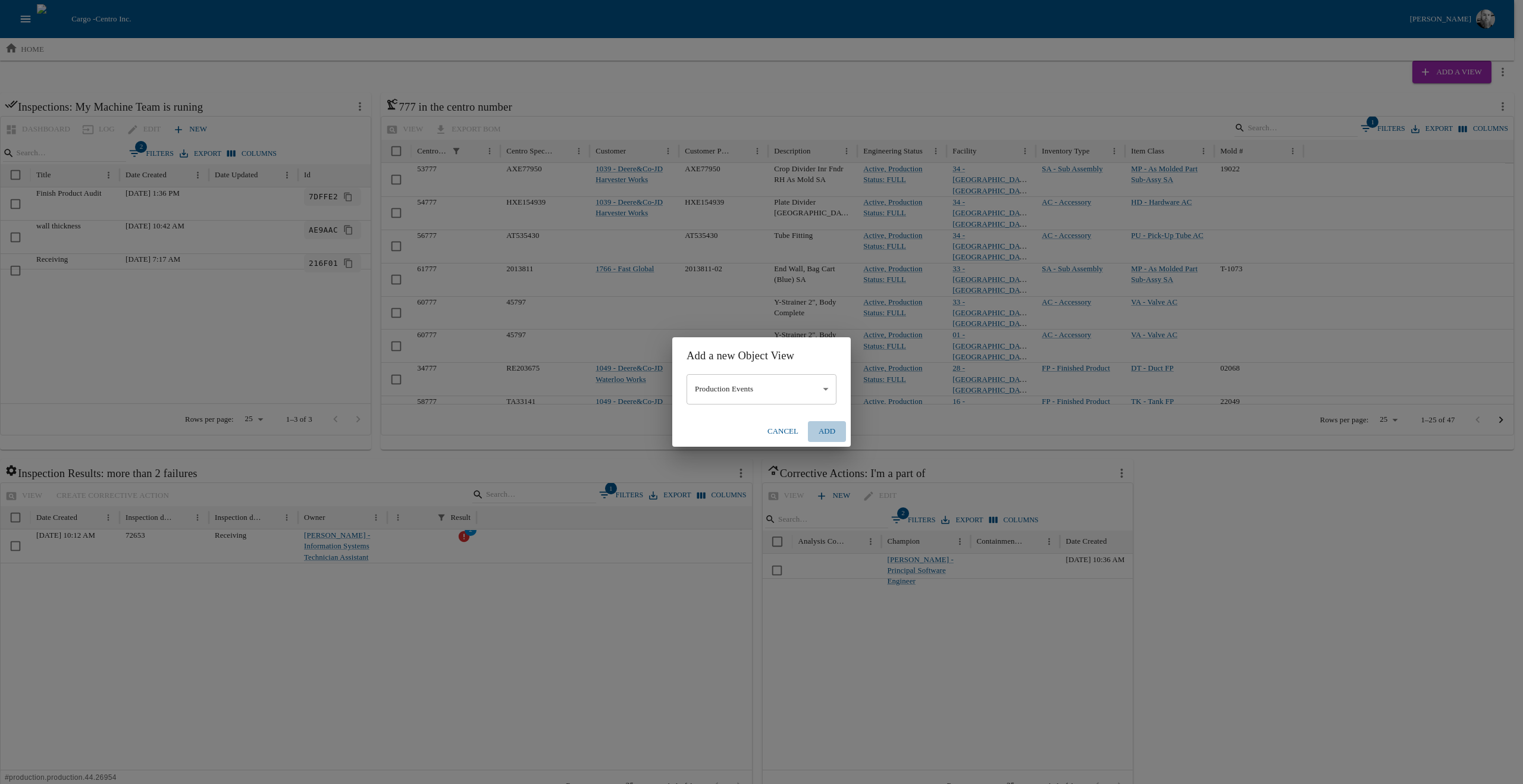
click at [823, 435] on button "Add" at bounding box center [827, 432] width 38 height 21
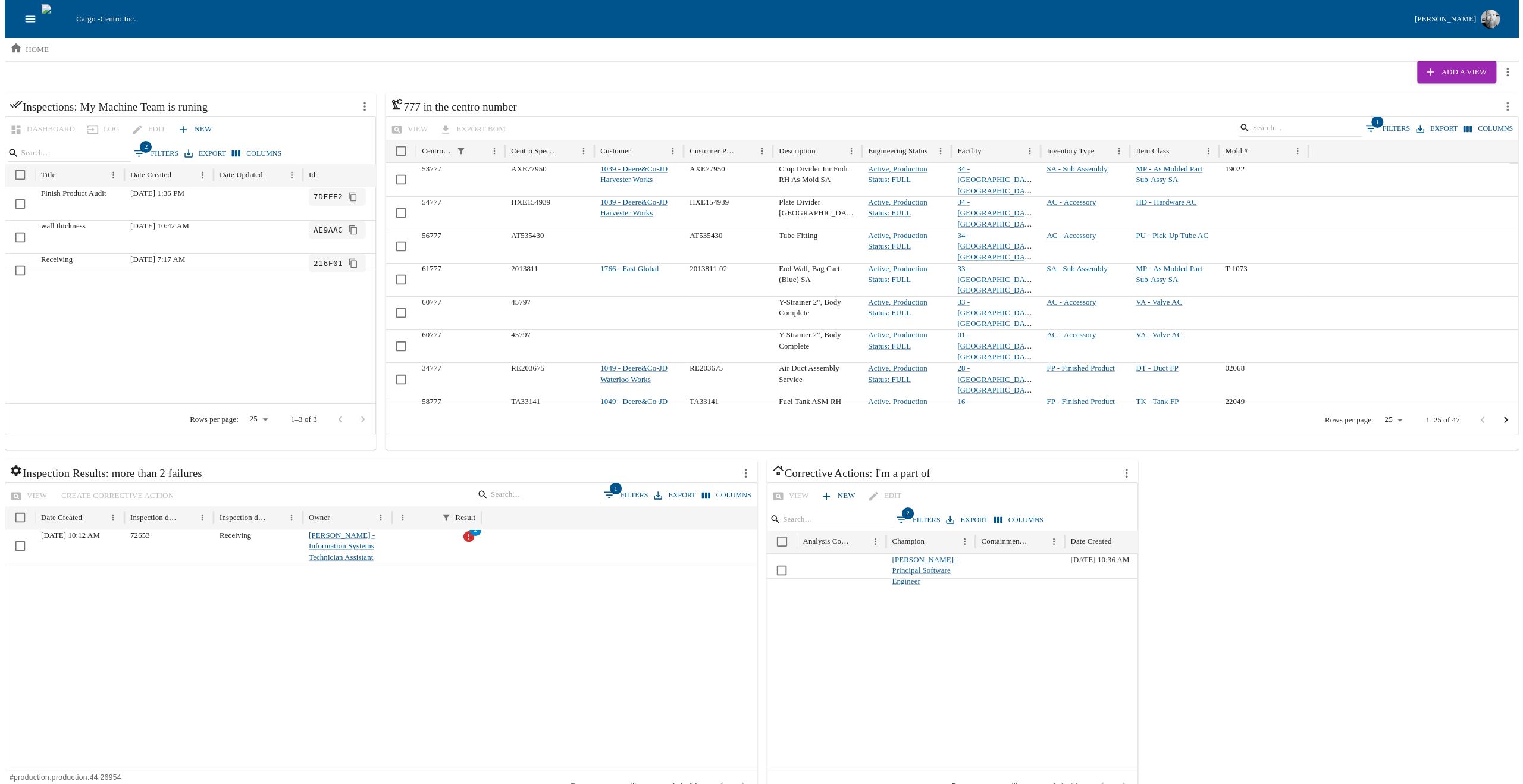
scroll to position [398, 0]
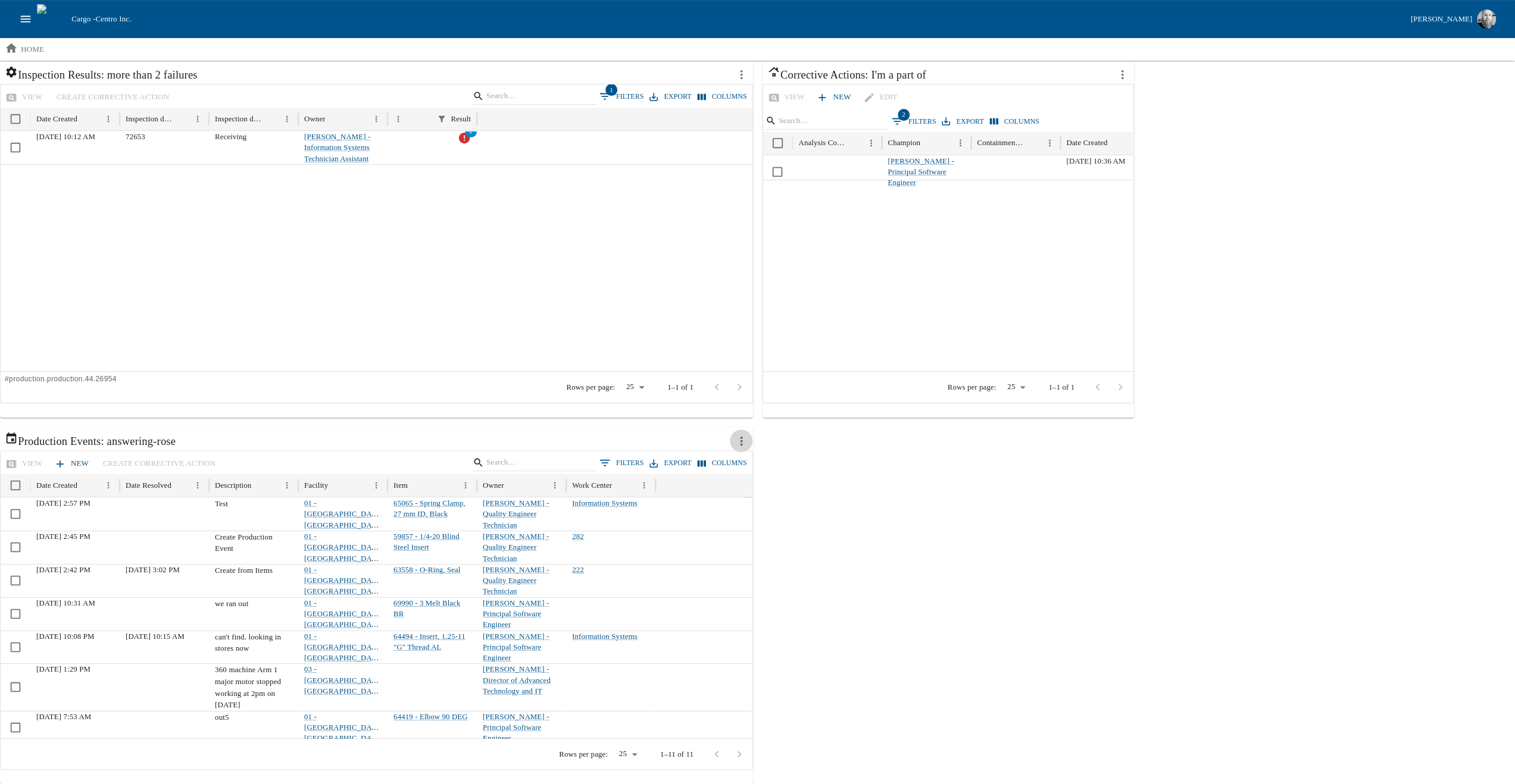
click at [741, 441] on icon "more actions" at bounding box center [742, 441] width 2 height 9
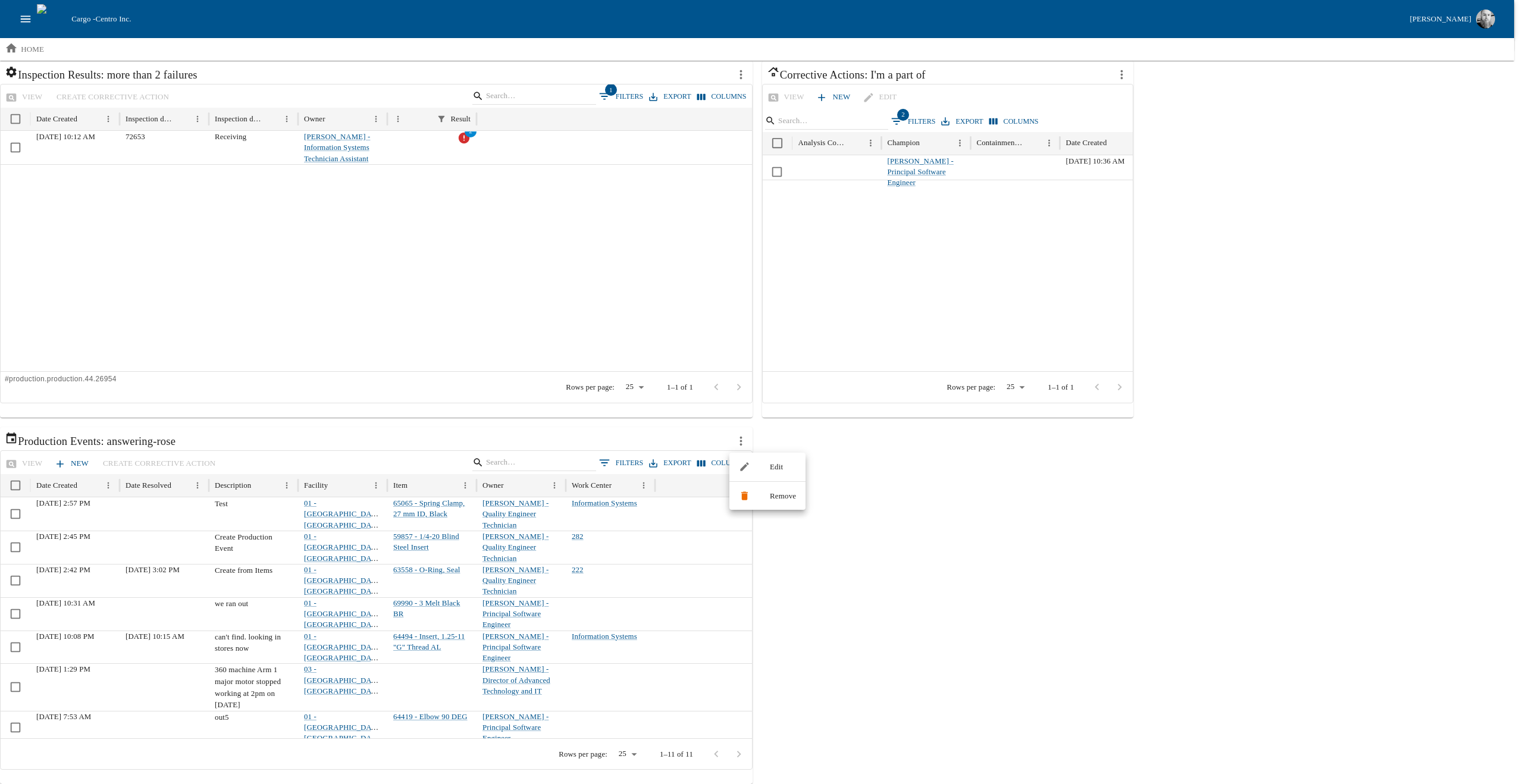
click at [767, 469] on li "Edit" at bounding box center [767, 467] width 76 height 19
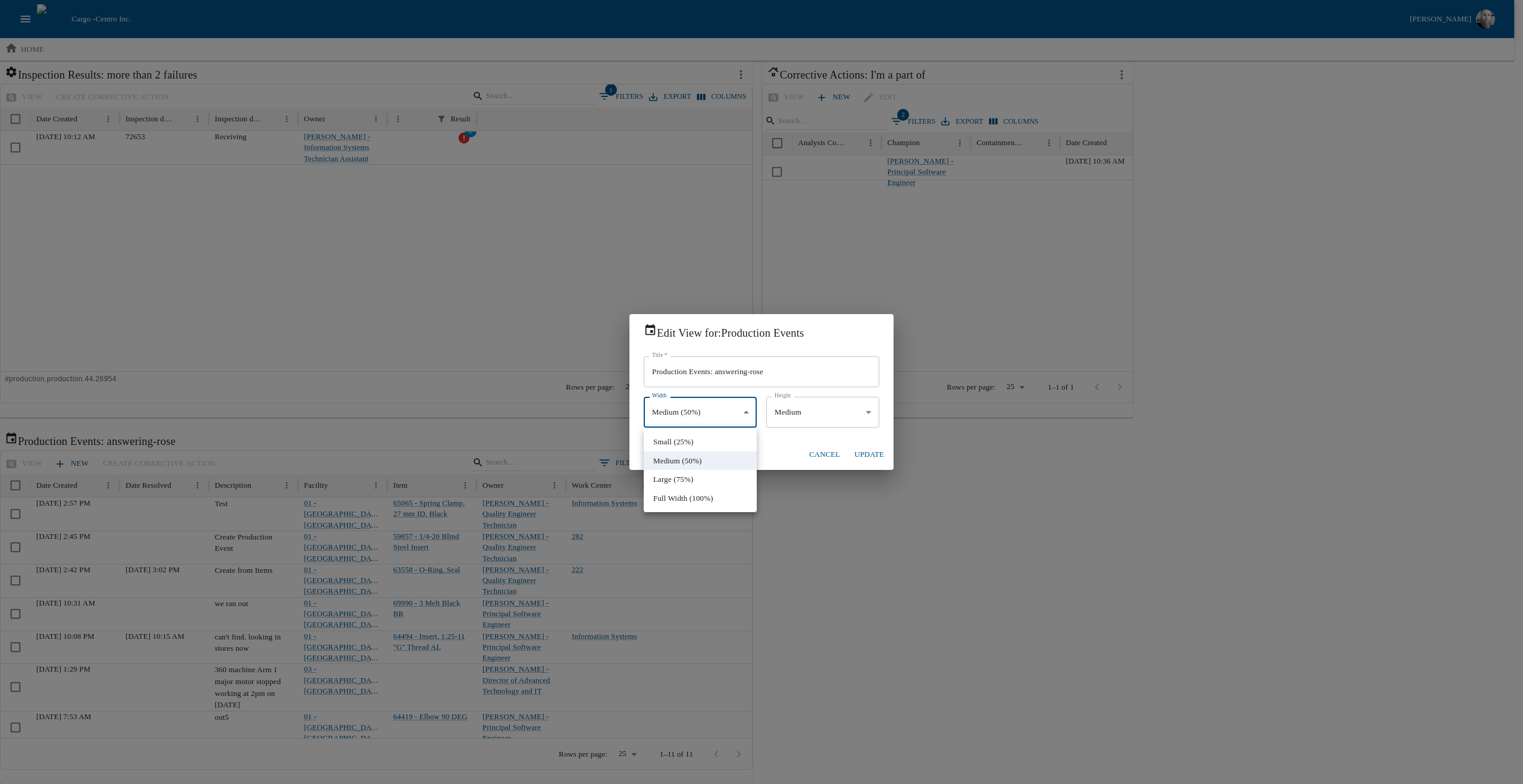
click at [709, 413] on body "Cargo - Centro Inc. [PERSON_NAME] home Add a View Inspections: My Machine Team …" at bounding box center [761, 193] width 1523 height 1183
click at [685, 442] on li "Small (25%)" at bounding box center [700, 442] width 113 height 19
type input "*****"
click at [878, 455] on button "Update" at bounding box center [869, 454] width 40 height 21
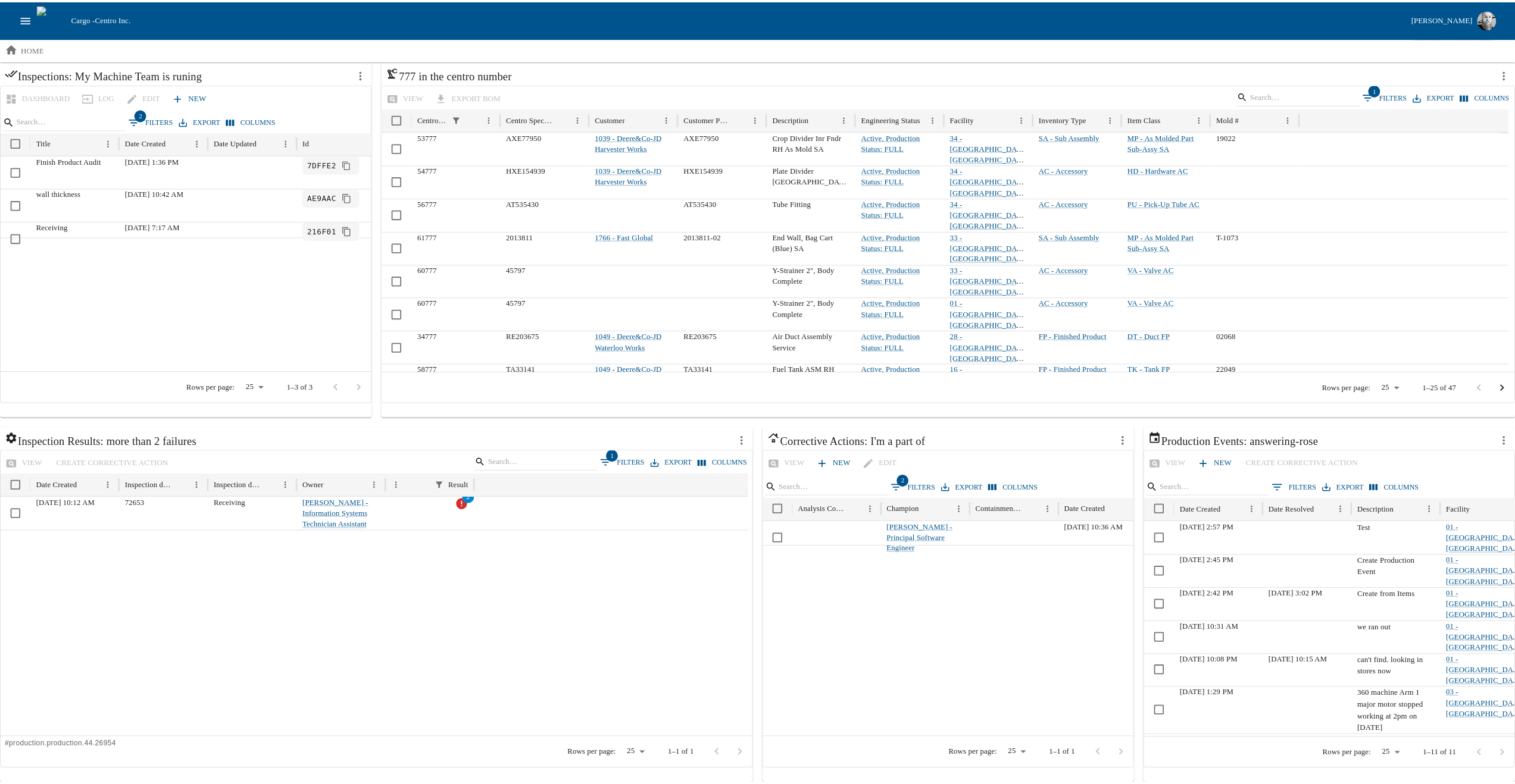
scroll to position [32, 0]
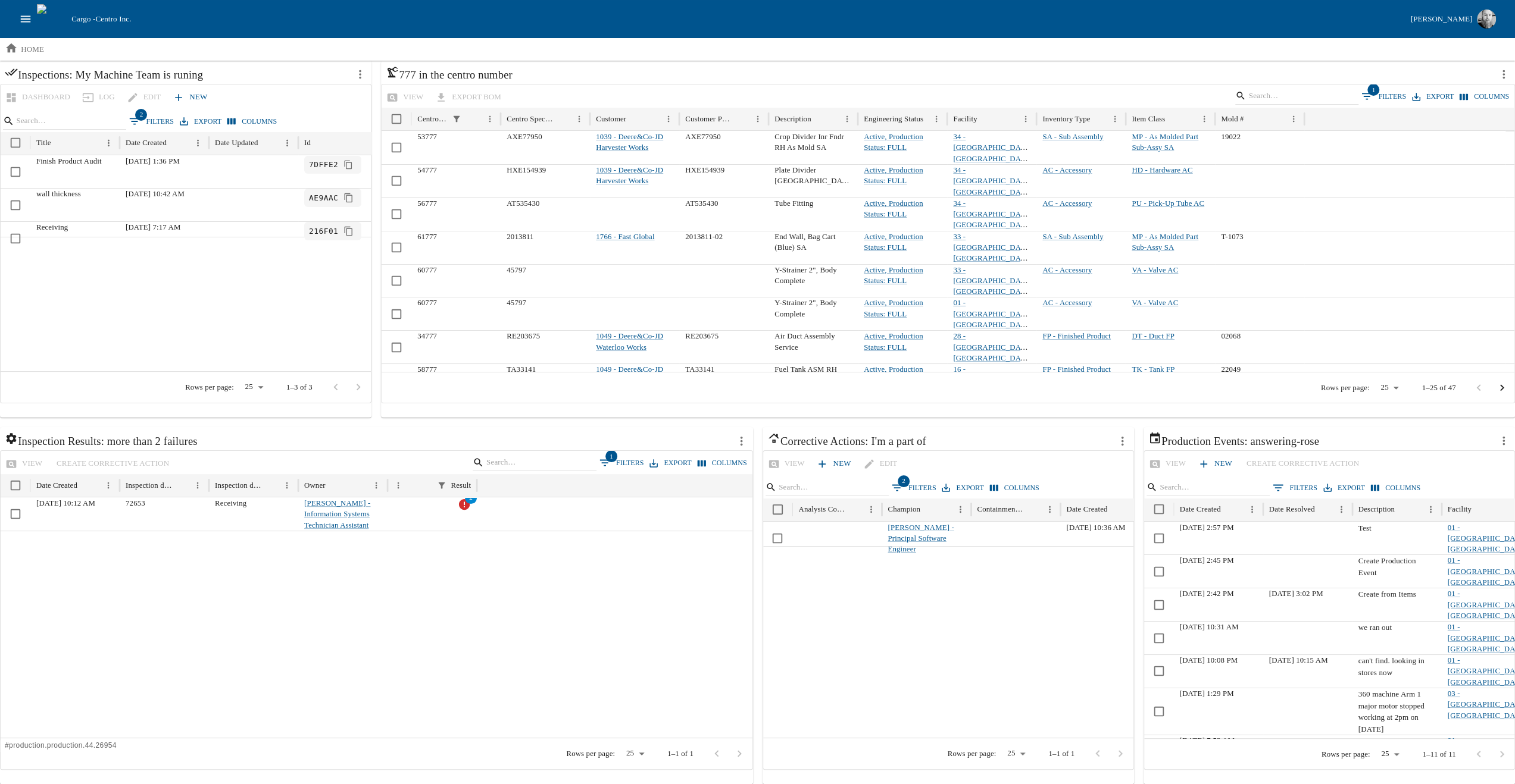
click at [1498, 439] on icon "more actions" at bounding box center [1504, 441] width 13 height 13
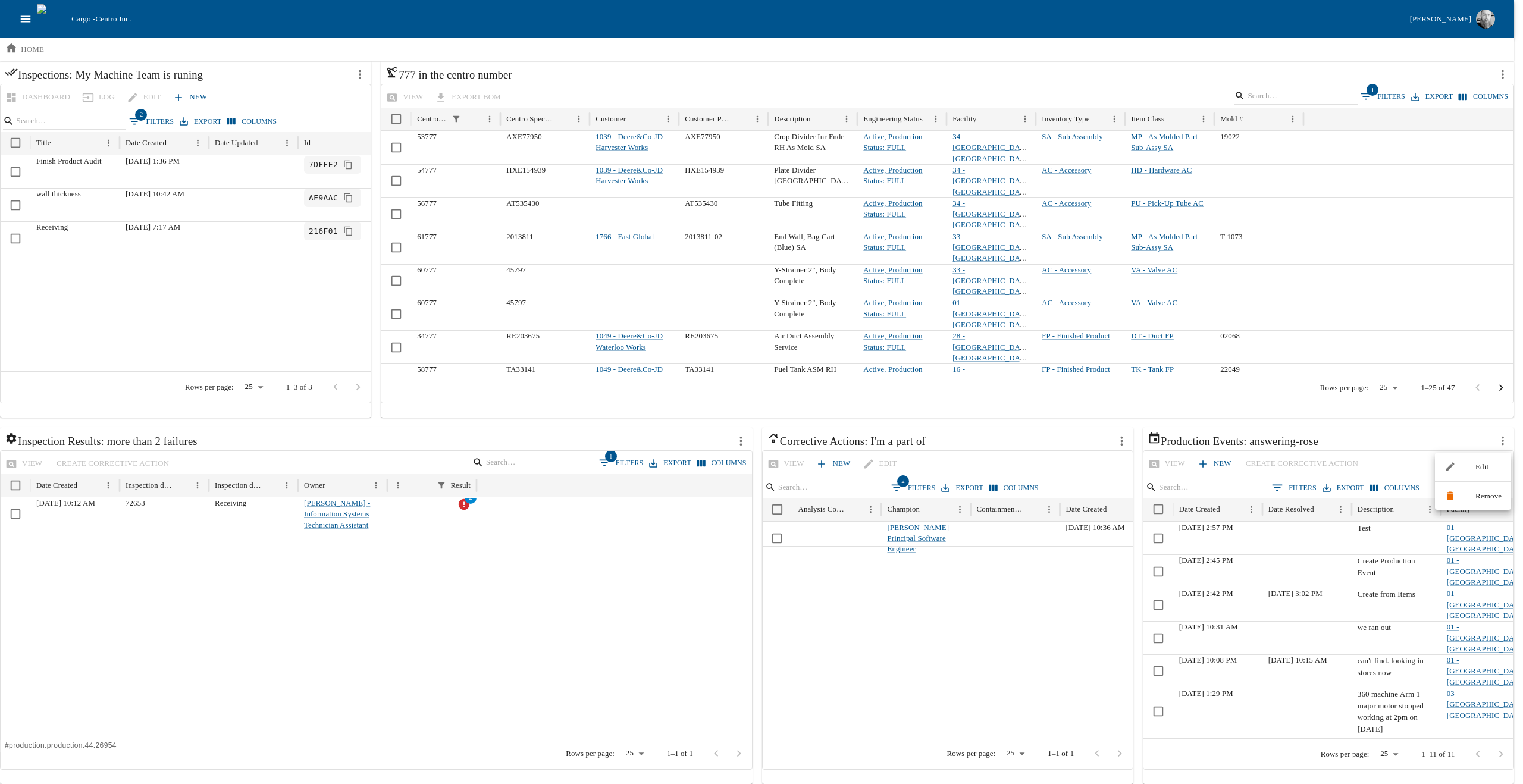
click at [1463, 471] on div at bounding box center [1455, 467] width 21 height 11
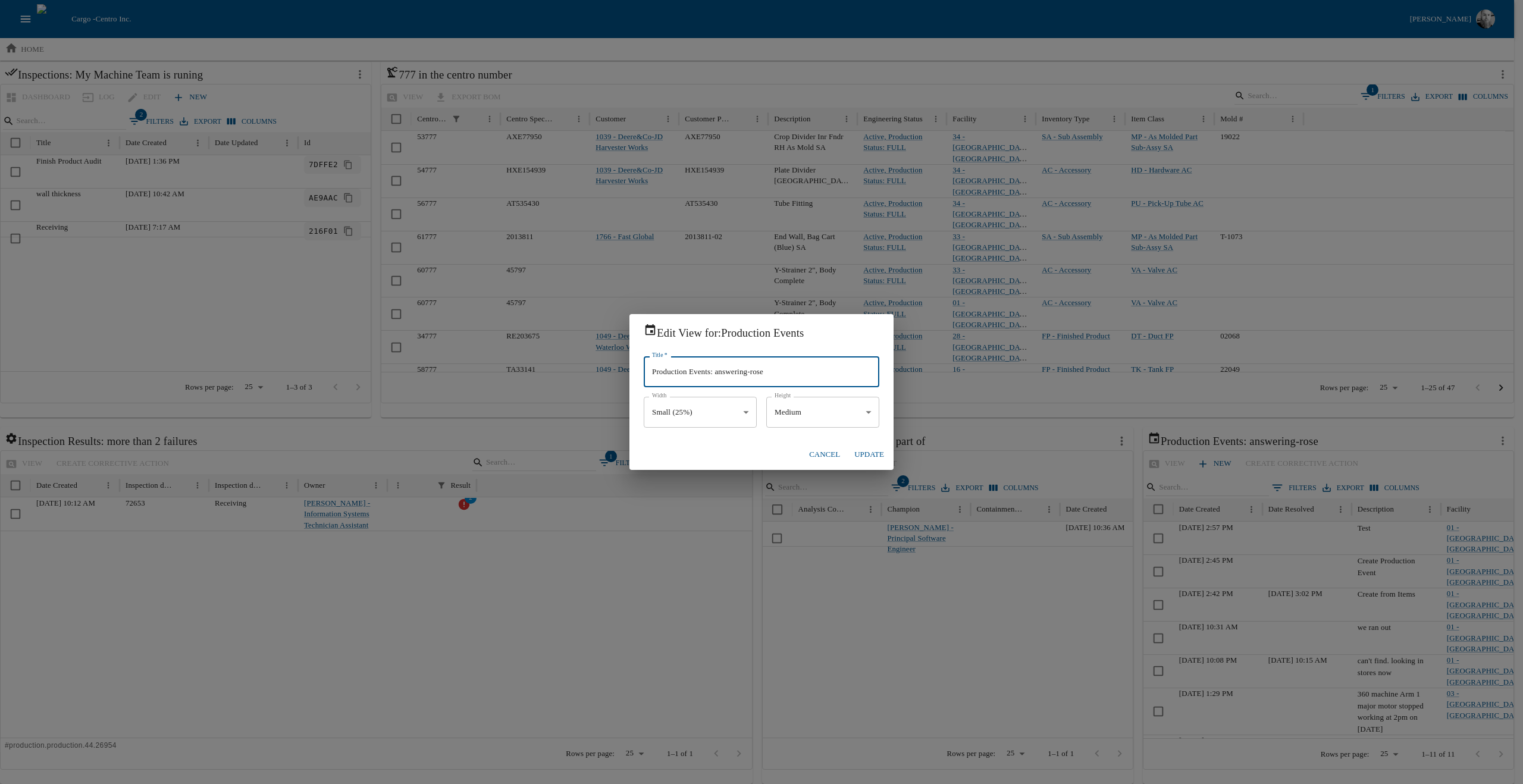
drag, startPoint x: 720, startPoint y: 370, endPoint x: 854, endPoint y: 375, distance: 134.1
click at [854, 375] on input "Production Events: answering-rose" at bounding box center [762, 371] width 236 height 31
type input "Production Events: In [GEOGRAPHIC_DATA]"
click at [861, 451] on button "Update" at bounding box center [869, 454] width 40 height 21
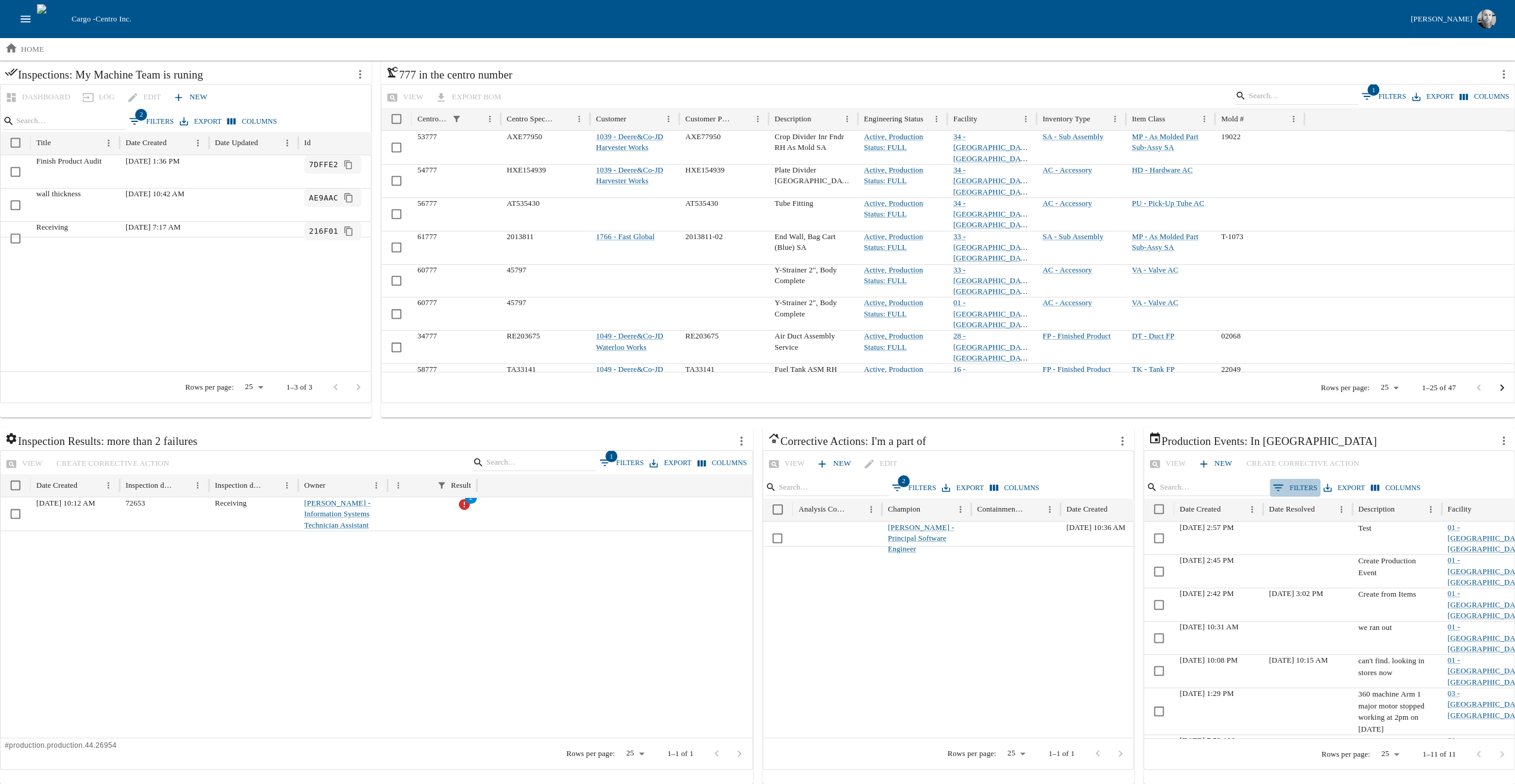
click at [1302, 484] on button "0 Filters" at bounding box center [1295, 488] width 51 height 18
click at [1193, 538] on body "Cargo - Centro Inc. [PERSON_NAME] home Add a View Inspections: My Machine Team …" at bounding box center [758, 375] width 1515 height 816
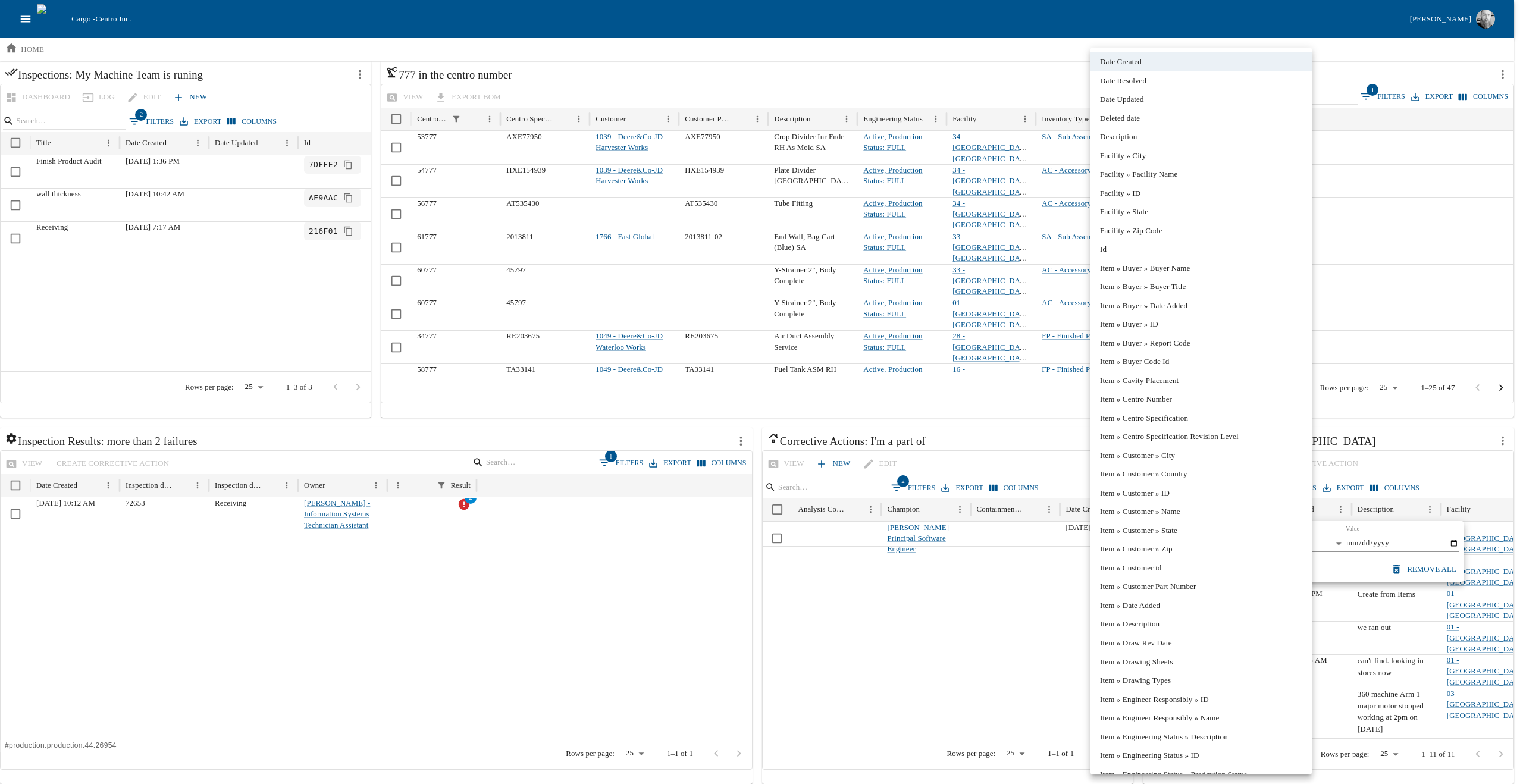
click at [1190, 193] on li "Facility » ID" at bounding box center [1201, 194] width 221 height 19
type input "**********"
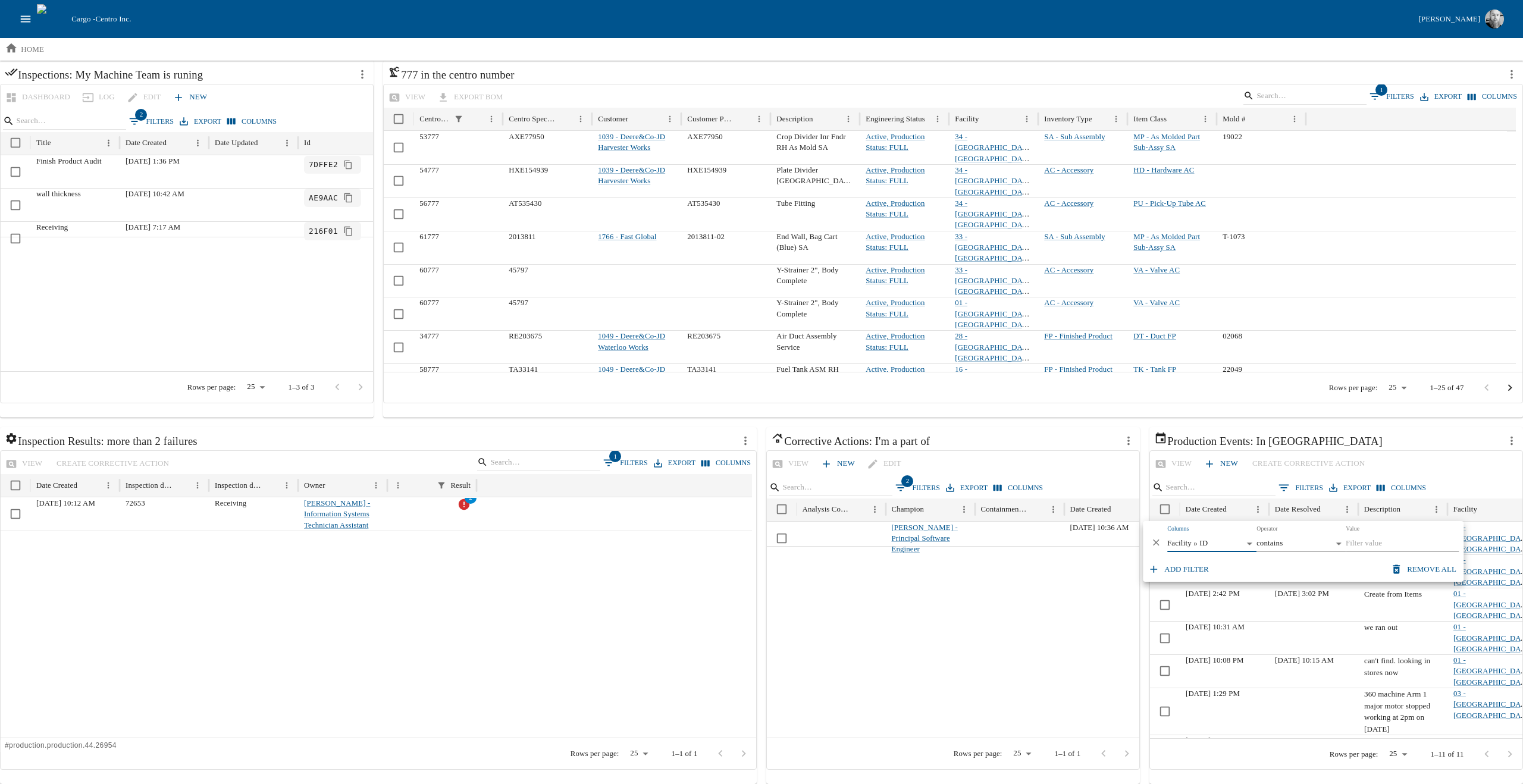
click at [1300, 544] on body "Cargo - Centro Inc. [PERSON_NAME] home Add a View Inspections: My Machine Team …" at bounding box center [761, 375] width 1523 height 816
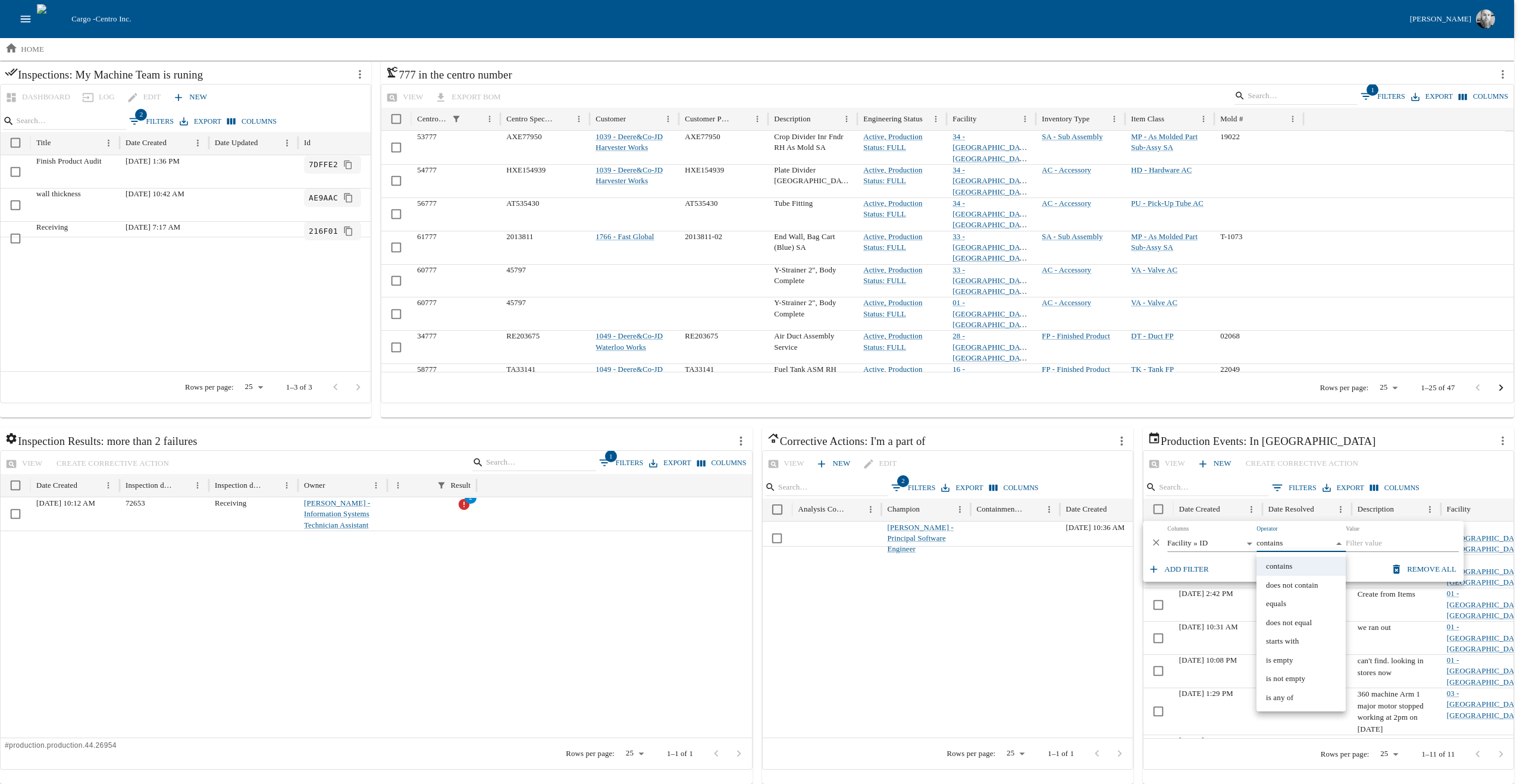
click at [1310, 606] on li "equals" at bounding box center [1301, 604] width 89 height 19
type input "******"
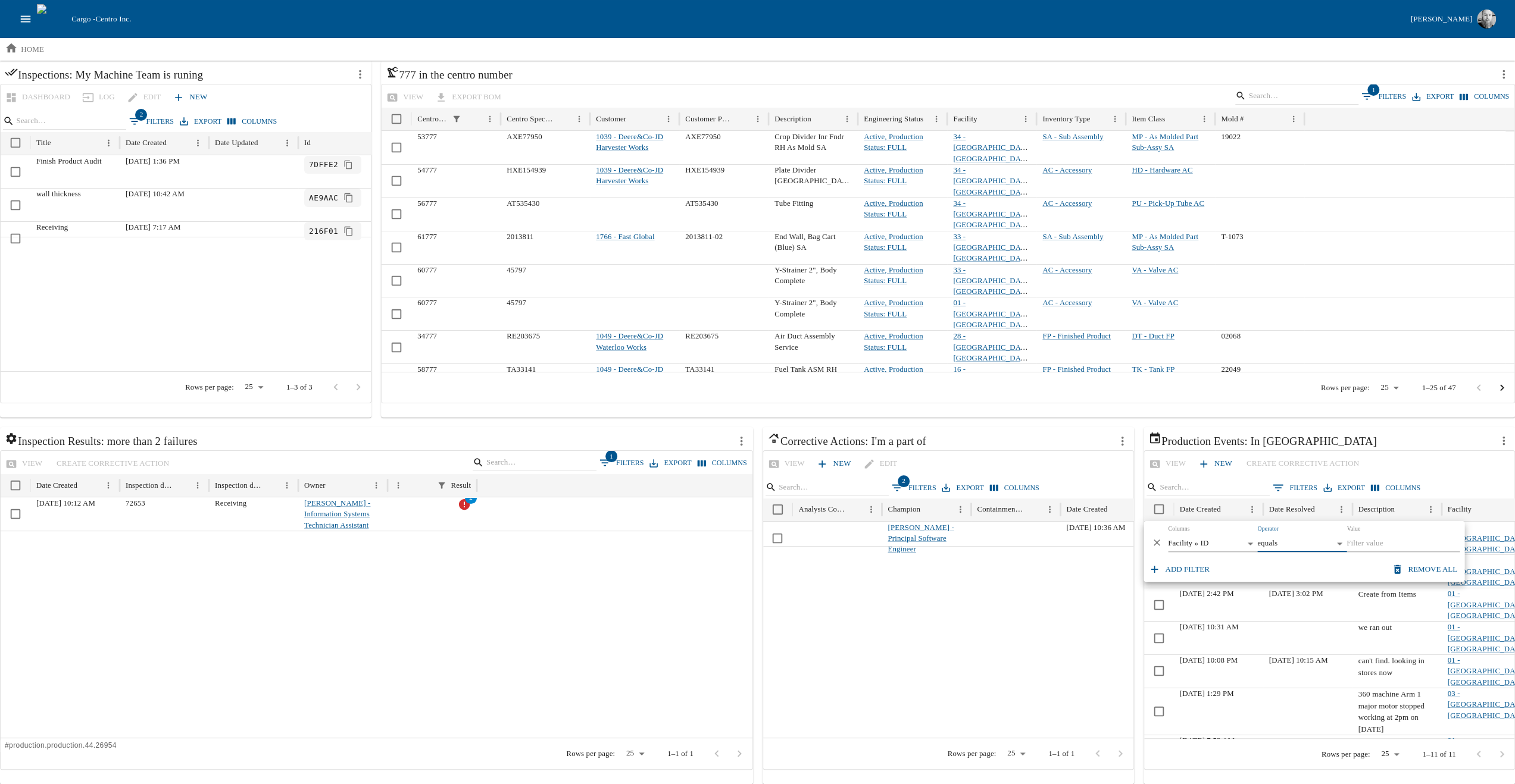
click at [1387, 543] on input "Value" at bounding box center [1403, 544] width 113 height 17
type input "01"
click at [1156, 574] on icon "button" at bounding box center [1154, 569] width 12 height 12
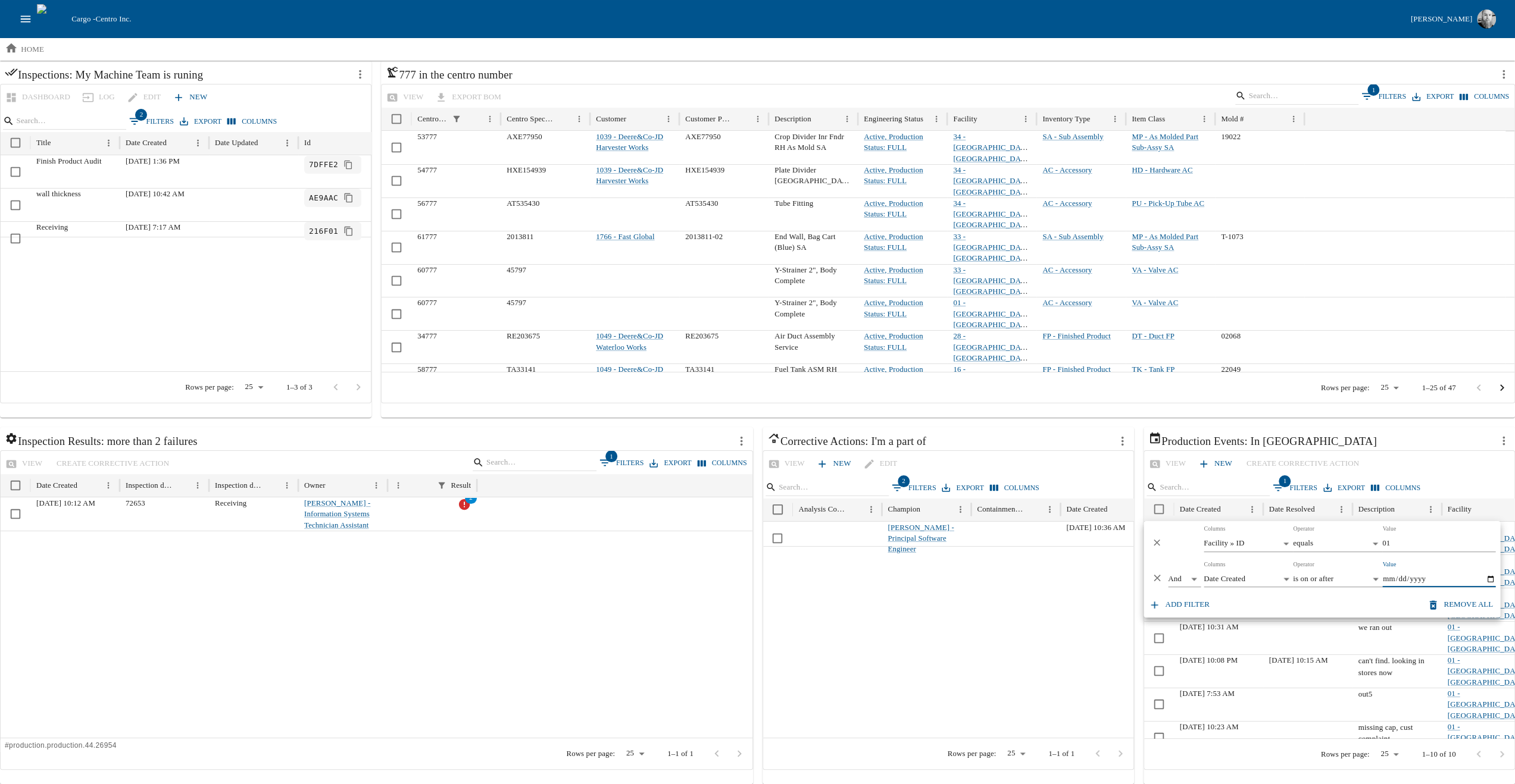
click at [1232, 575] on body "Cargo - Centro Inc. [PERSON_NAME] home Add a View Inspections: My Machine Team …" at bounding box center [758, 375] width 1515 height 816
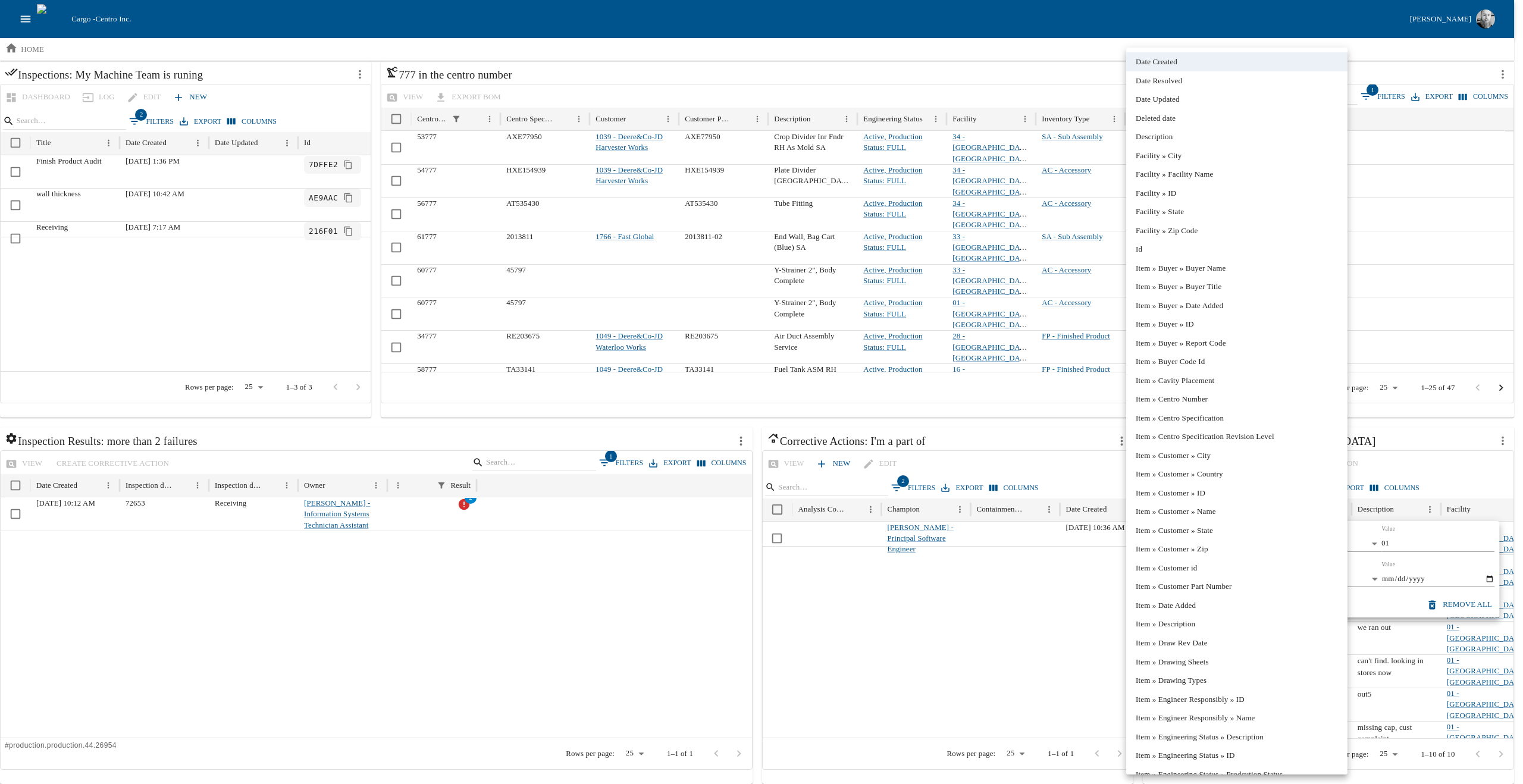
click at [1218, 82] on li "Date Resolved" at bounding box center [1237, 81] width 221 height 19
type input "**********"
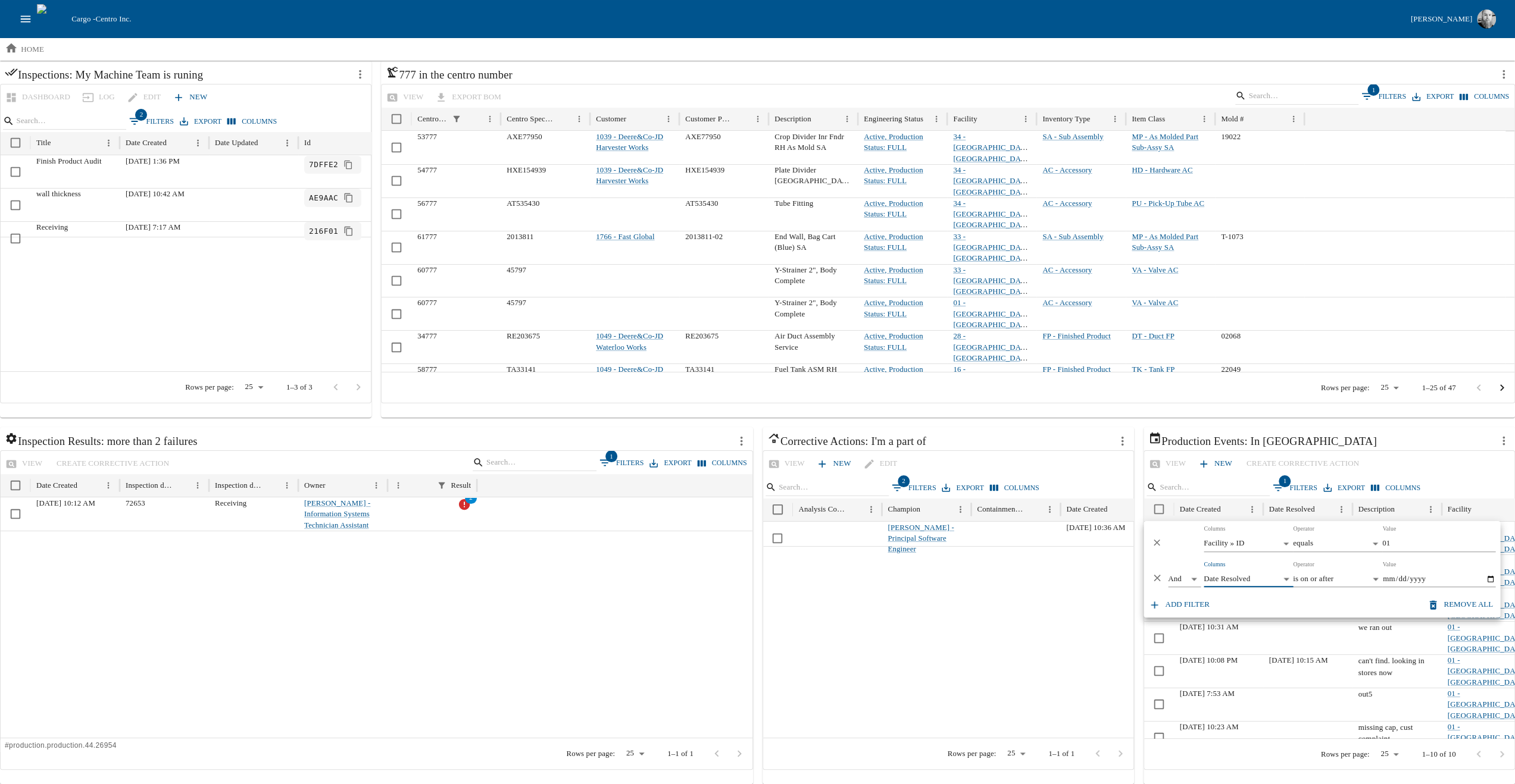
click at [1317, 578] on body "Cargo - Centro Inc. [PERSON_NAME] home Add a View Inspections: My Machine Team …" at bounding box center [758, 375] width 1515 height 816
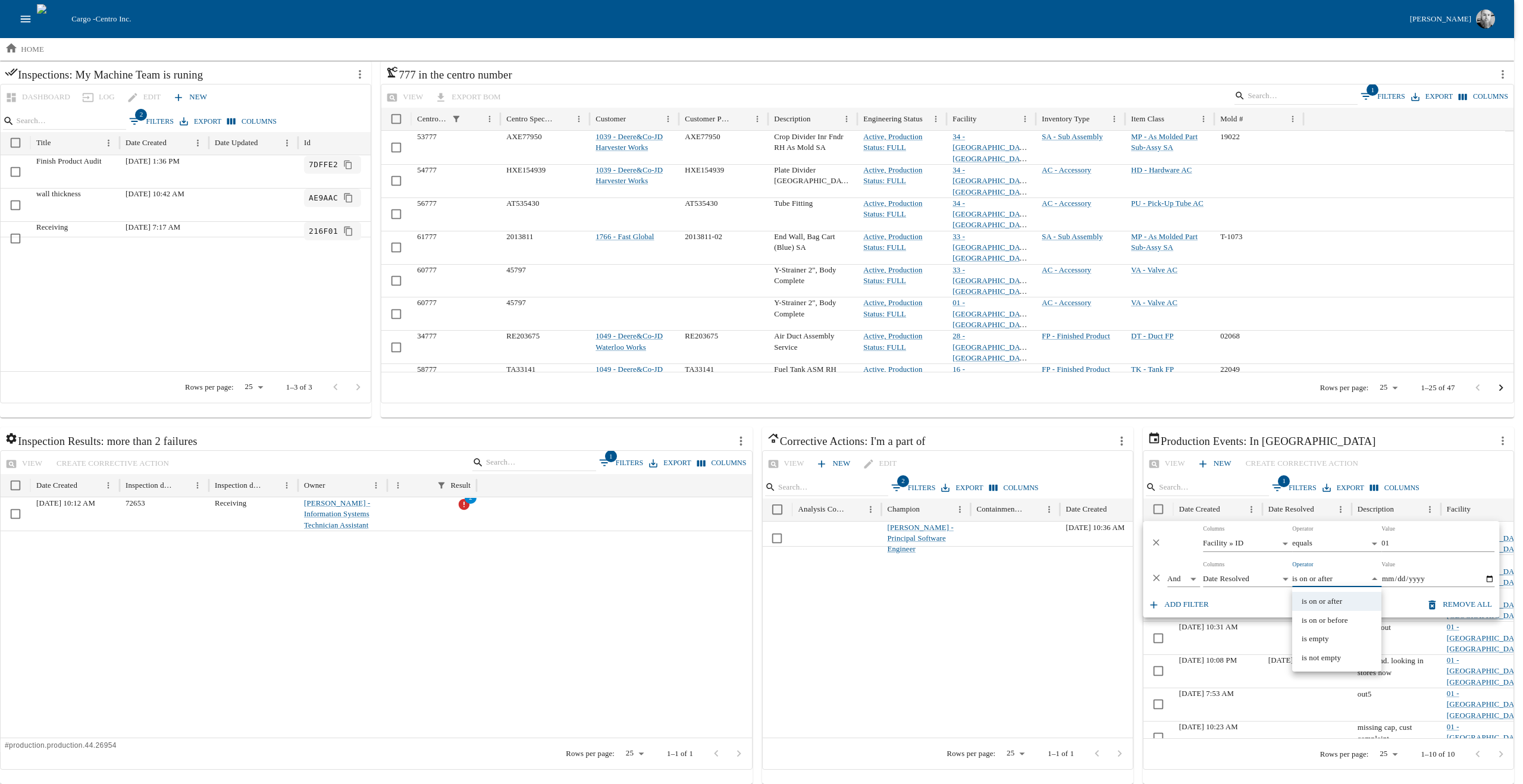
click at [1321, 638] on li "is empty" at bounding box center [1336, 639] width 89 height 19
type input "*******"
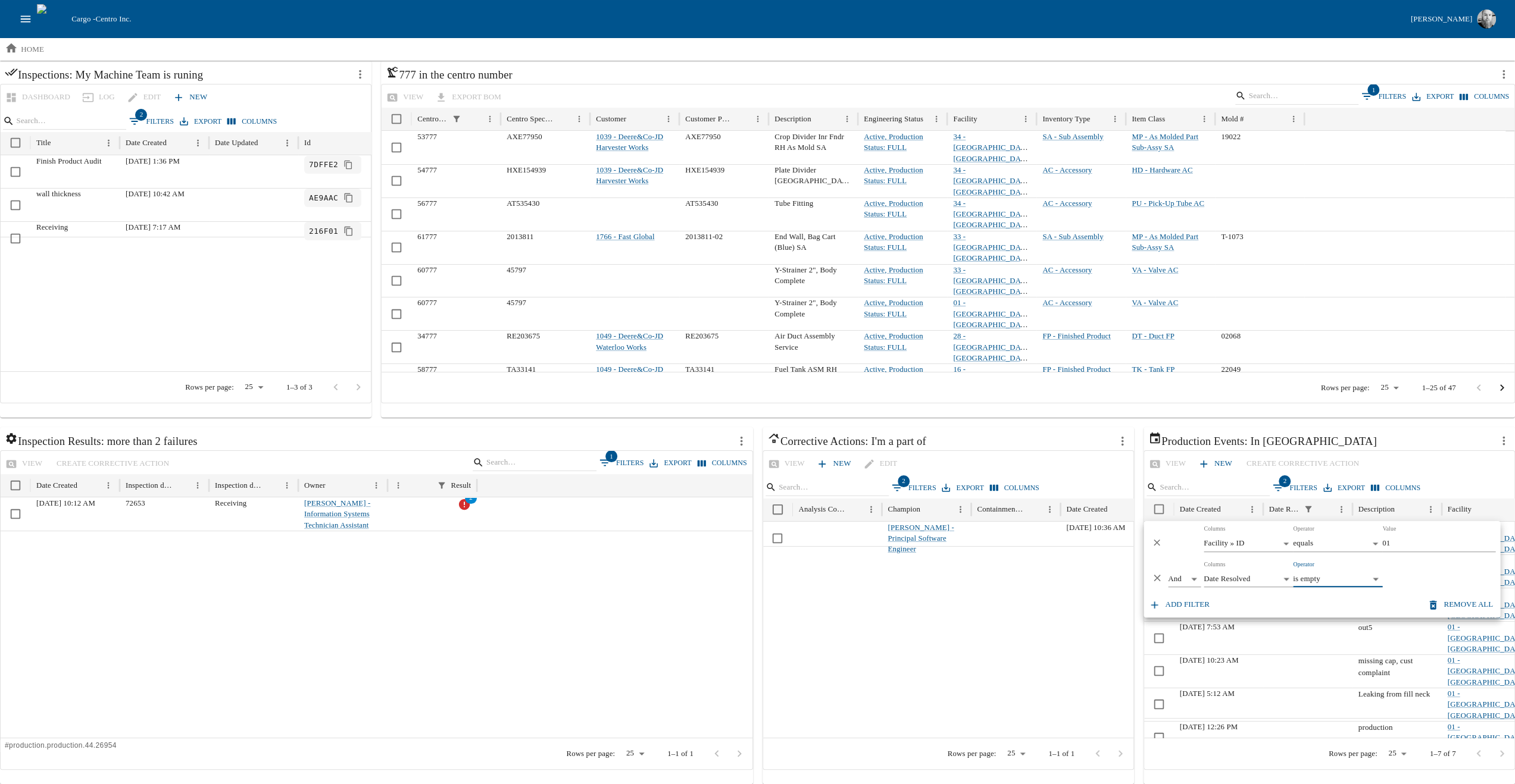
click at [1285, 749] on div "Rows per page: 25 ** 1–7 of 7" at bounding box center [1329, 753] width 370 height 31
click at [1507, 442] on icon "more actions" at bounding box center [1504, 441] width 13 height 13
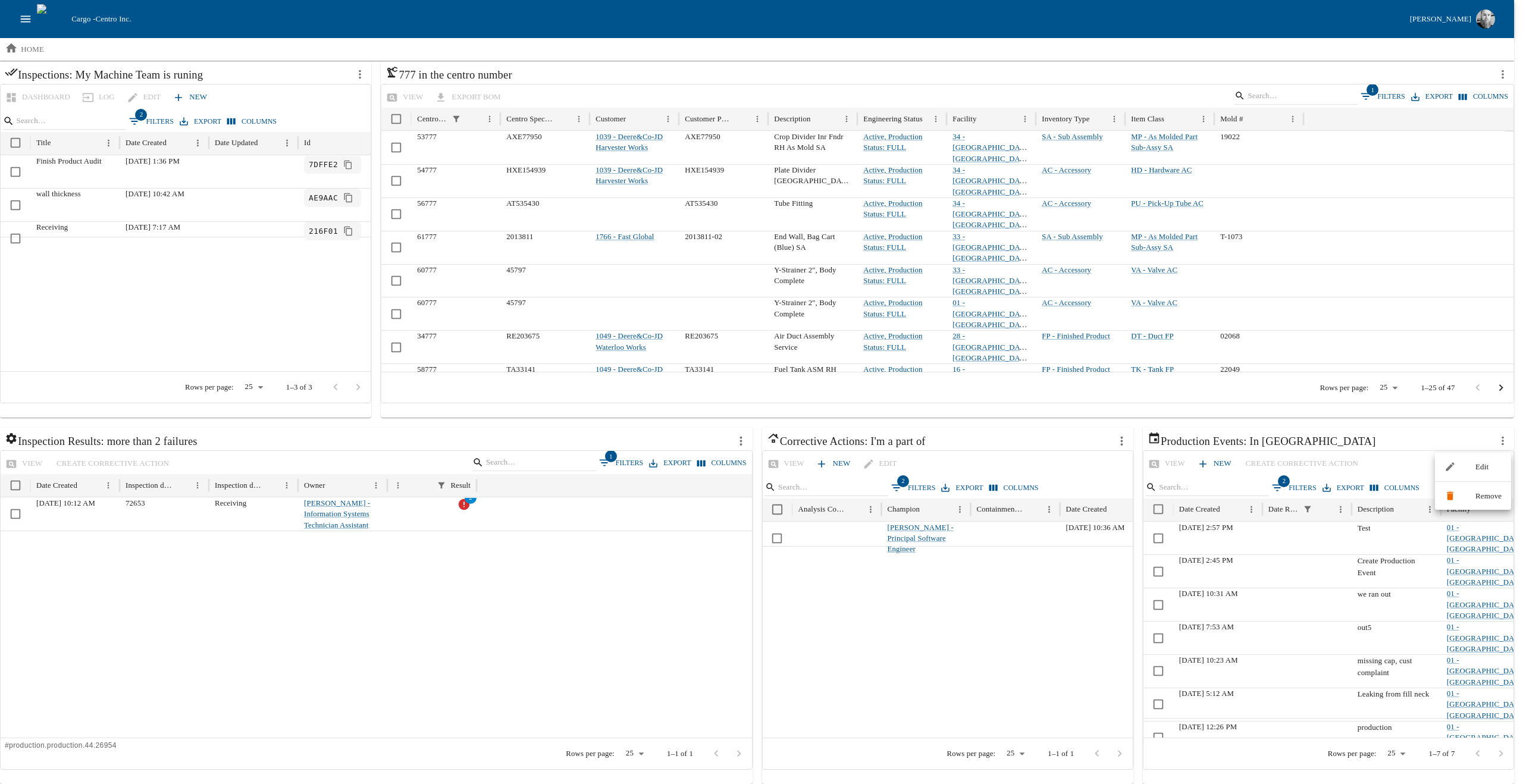
click at [1483, 465] on span "Edit" at bounding box center [1488, 467] width 26 height 12
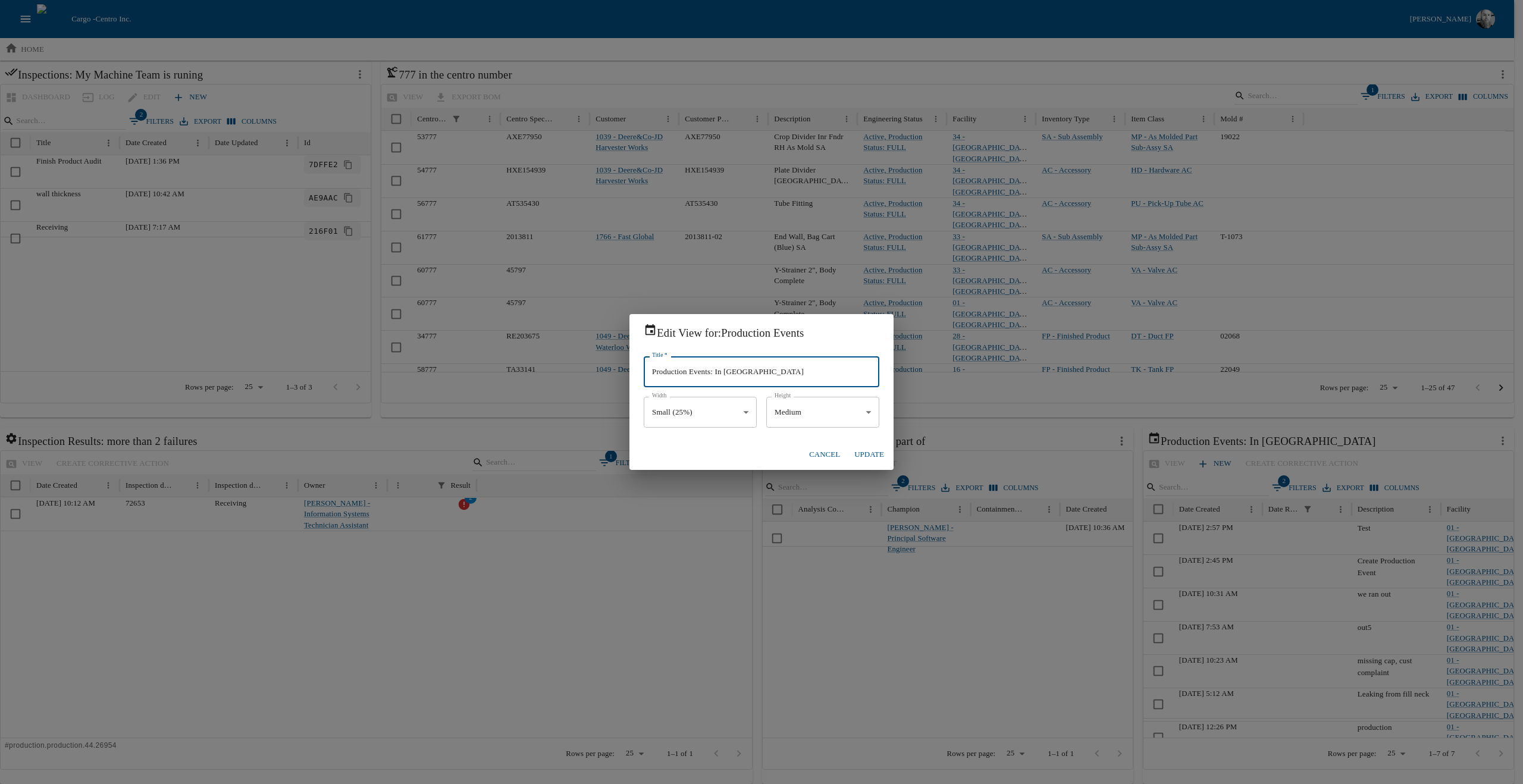
click at [719, 375] on input "Production Events: In [GEOGRAPHIC_DATA]" at bounding box center [762, 371] width 236 height 31
type input "Open Production Events: In [GEOGRAPHIC_DATA]"
click at [865, 451] on button "Update" at bounding box center [869, 454] width 40 height 21
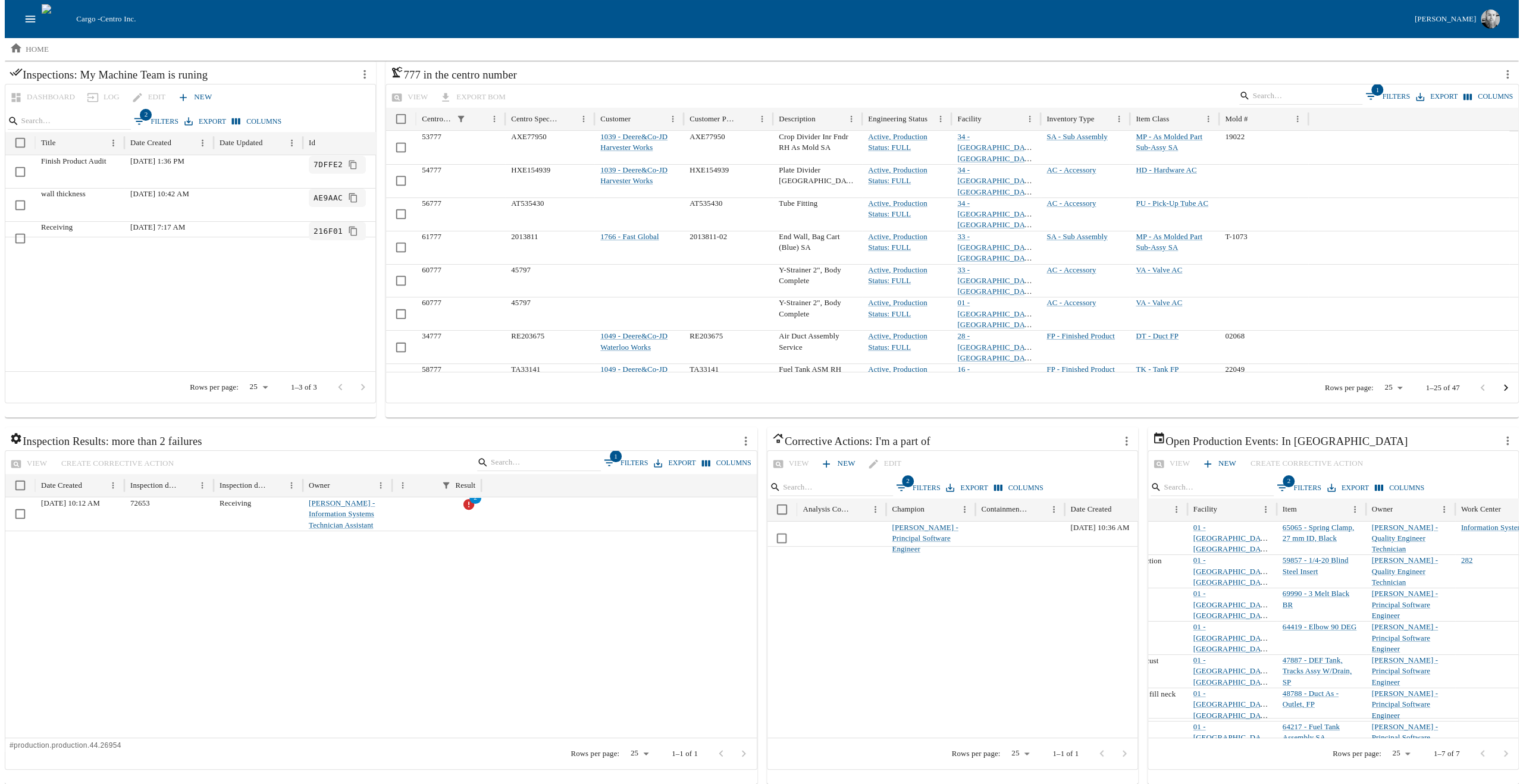
scroll to position [0, 284]
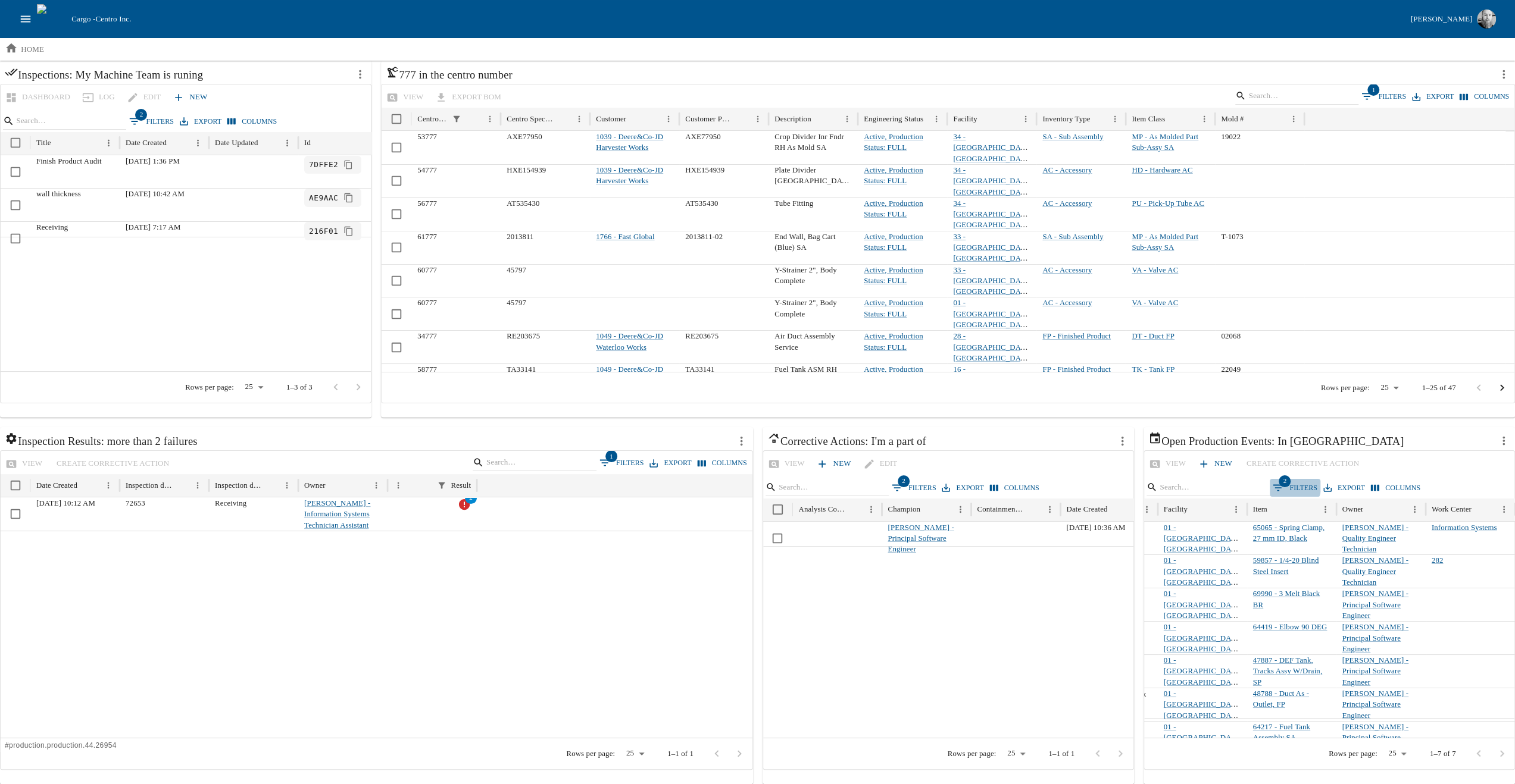
click at [1281, 484] on span "2" at bounding box center [1284, 481] width 12 height 12
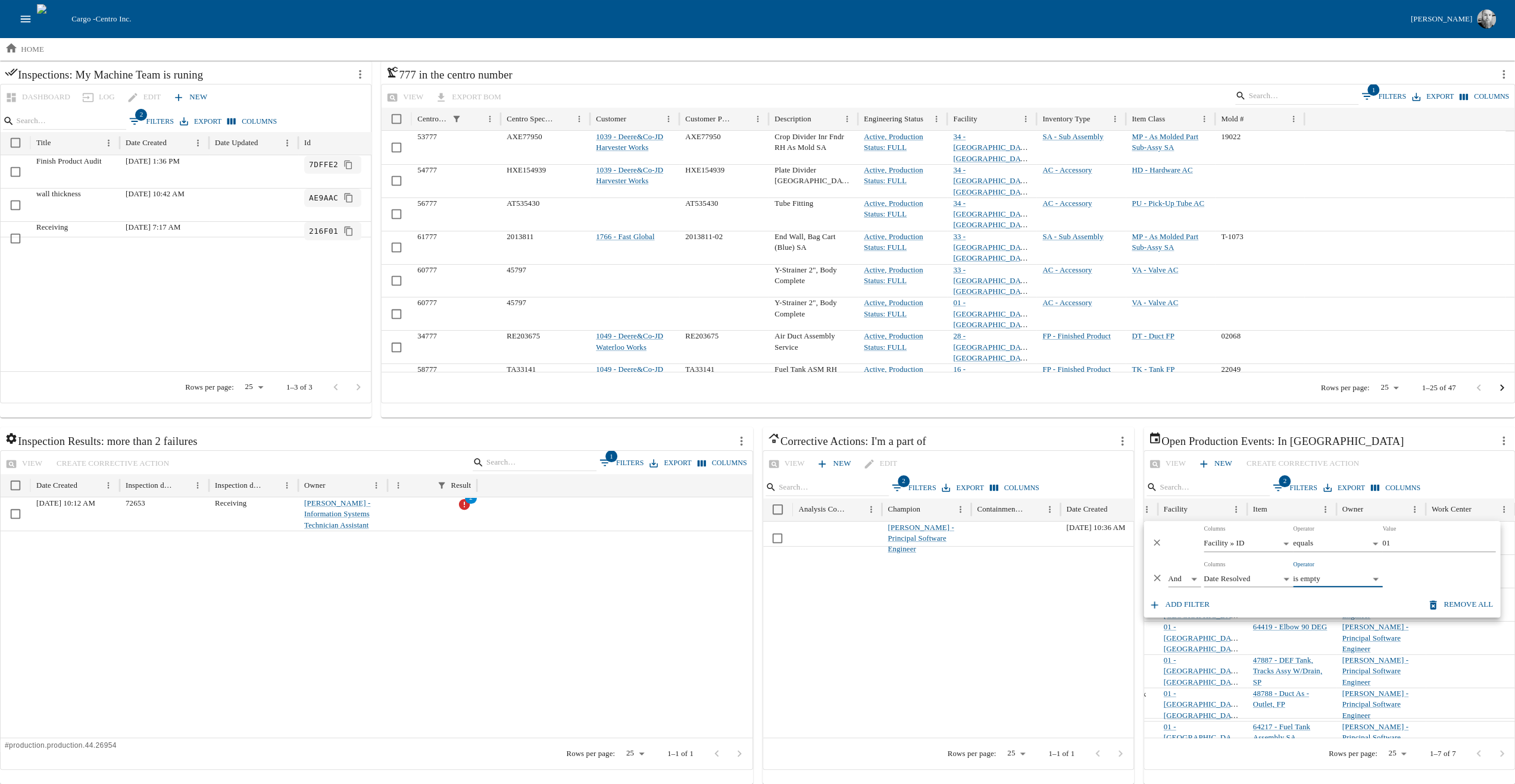
click at [1169, 610] on button "Add filter" at bounding box center [1180, 605] width 68 height 21
click at [1234, 612] on body "Cargo - Centro Inc. [PERSON_NAME] home Add a View Inspections: My Machine Team …" at bounding box center [758, 375] width 1515 height 816
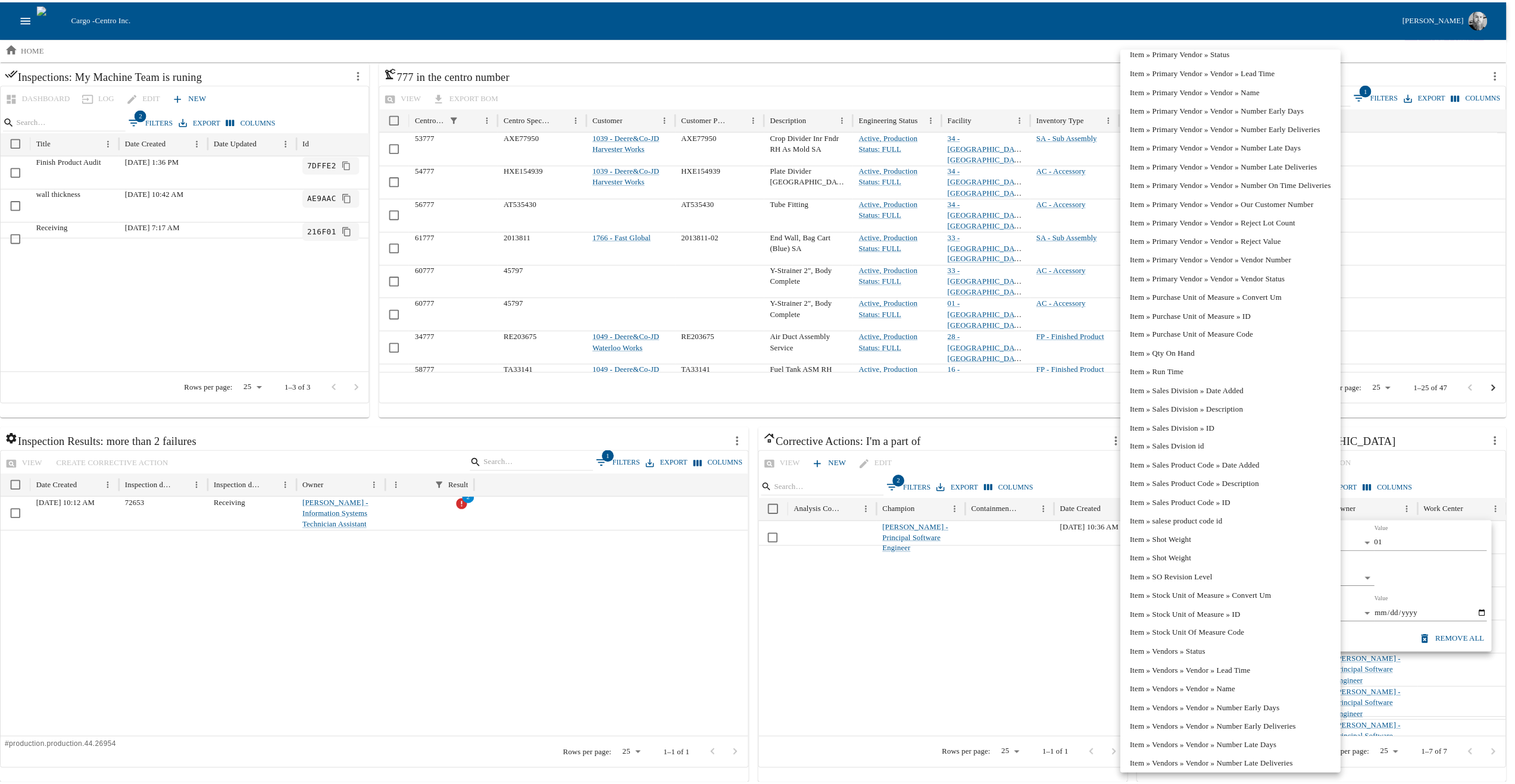
scroll to position [1795, 0]
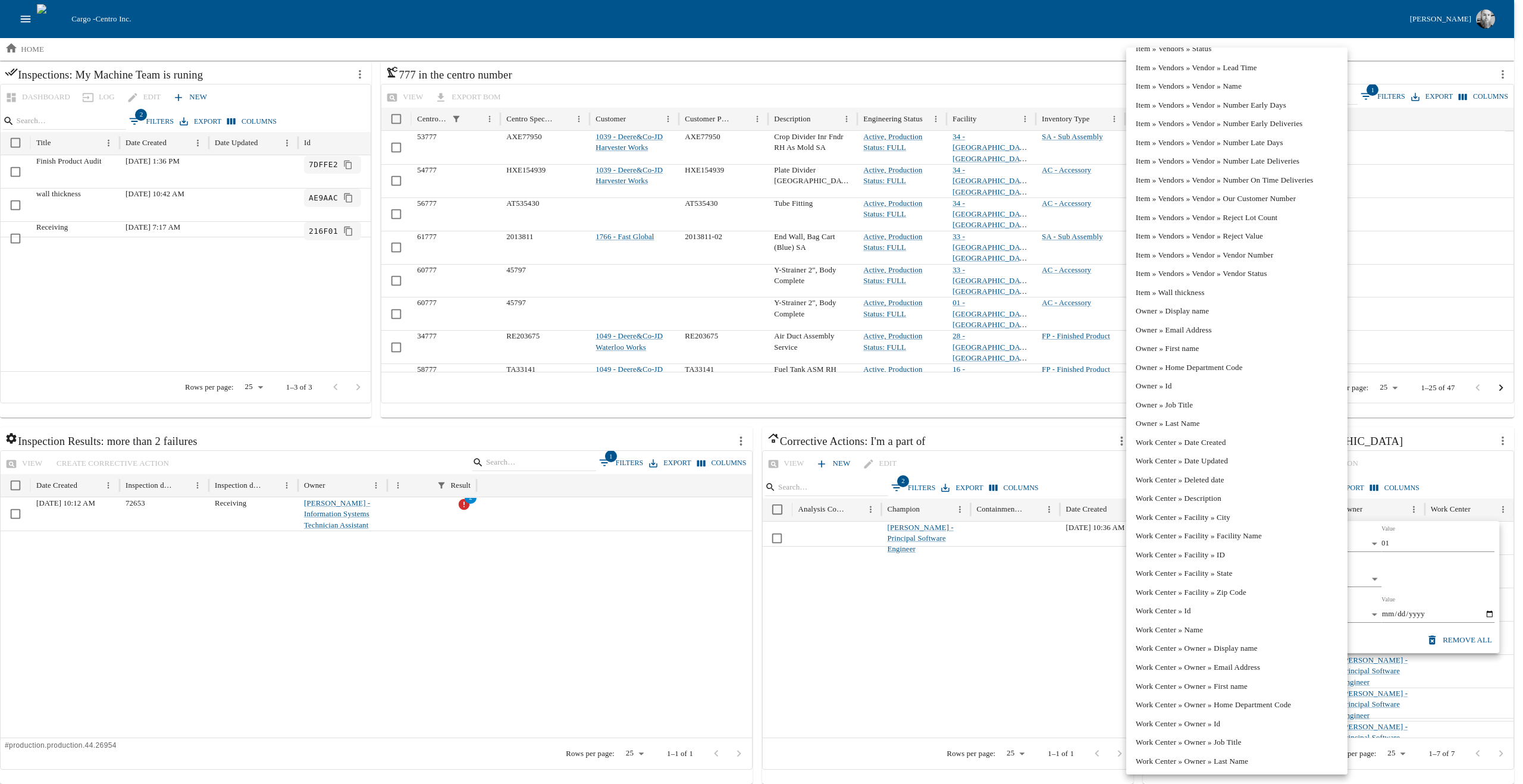
click at [1188, 623] on li "Work Center » Name" at bounding box center [1237, 630] width 221 height 19
type input "**********"
type input "********"
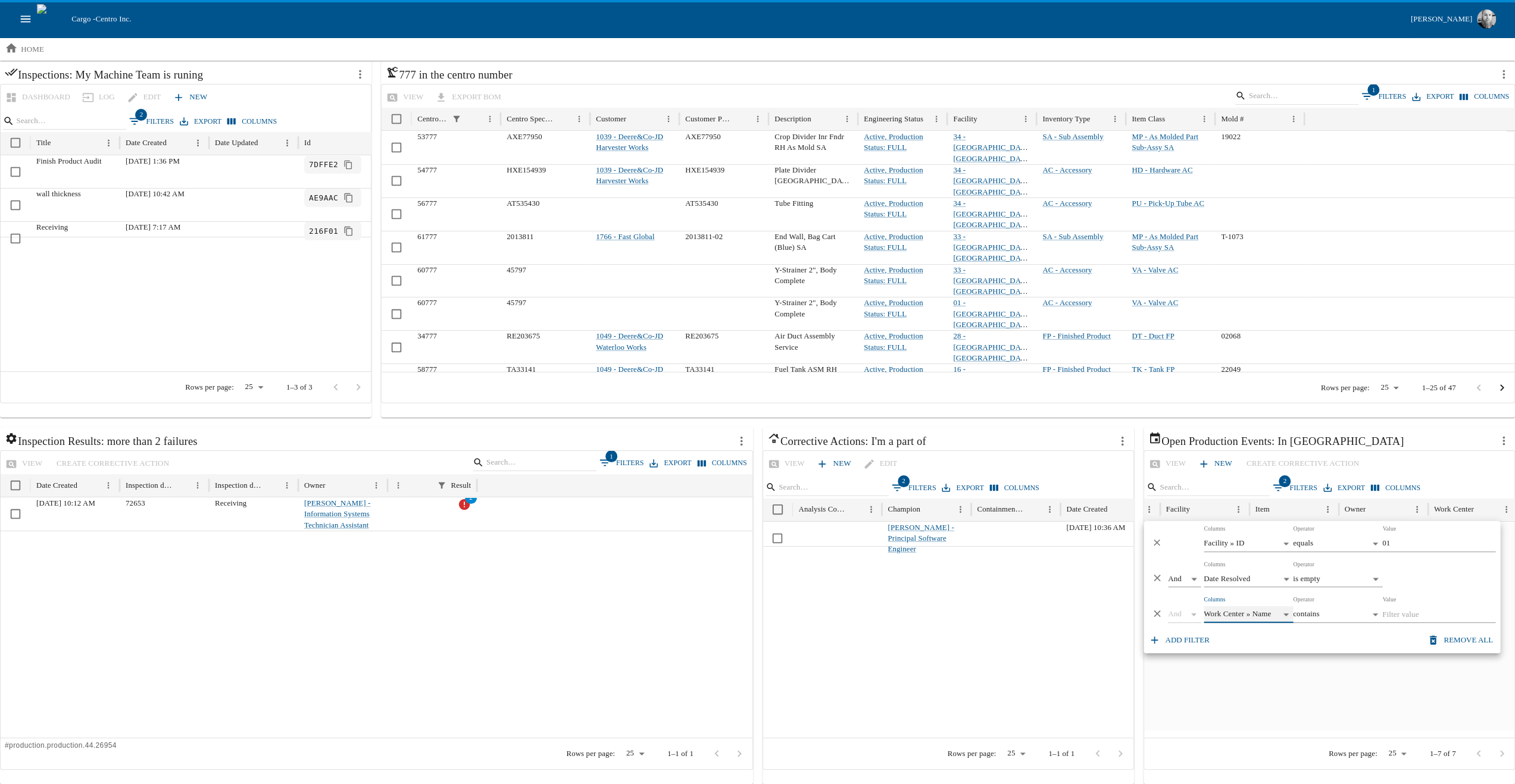
scroll to position [0, 281]
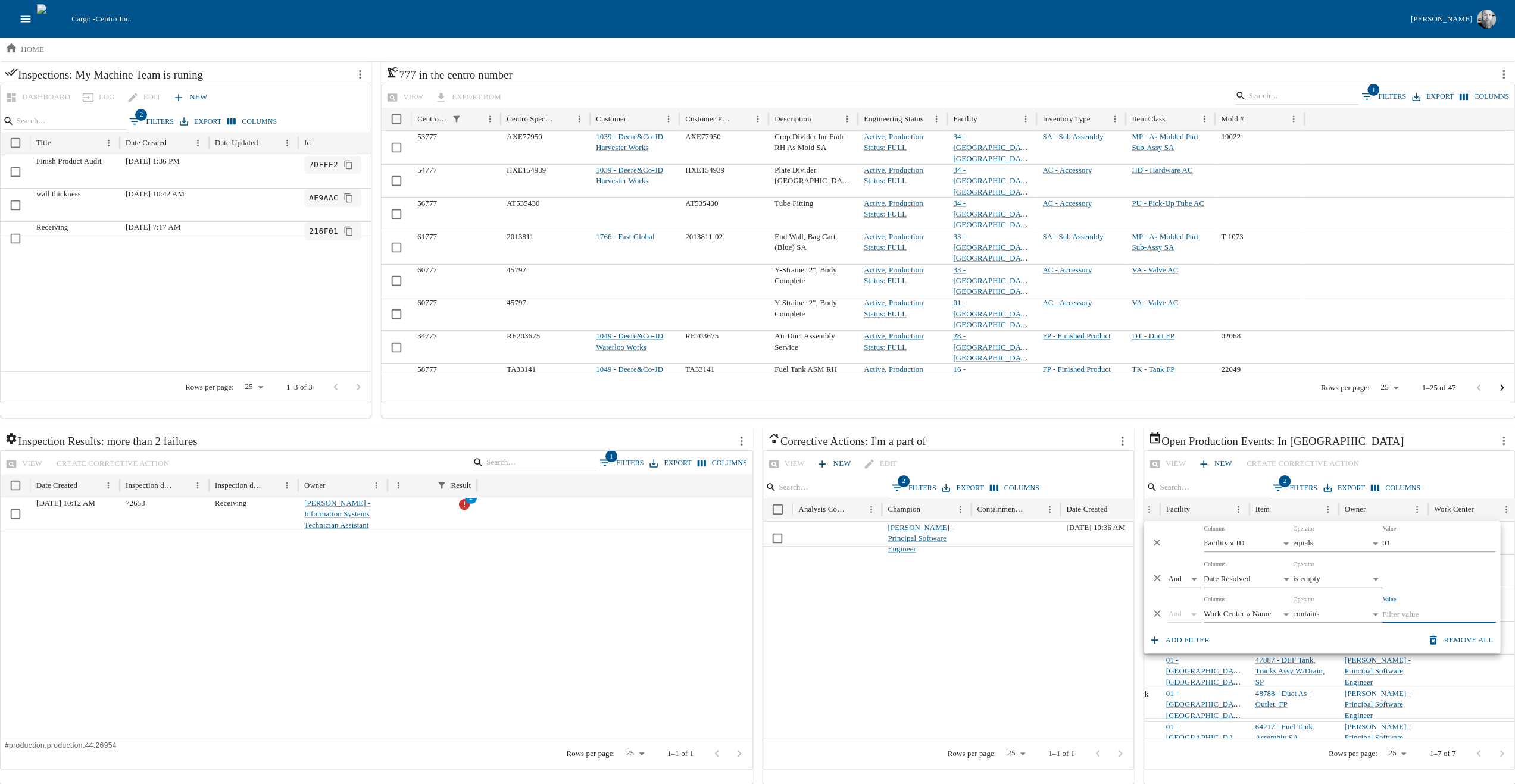
click at [1422, 609] on input "Value" at bounding box center [1438, 614] width 113 height 17
type input "Information"
click at [1370, 703] on div at bounding box center [1190, 646] width 655 height 183
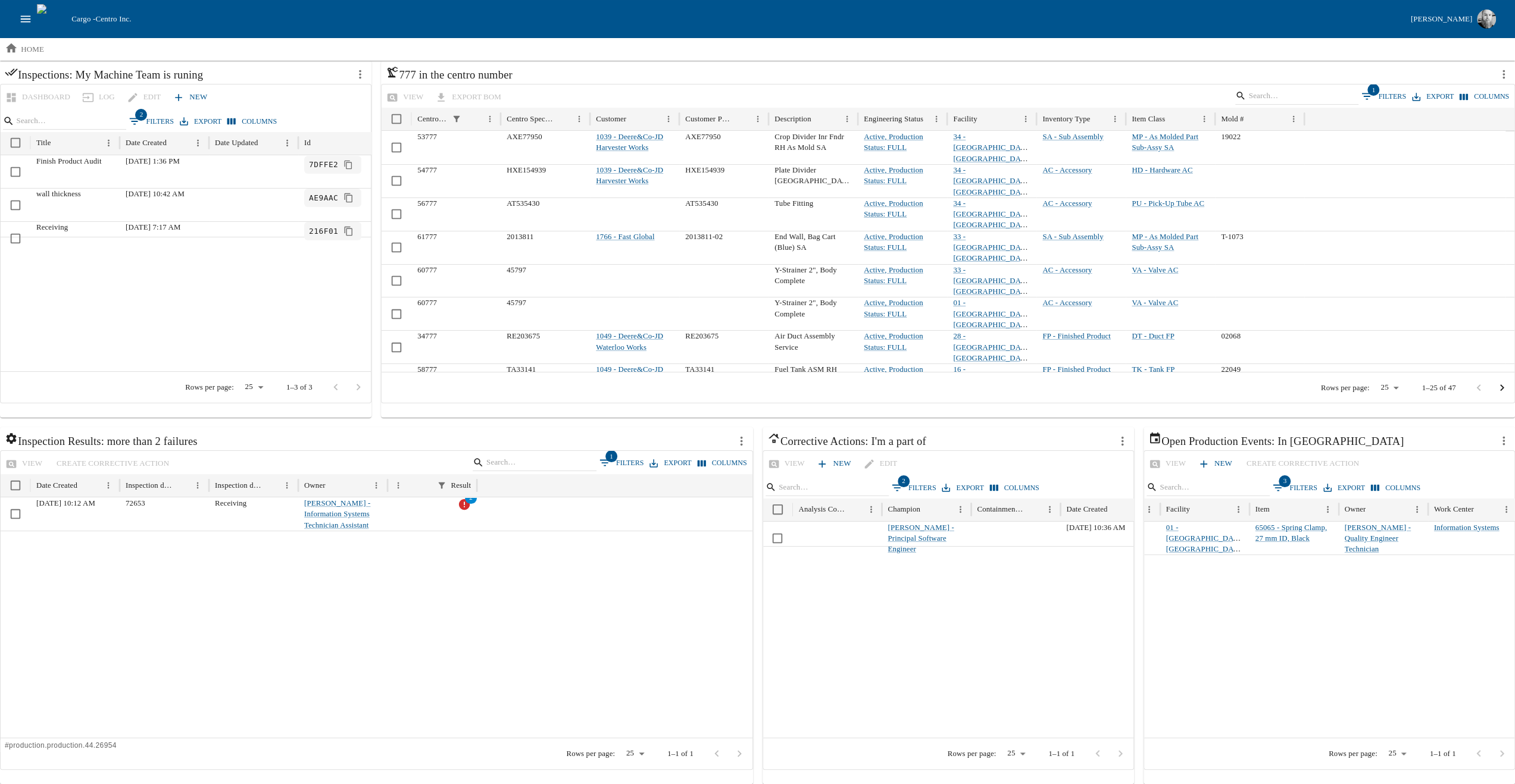
scroll to position [0, 0]
click at [1278, 676] on div at bounding box center [1472, 646] width 655 height 183
click at [1369, 655] on div at bounding box center [1472, 646] width 655 height 183
click at [1499, 440] on icon "more actions" at bounding box center [1504, 441] width 13 height 13
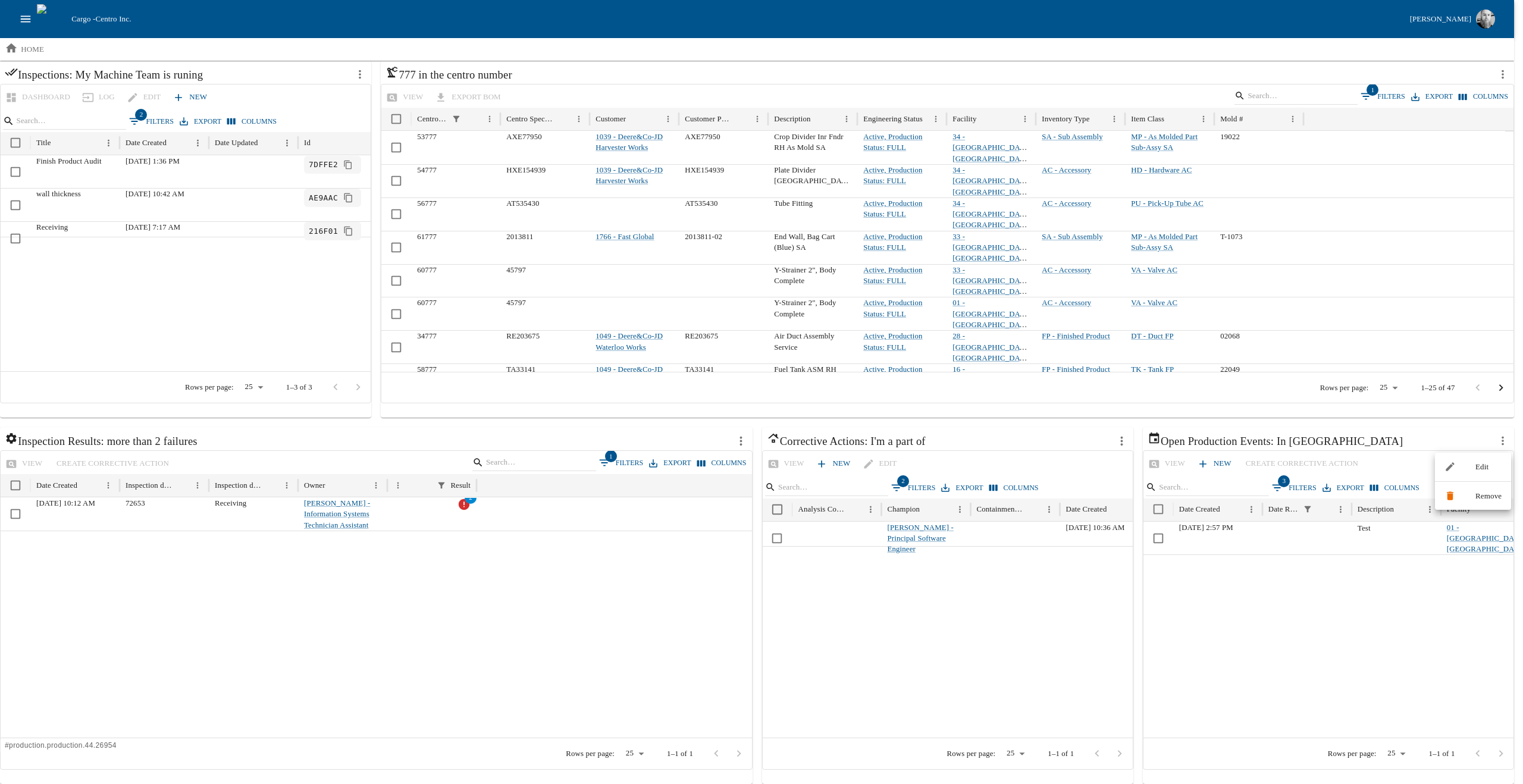
click at [1468, 468] on li "Edit" at bounding box center [1473, 467] width 76 height 19
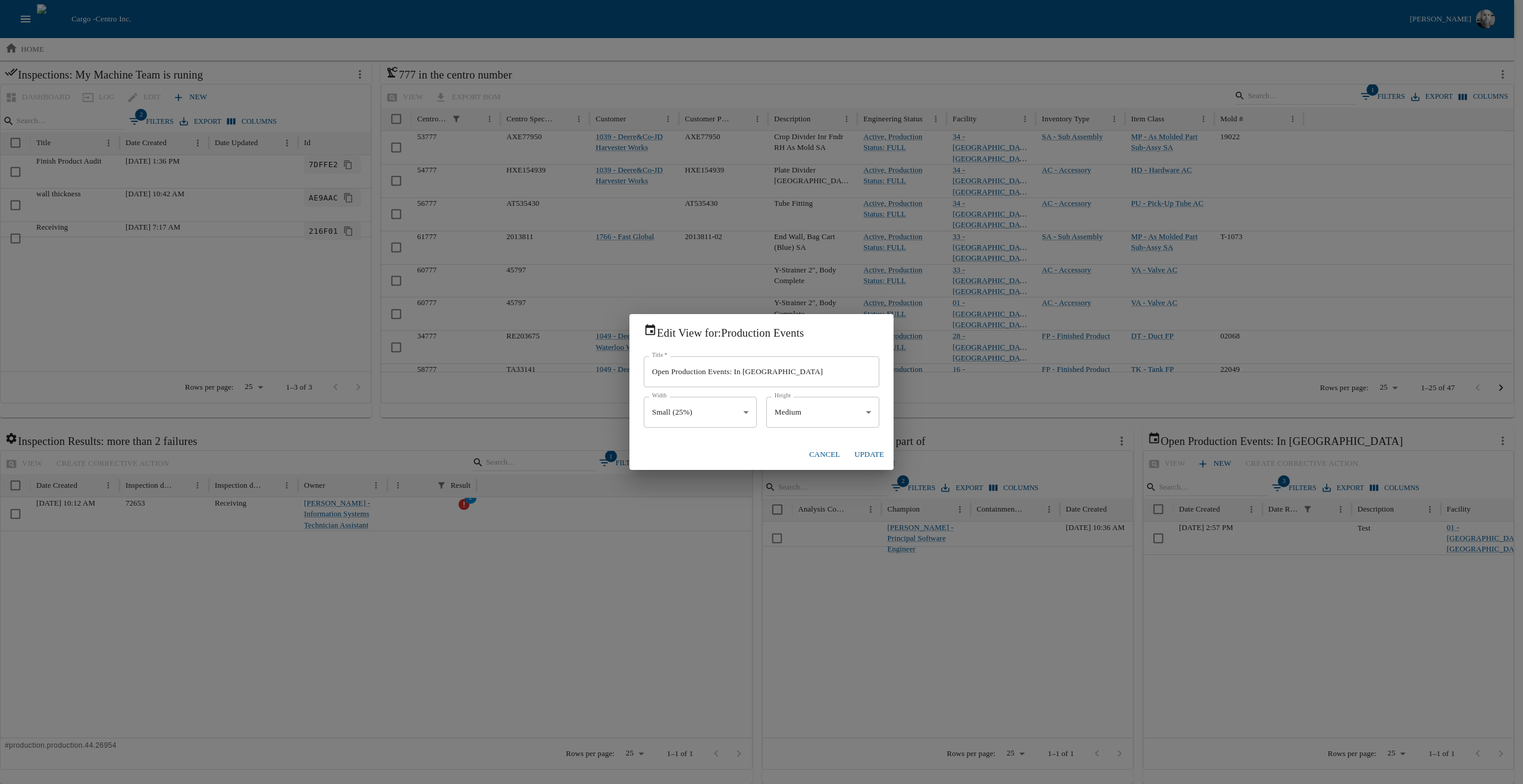
click at [811, 455] on button "Cancel" at bounding box center [824, 454] width 40 height 21
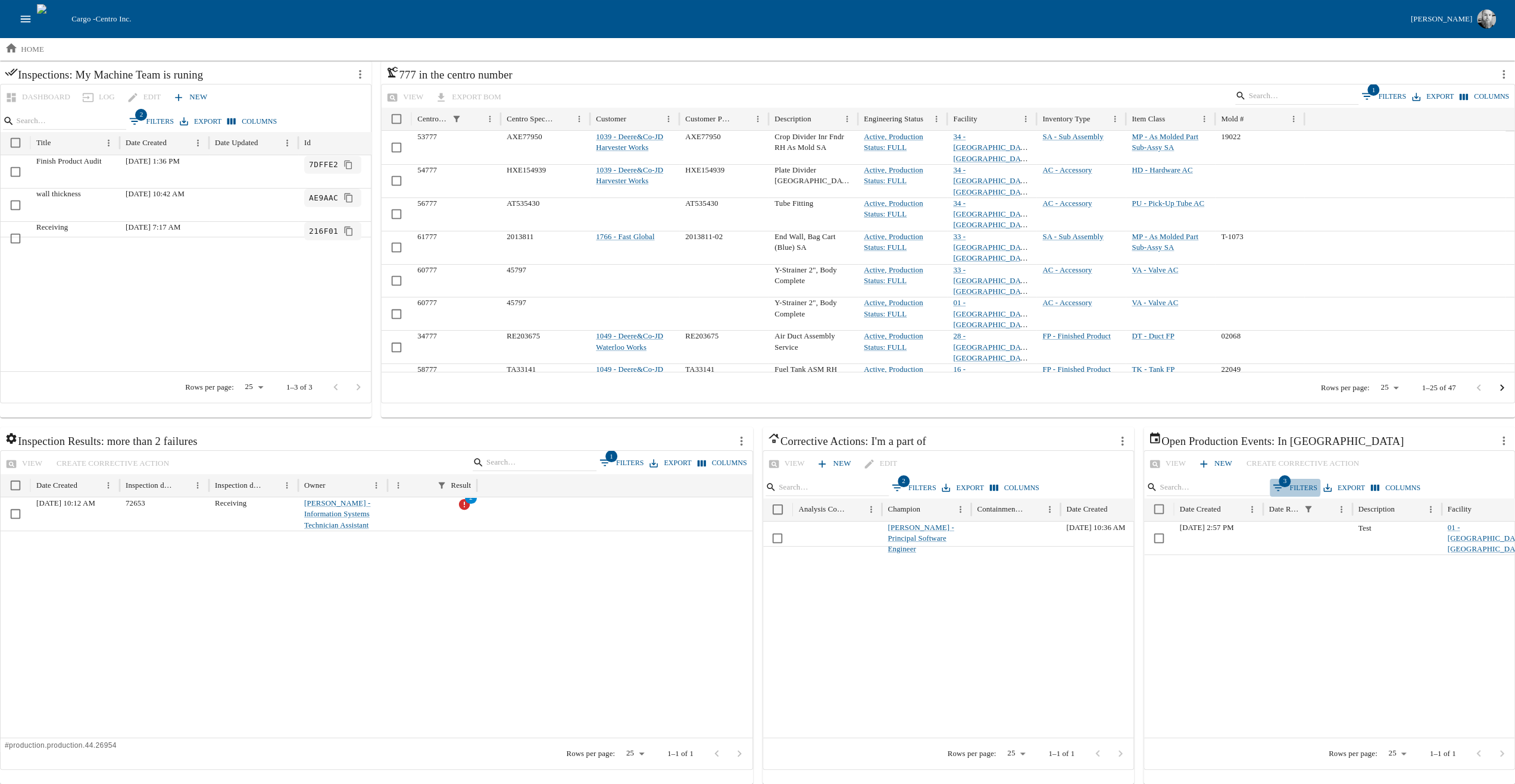
click at [1284, 485] on button "3 Filters" at bounding box center [1295, 488] width 51 height 18
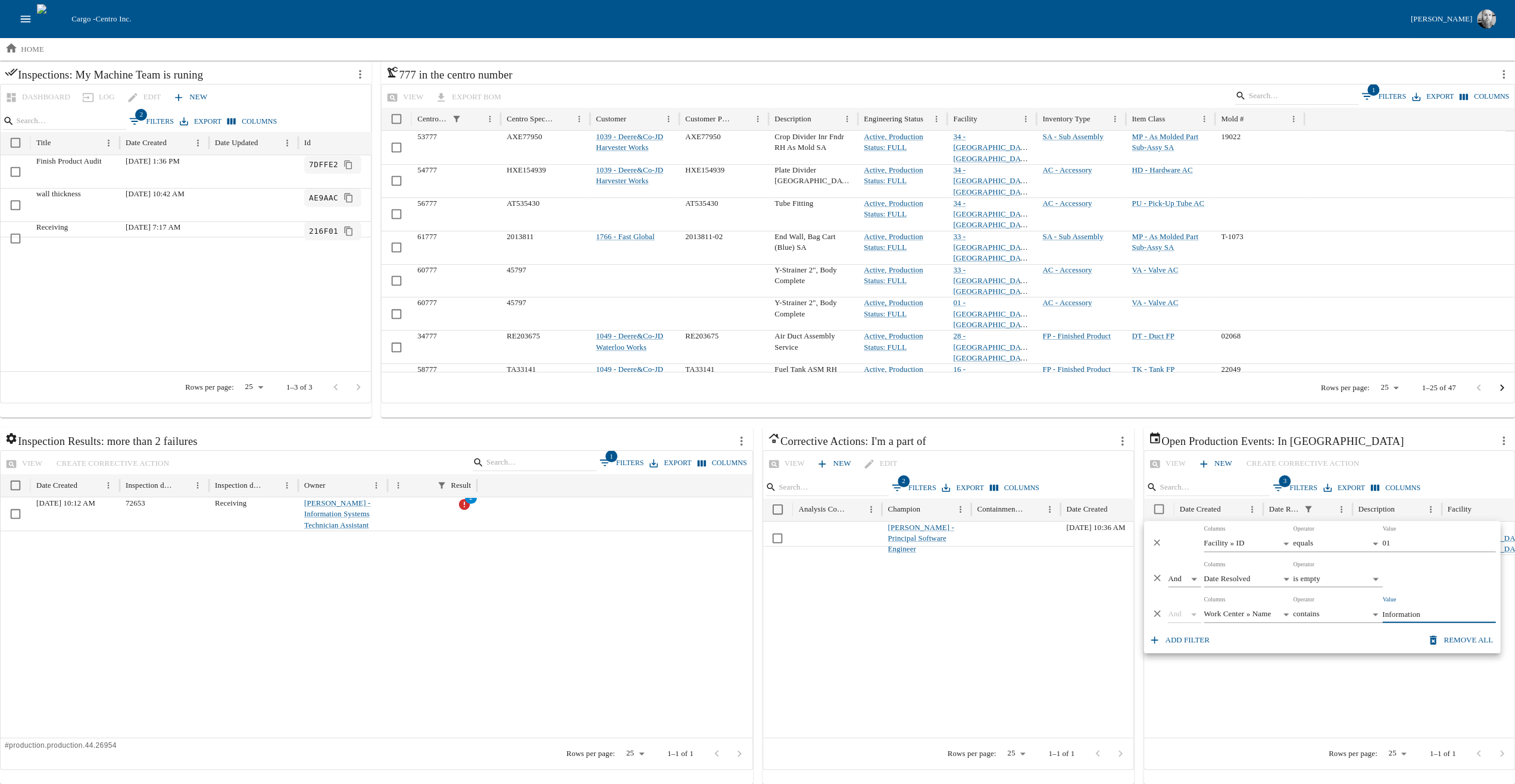
click at [1156, 614] on icon "Delete" at bounding box center [1157, 613] width 6 height 6
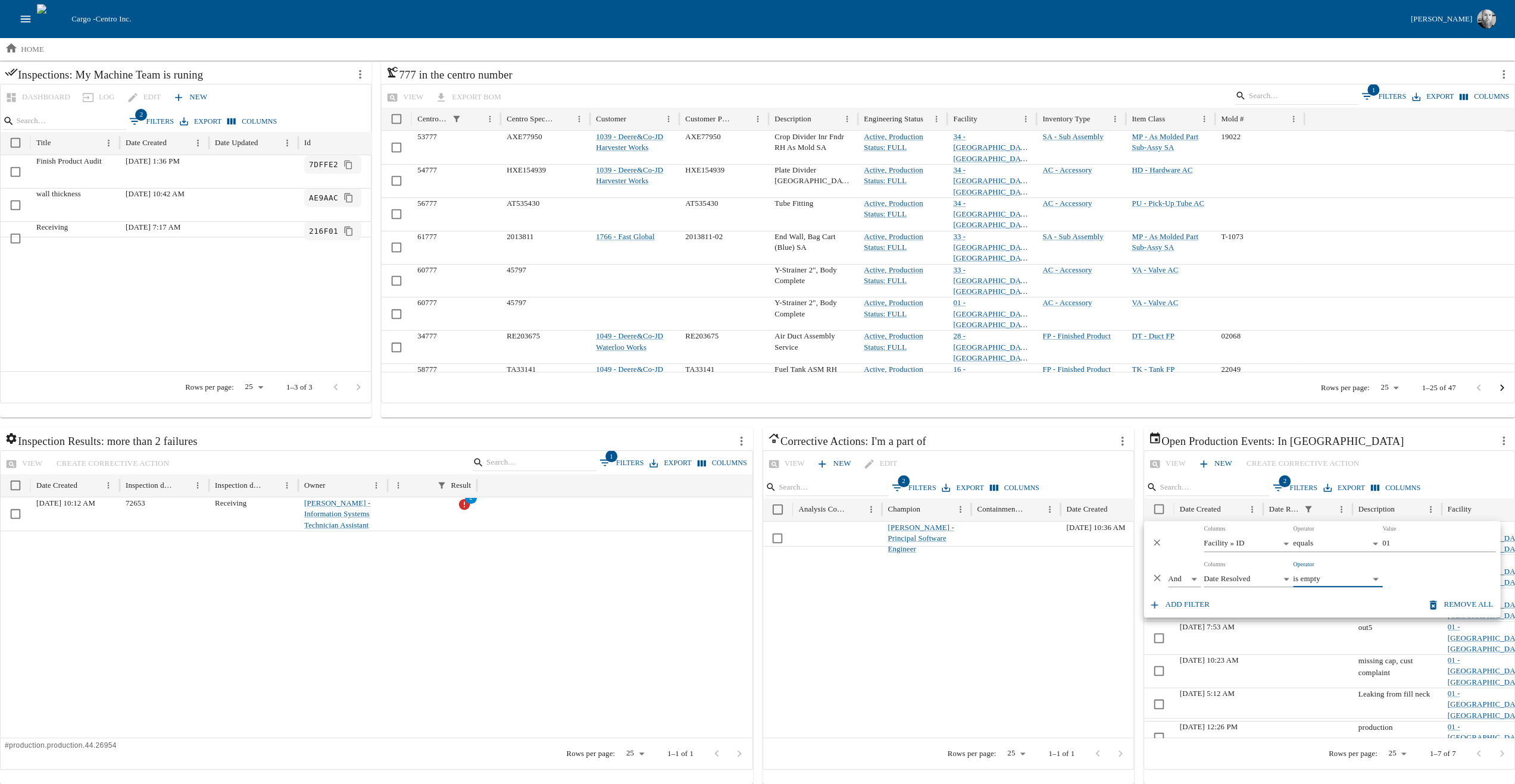
click at [982, 651] on div at bounding box center [1135, 642] width 744 height 192
click at [946, 623] on div at bounding box center [1135, 642] width 744 height 192
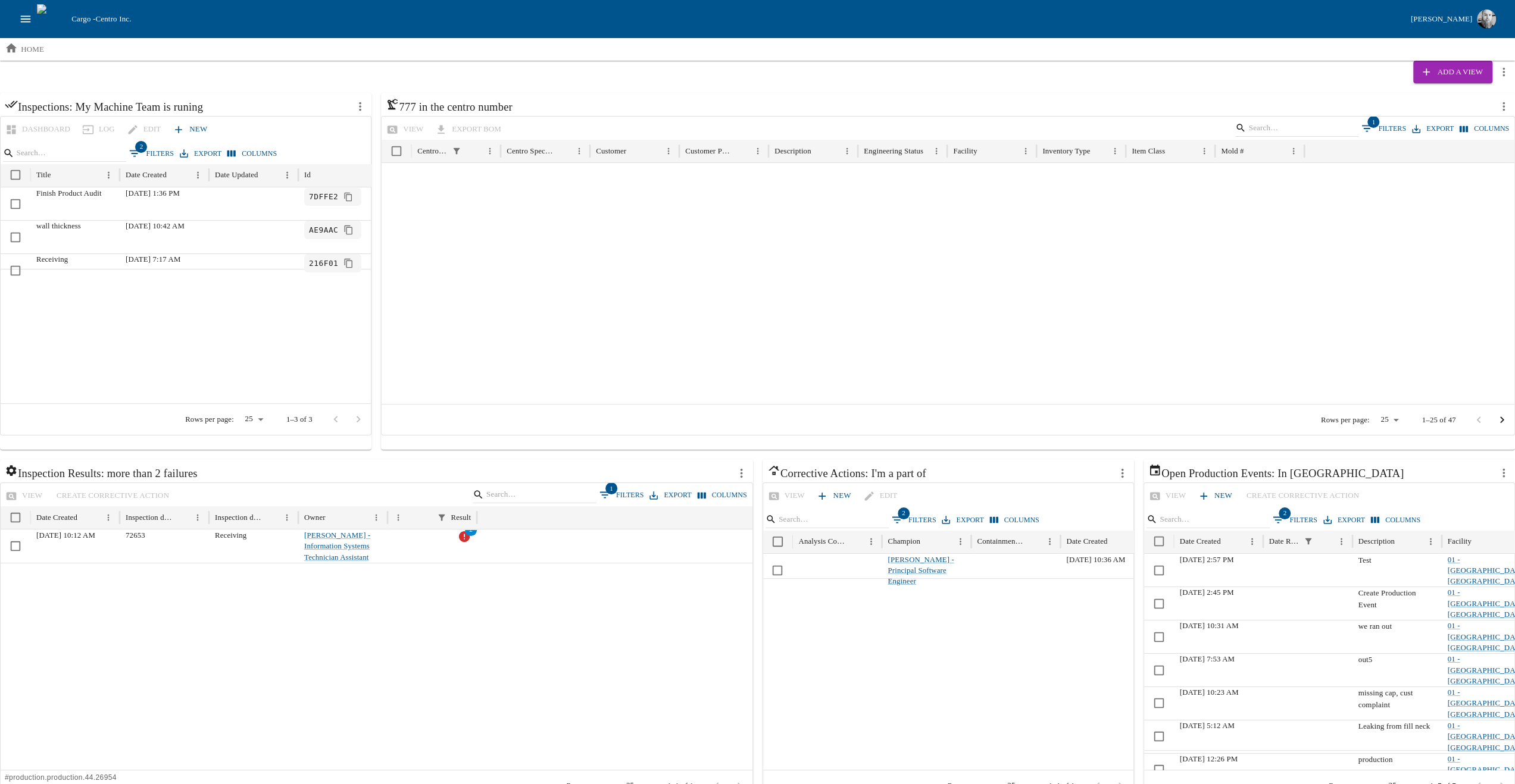
scroll to position [335, 0]
